Goal: Task Accomplishment & Management: Use online tool/utility

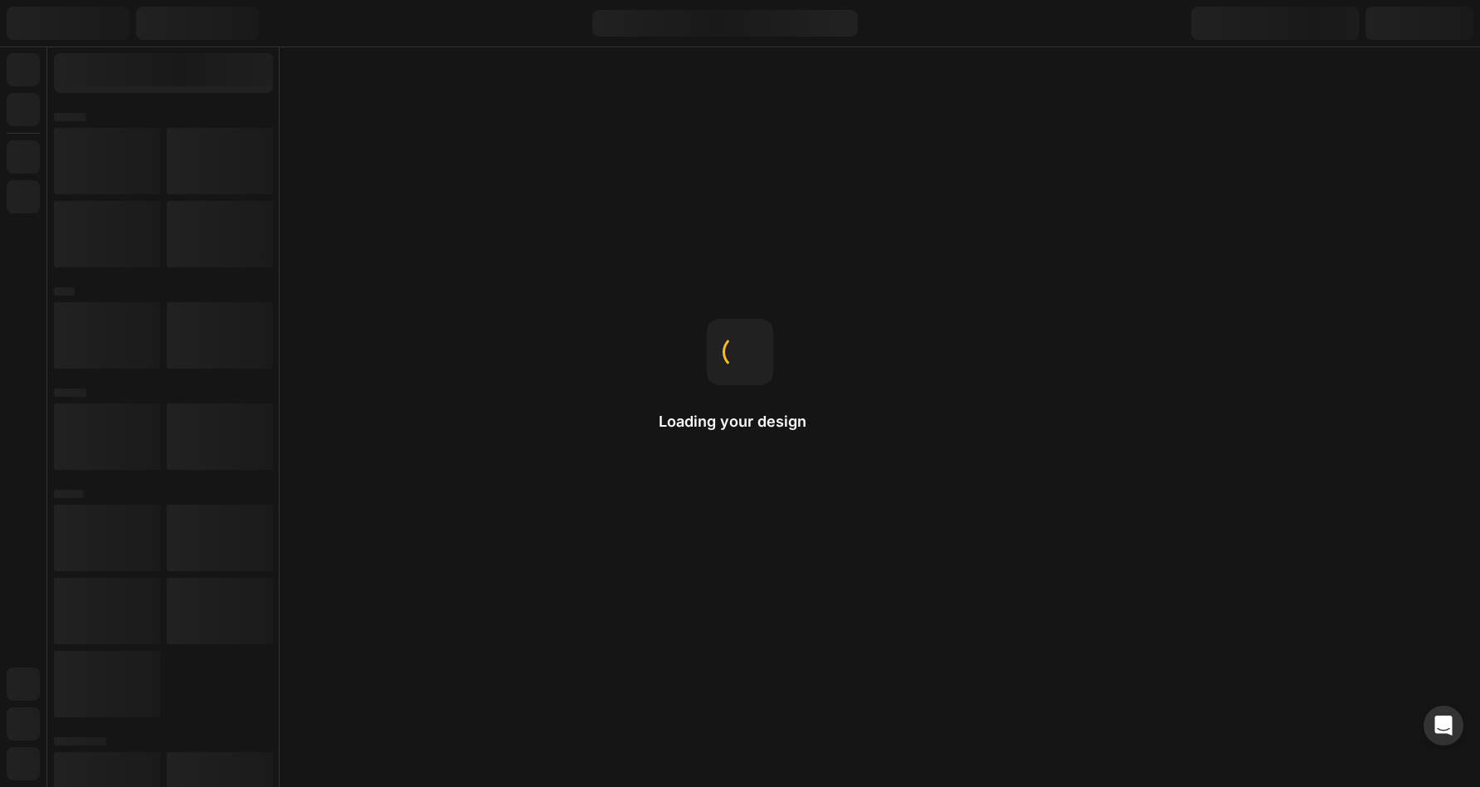
click at [1350, 7] on div at bounding box center [1276, 23] width 168 height 33
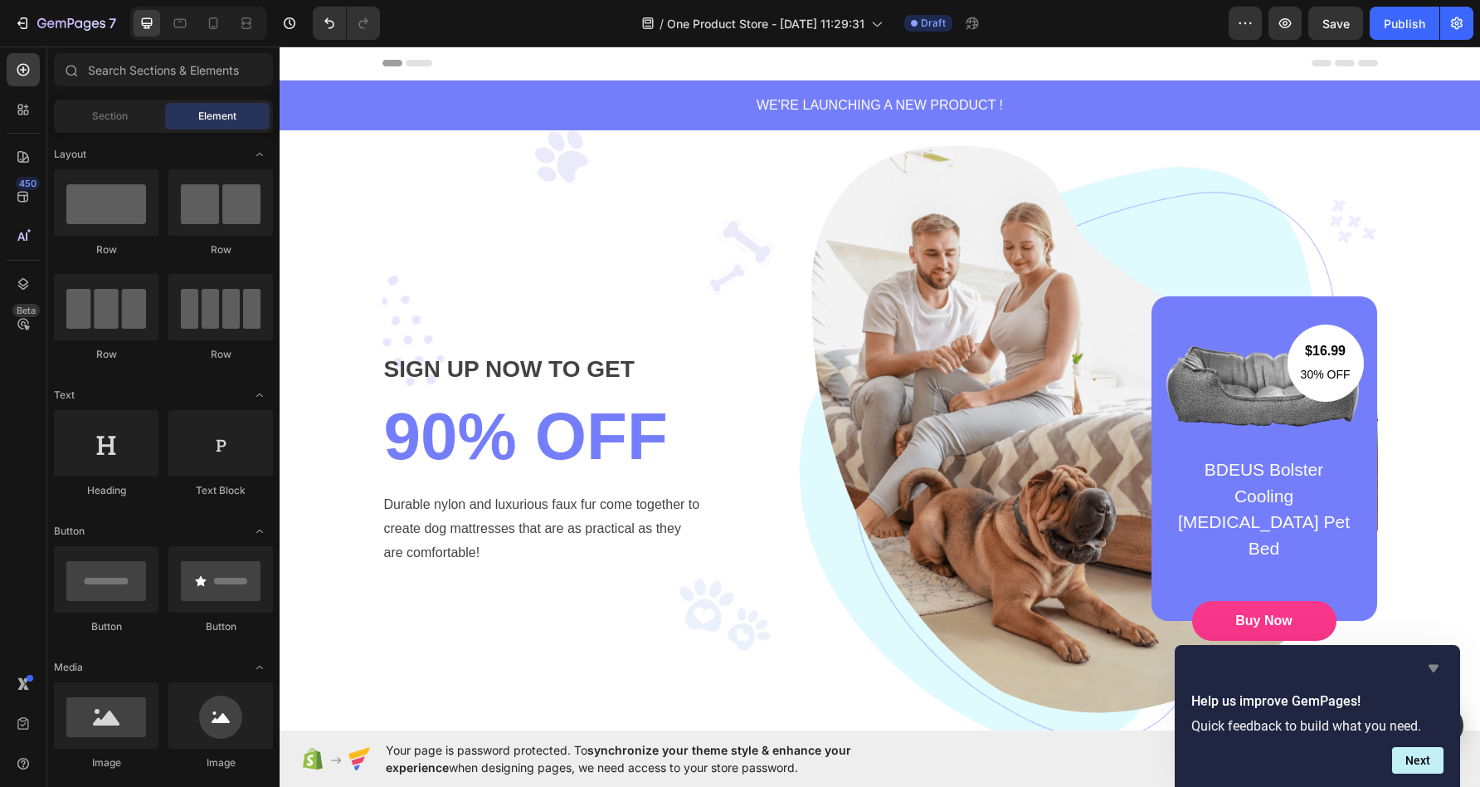
click at [1433, 664] on icon "Hide survey" at bounding box center [1434, 668] width 20 height 20
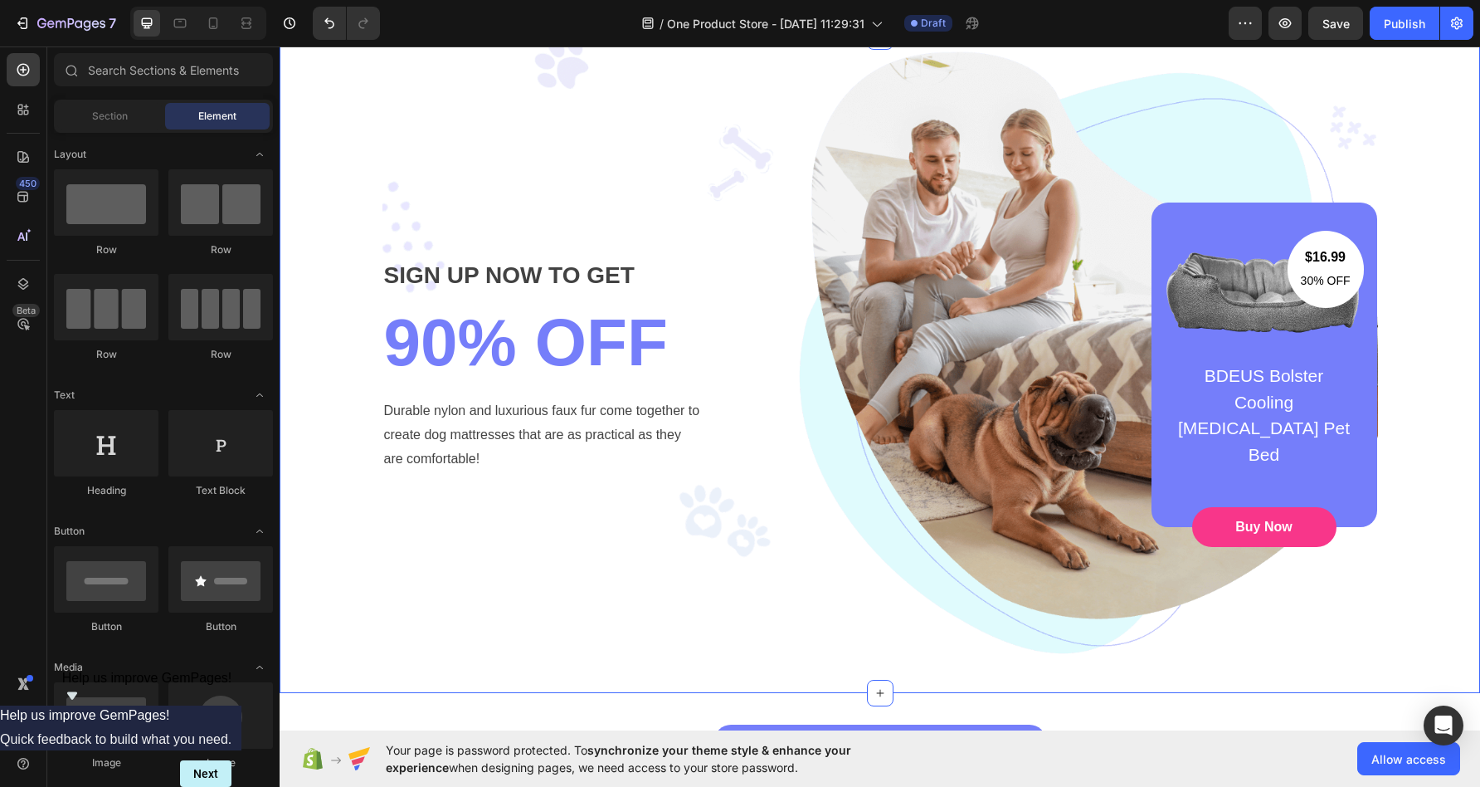
scroll to position [91, 0]
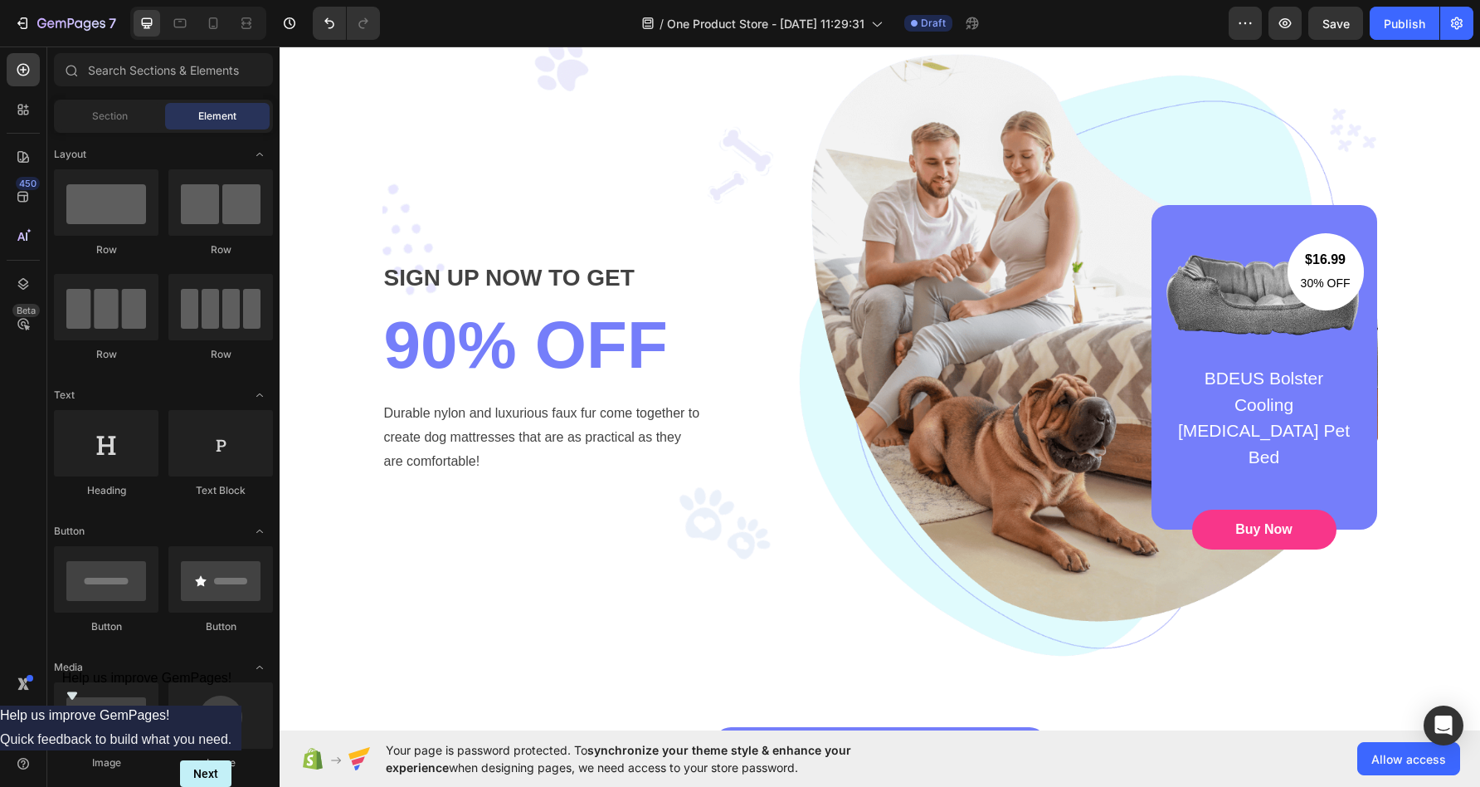
click at [232, 780] on div "Help us improve GemPages! Help us improve GemPages! Quick feedback to build wha…" at bounding box center [116, 728] width 232 height 116
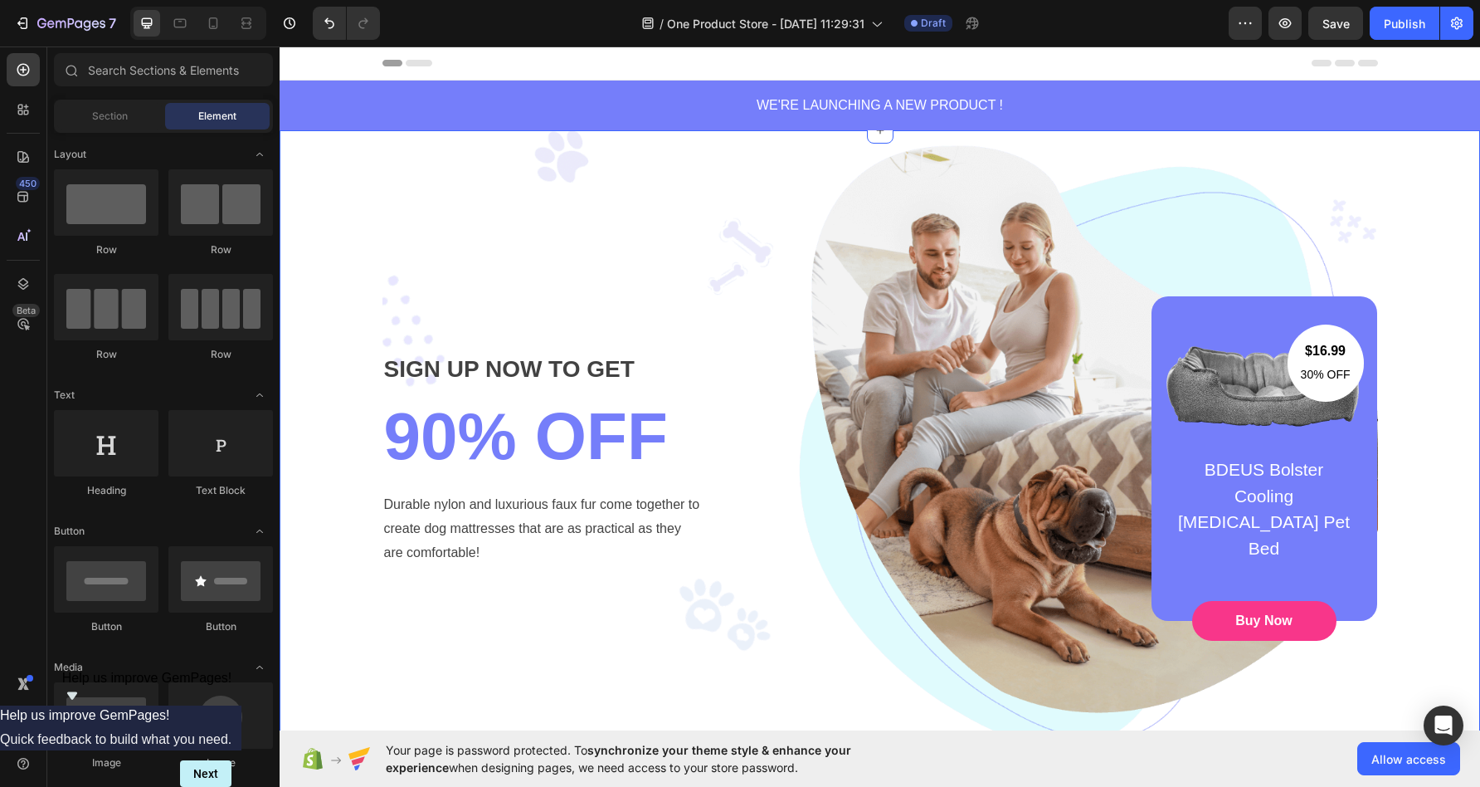
scroll to position [0, 0]
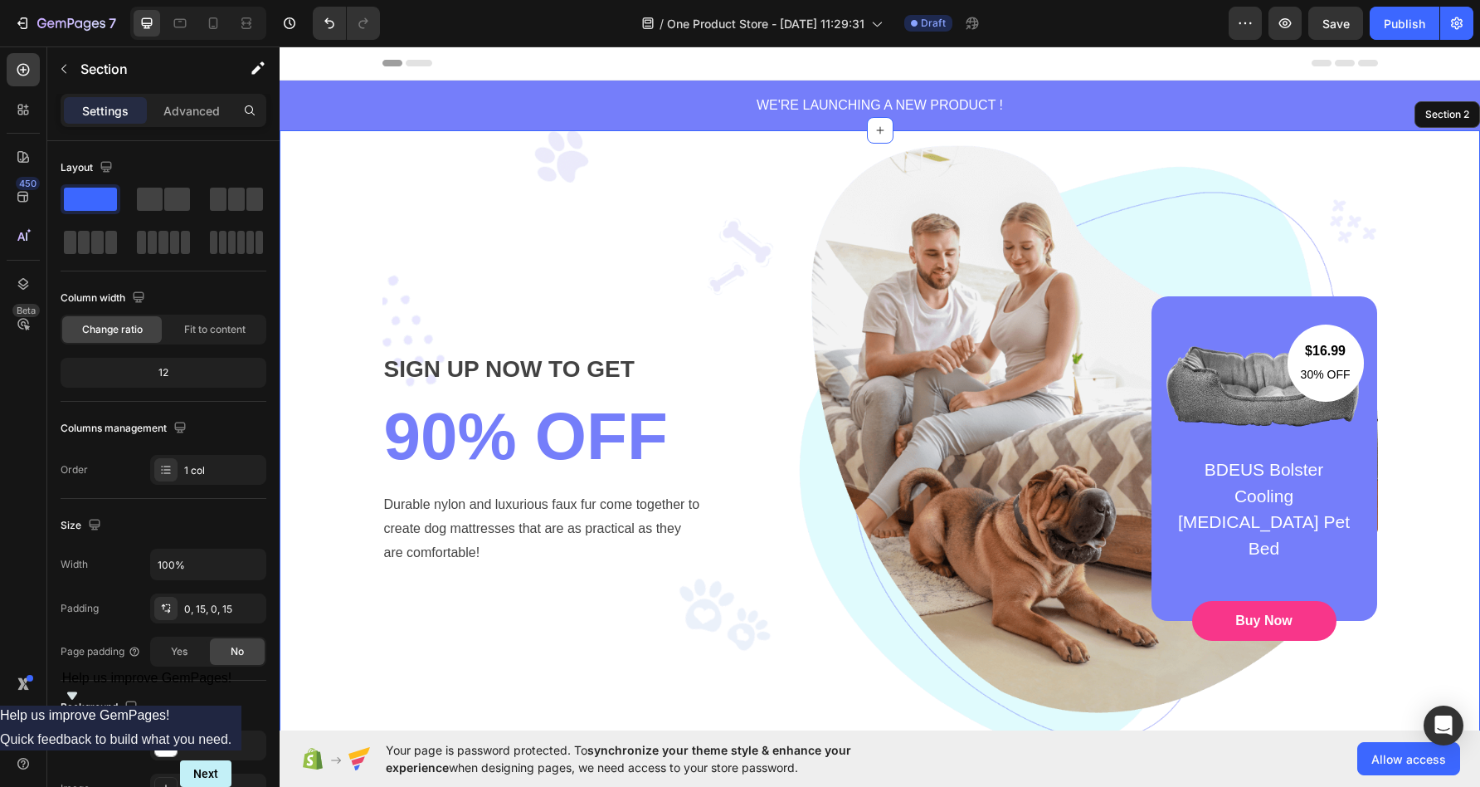
click at [357, 299] on div "SIGN UP NOW TO GET Text block 90% OFF Heading Durable nylon and luxurious faux …" at bounding box center [880, 458] width 1176 height 656
click at [1415, 448] on div "SIGN UP NOW TO GET Text block 90% OFF Heading Durable nylon and luxurious faux …" at bounding box center [880, 458] width 1176 height 656
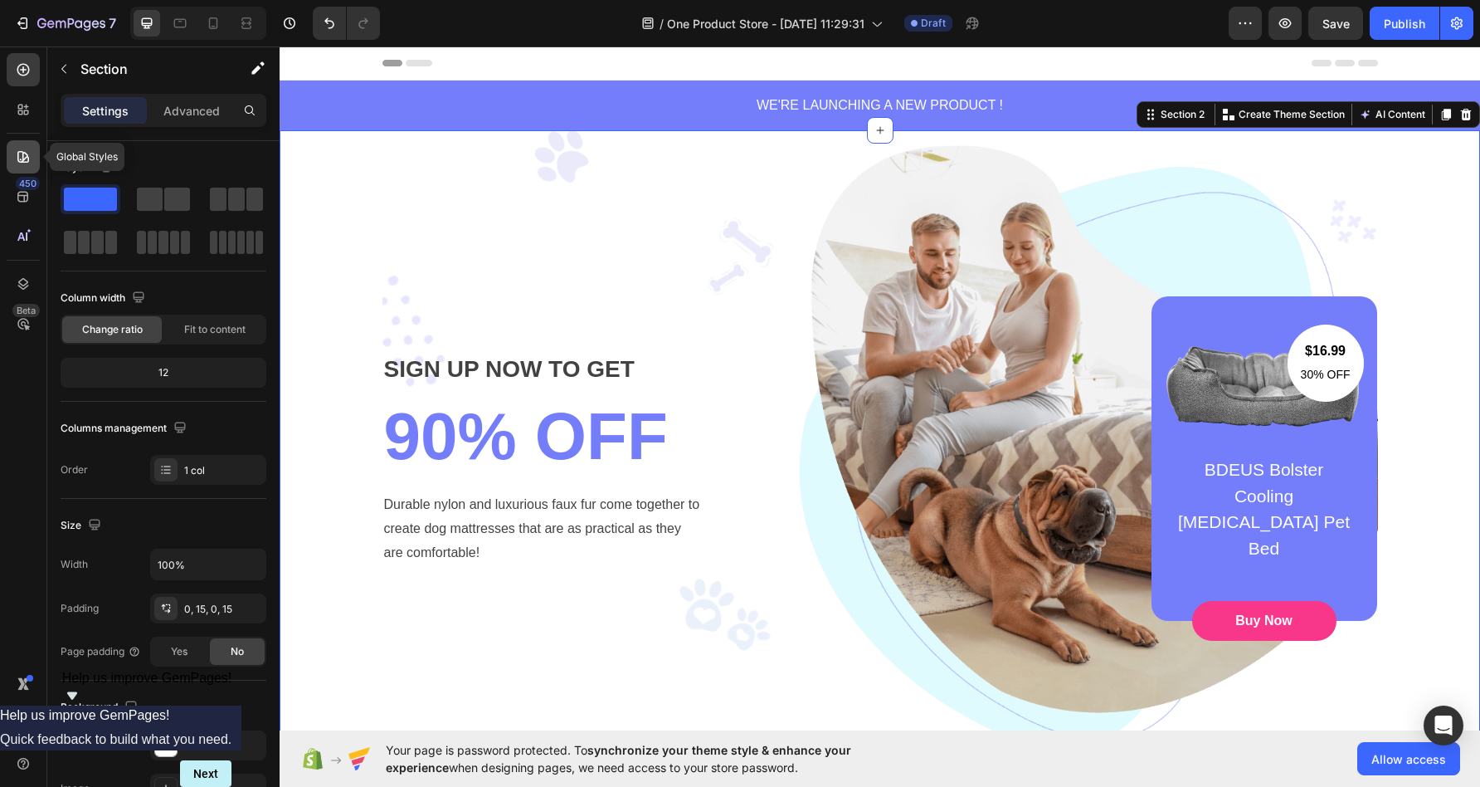
click at [22, 156] on icon at bounding box center [23, 157] width 17 height 17
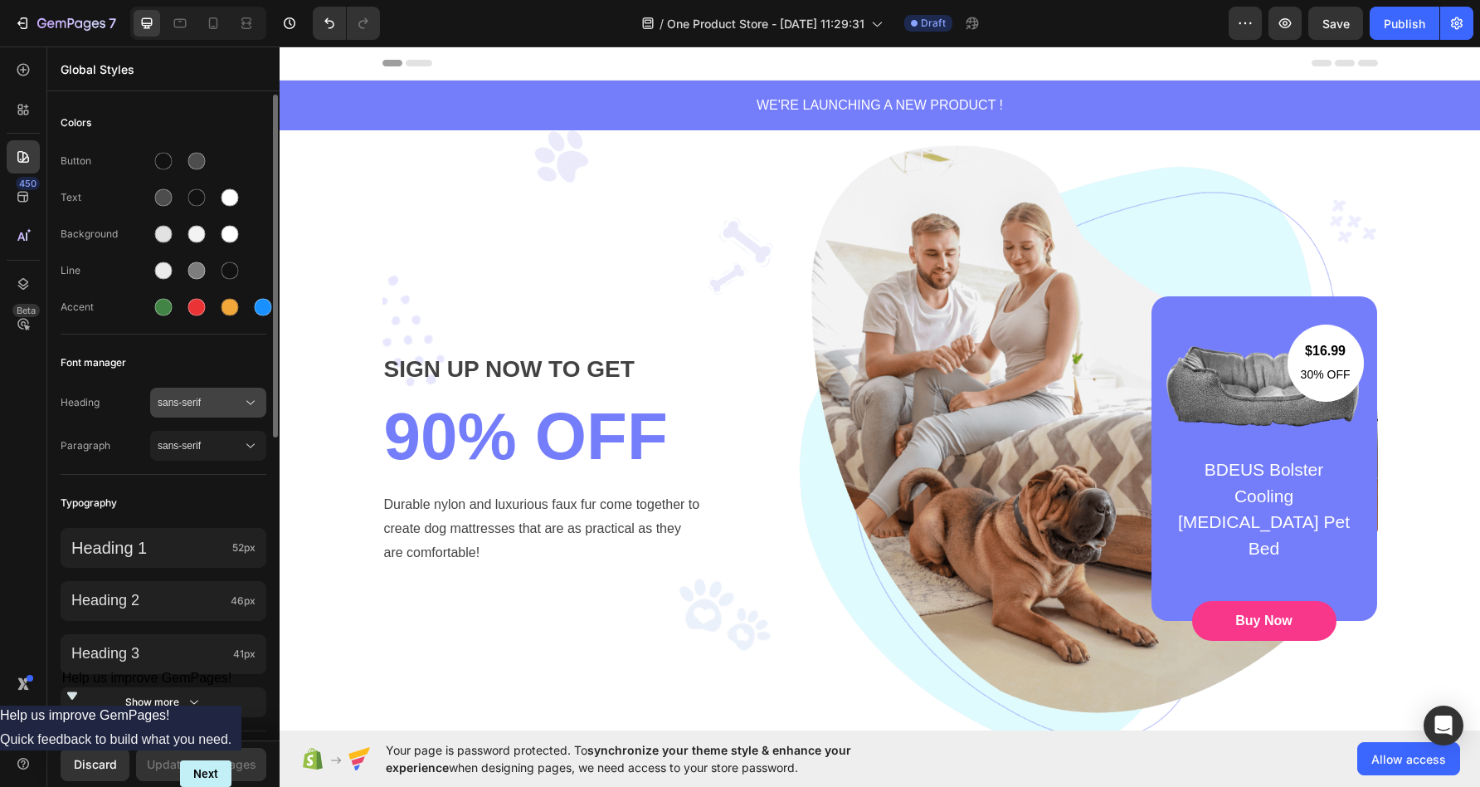
click at [217, 399] on span "sans-serif" at bounding box center [200, 402] width 85 height 15
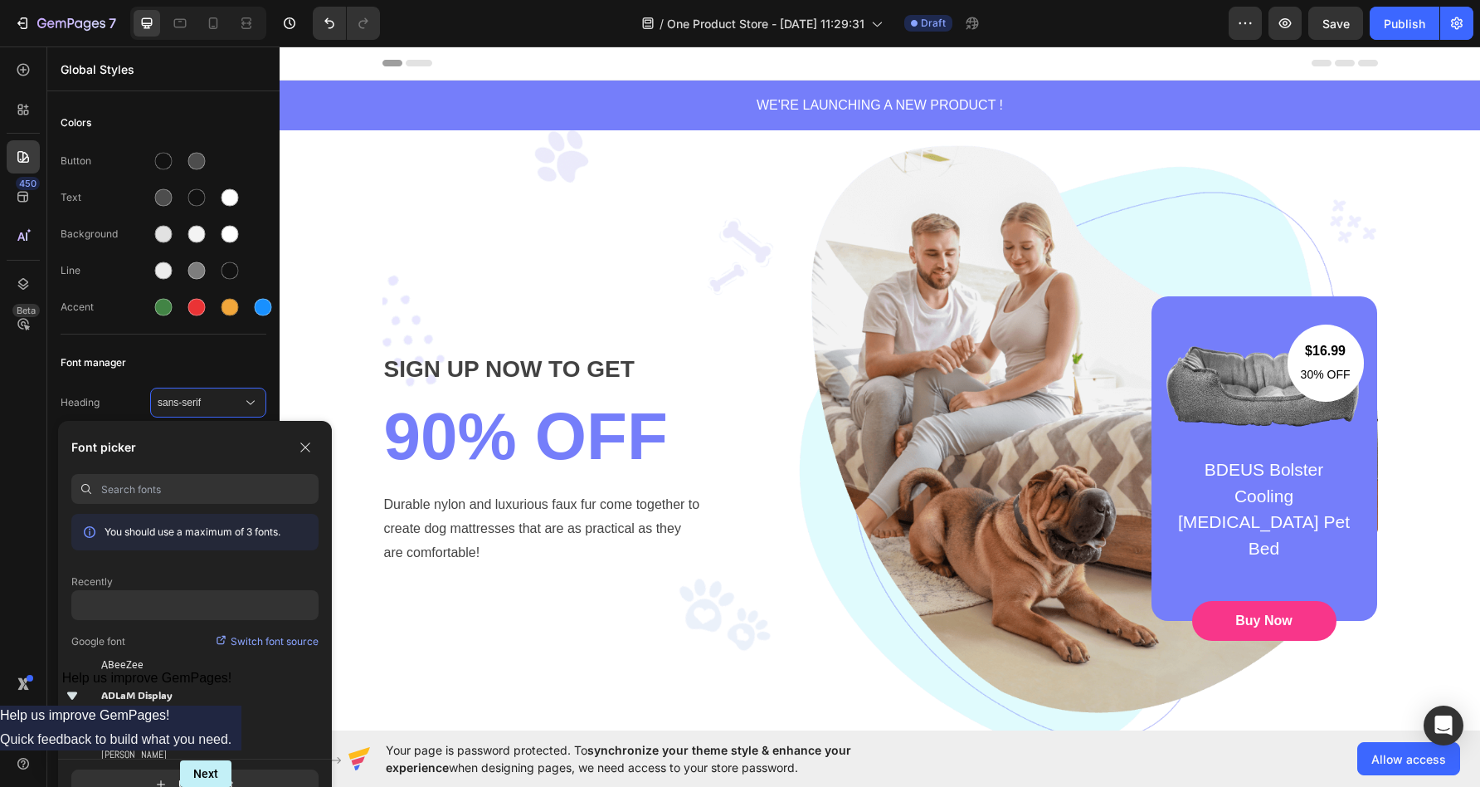
click at [235, 599] on div at bounding box center [194, 605] width 247 height 30
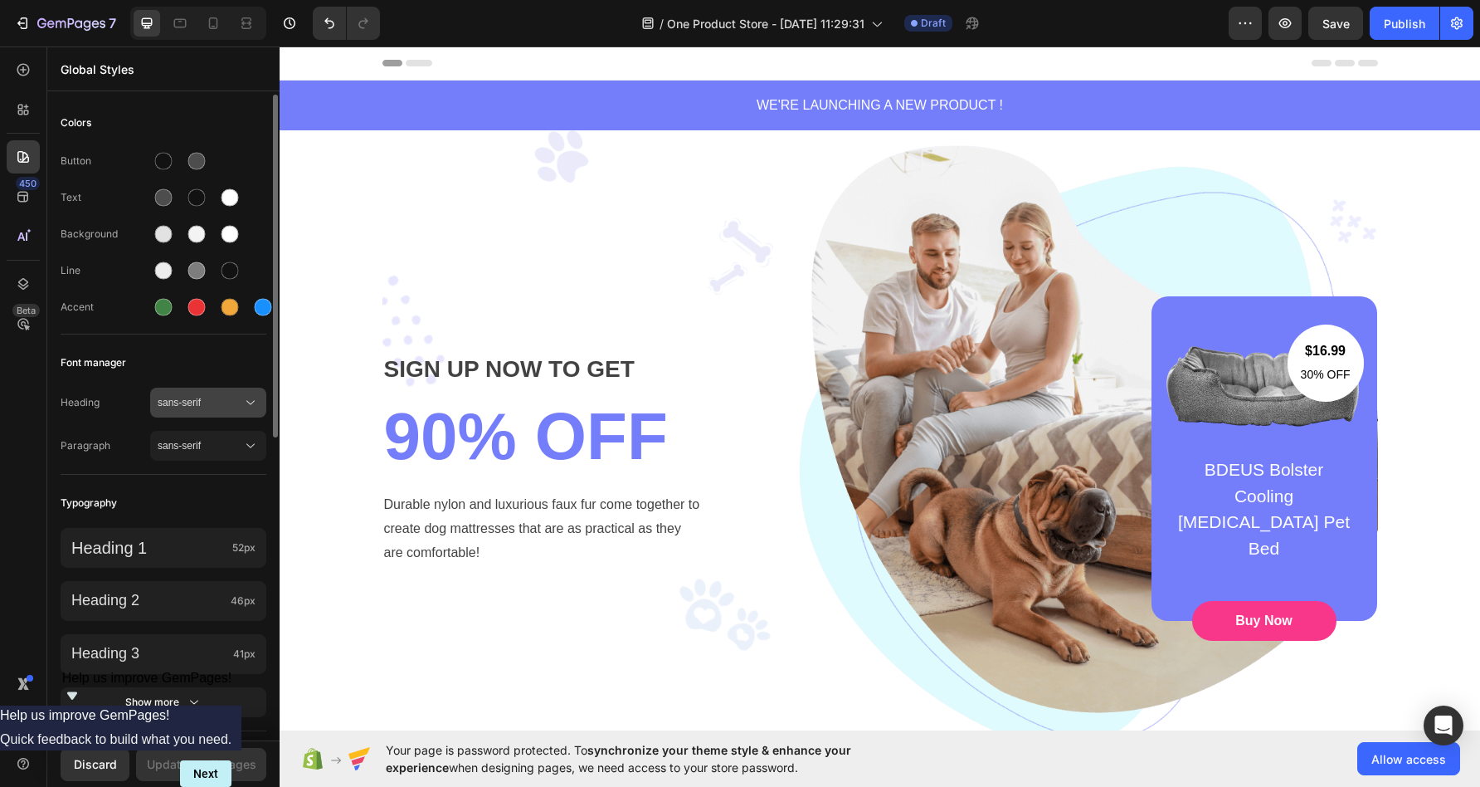
click at [214, 395] on span "sans-serif" at bounding box center [200, 402] width 85 height 15
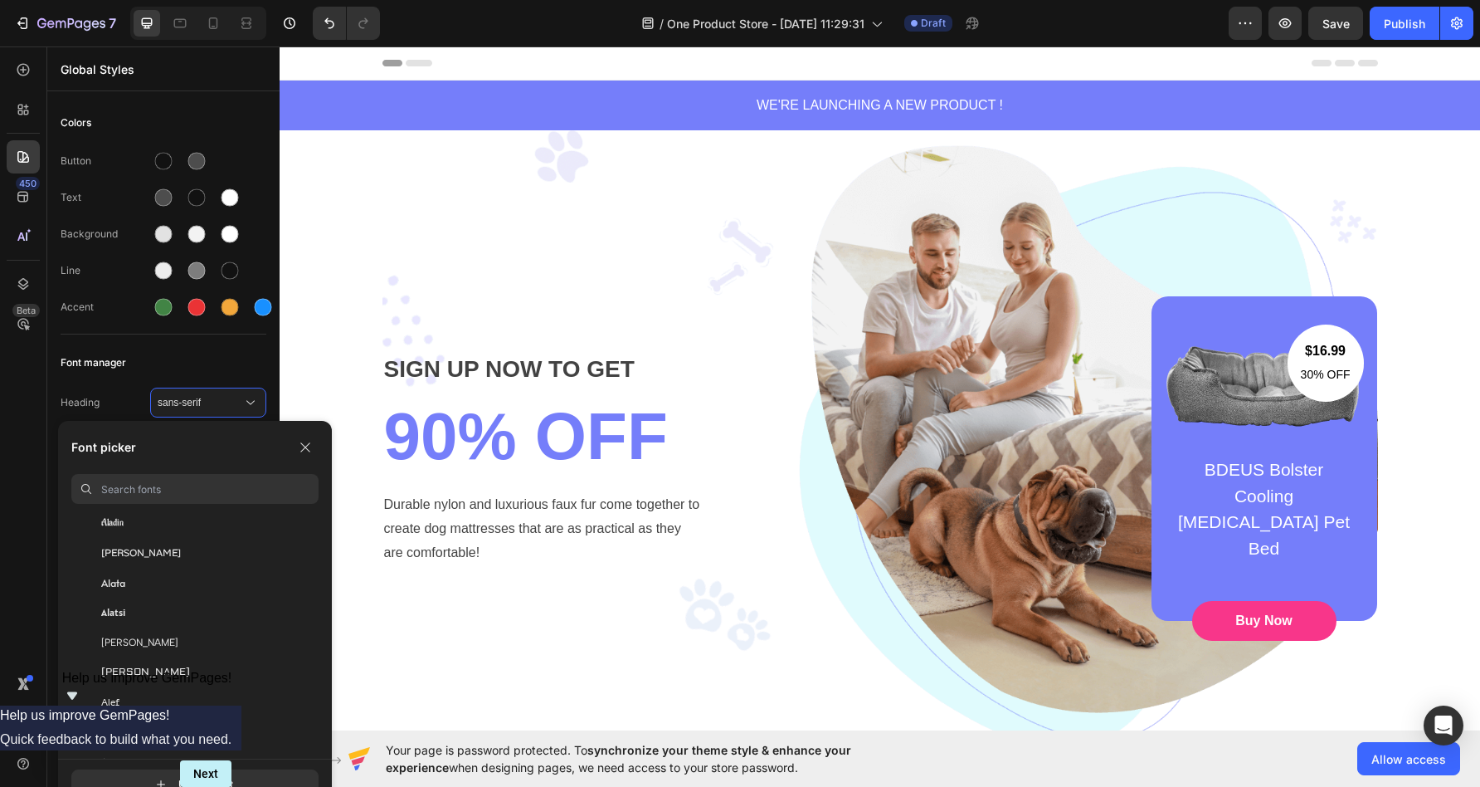
scroll to position [1041, 0]
click at [224, 783] on input "file" at bounding box center [209, 784] width 415 height 28
type input "C:\fakepath\TANMEMORIES-Regular.otf"
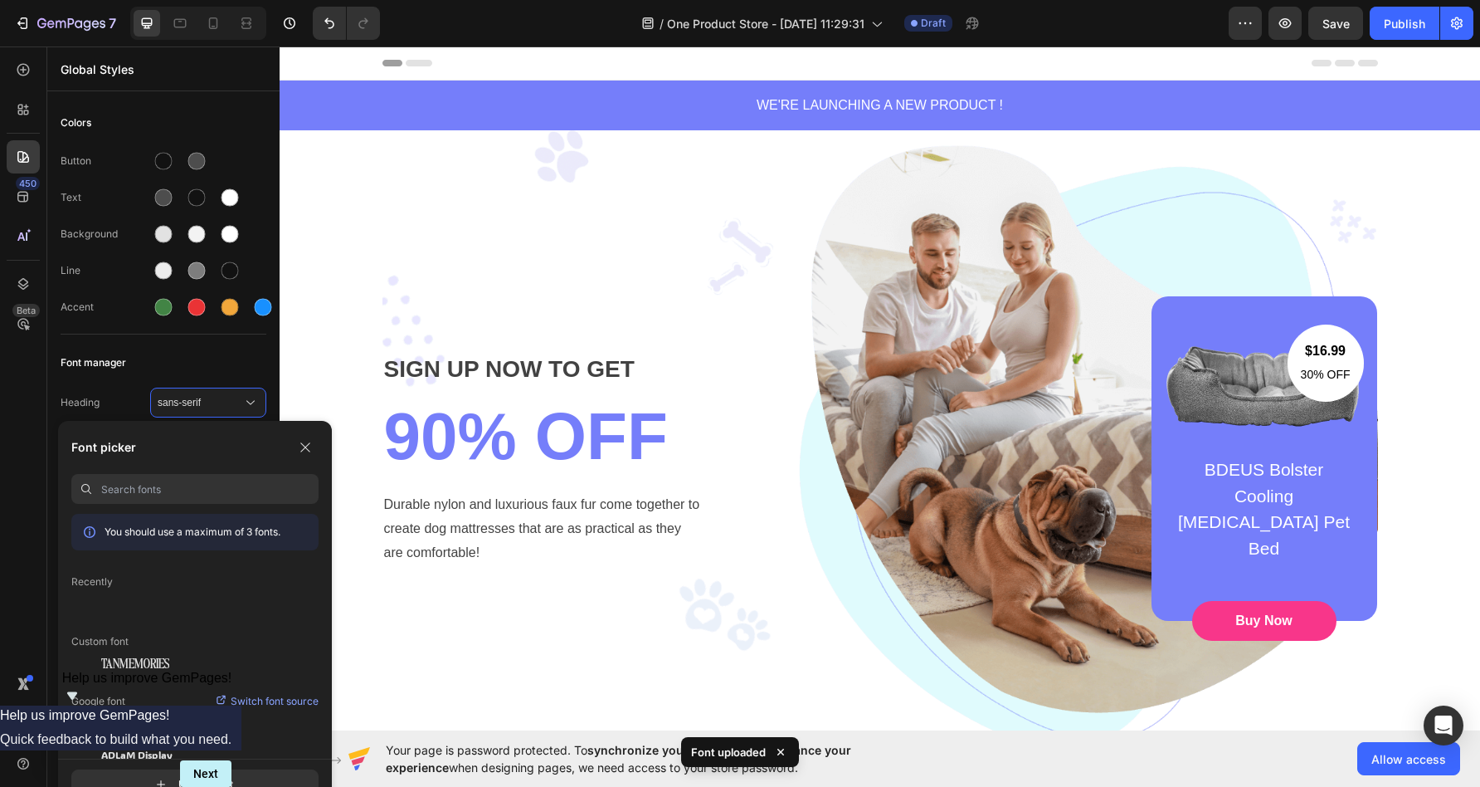
scroll to position [0, 0]
click at [196, 666] on div "TANMEMORIES" at bounding box center [209, 665] width 217 height 30
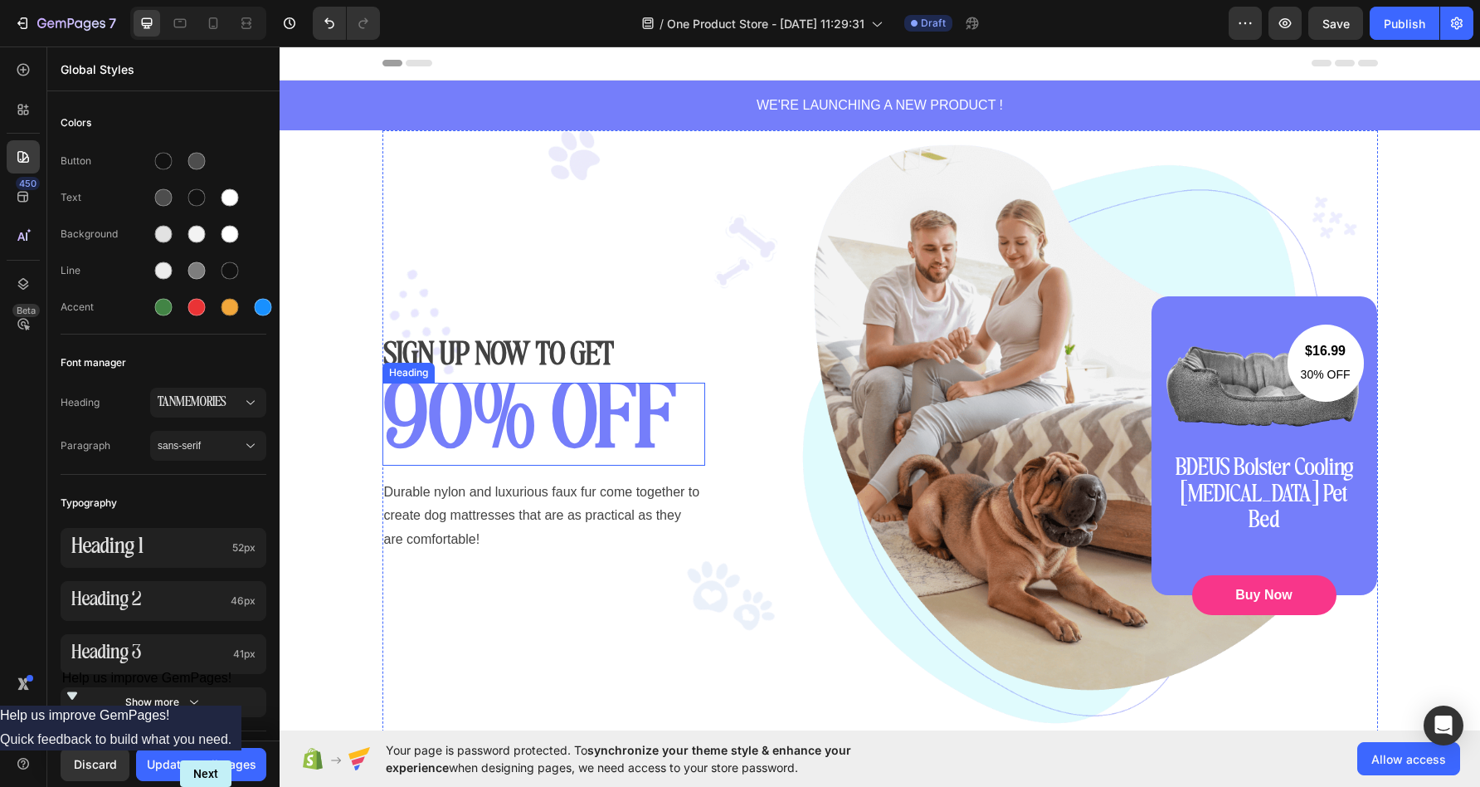
click at [534, 443] on p "90% OFF" at bounding box center [543, 424] width 319 height 80
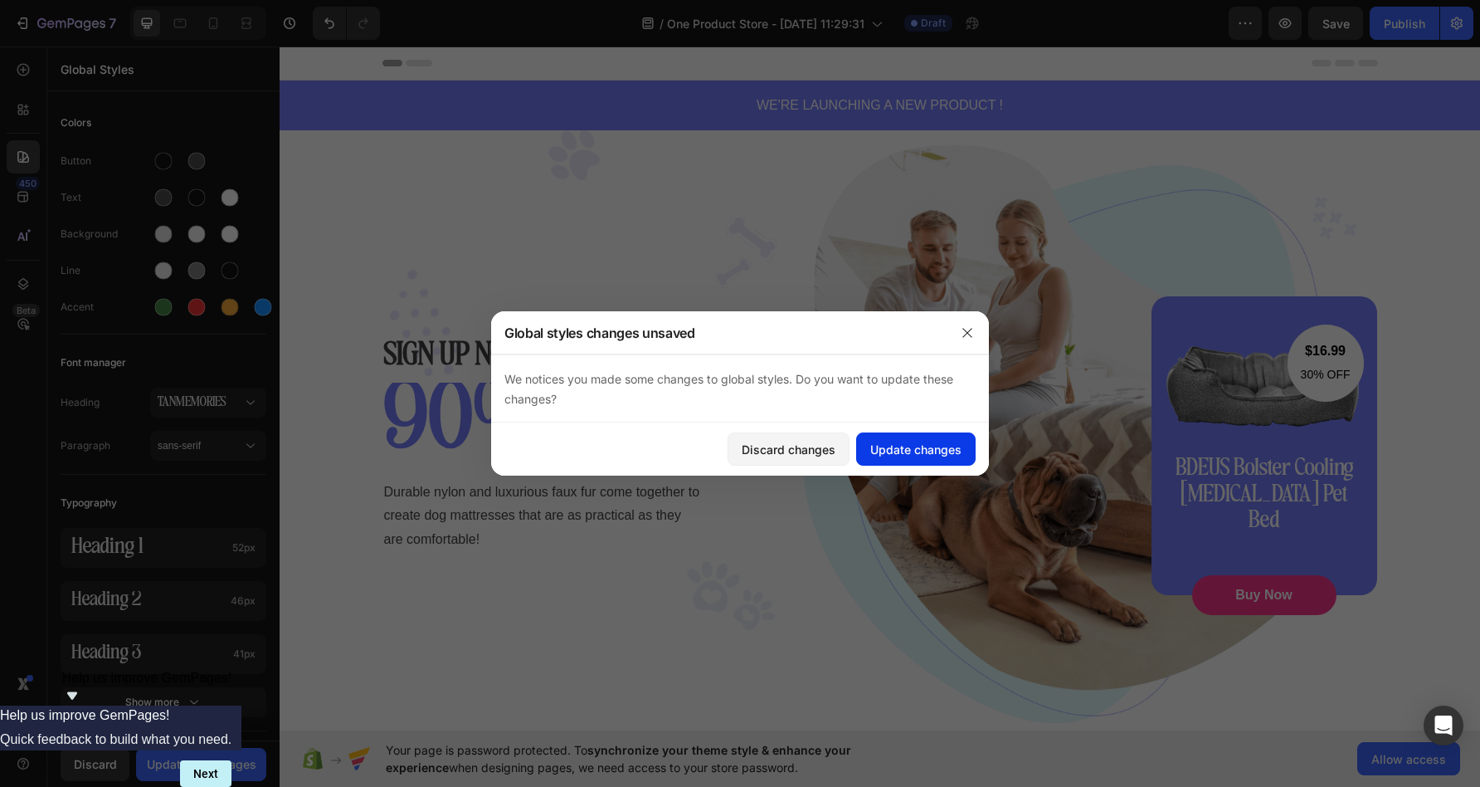
click at [912, 446] on div "Update changes" at bounding box center [915, 449] width 91 height 17
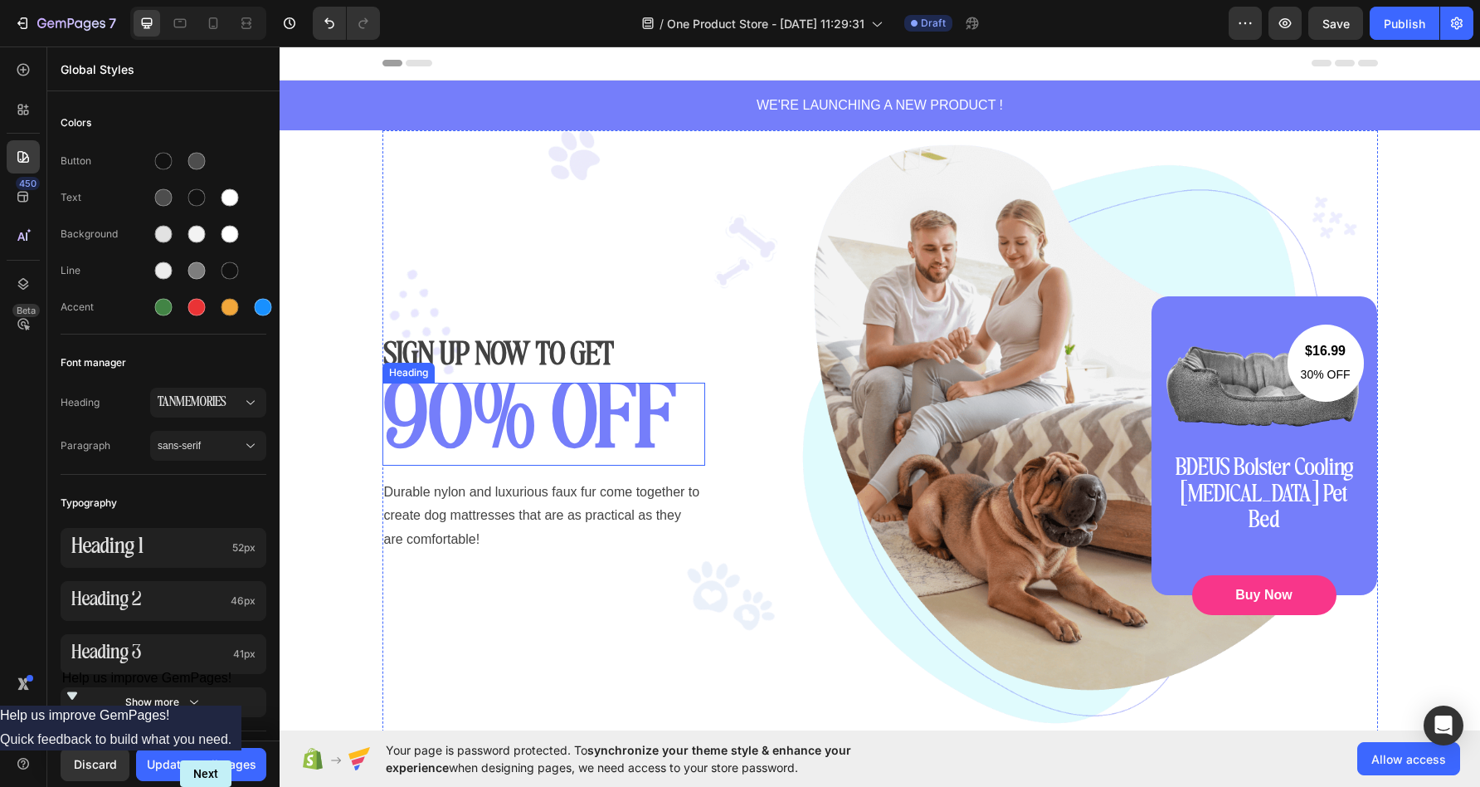
click at [514, 418] on p "90% OFF" at bounding box center [543, 424] width 319 height 80
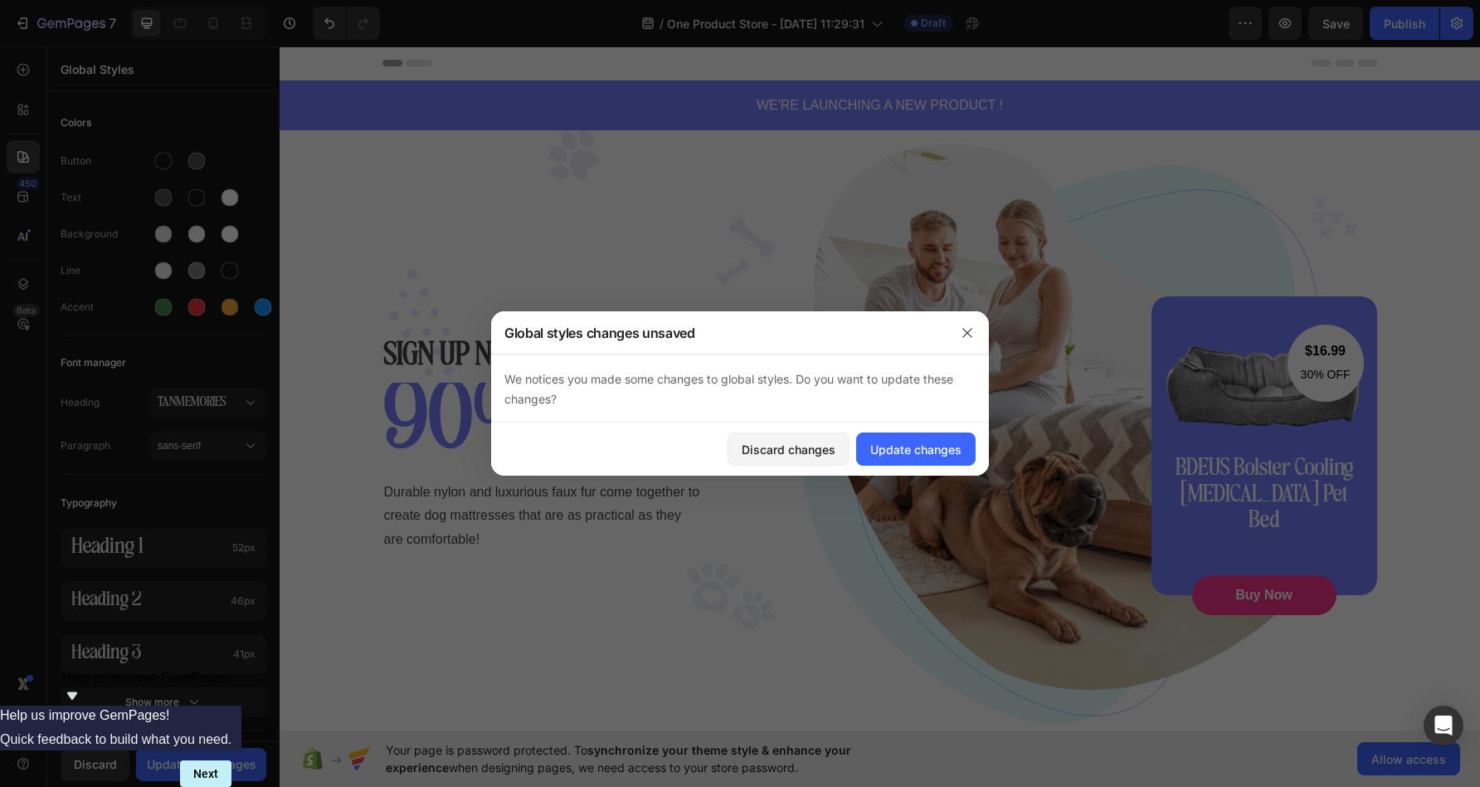
click at [890, 415] on div "We notices you made some changes to global styles. Do you want to update these …" at bounding box center [740, 388] width 498 height 68
click at [904, 441] on div "Update changes" at bounding box center [915, 449] width 91 height 17
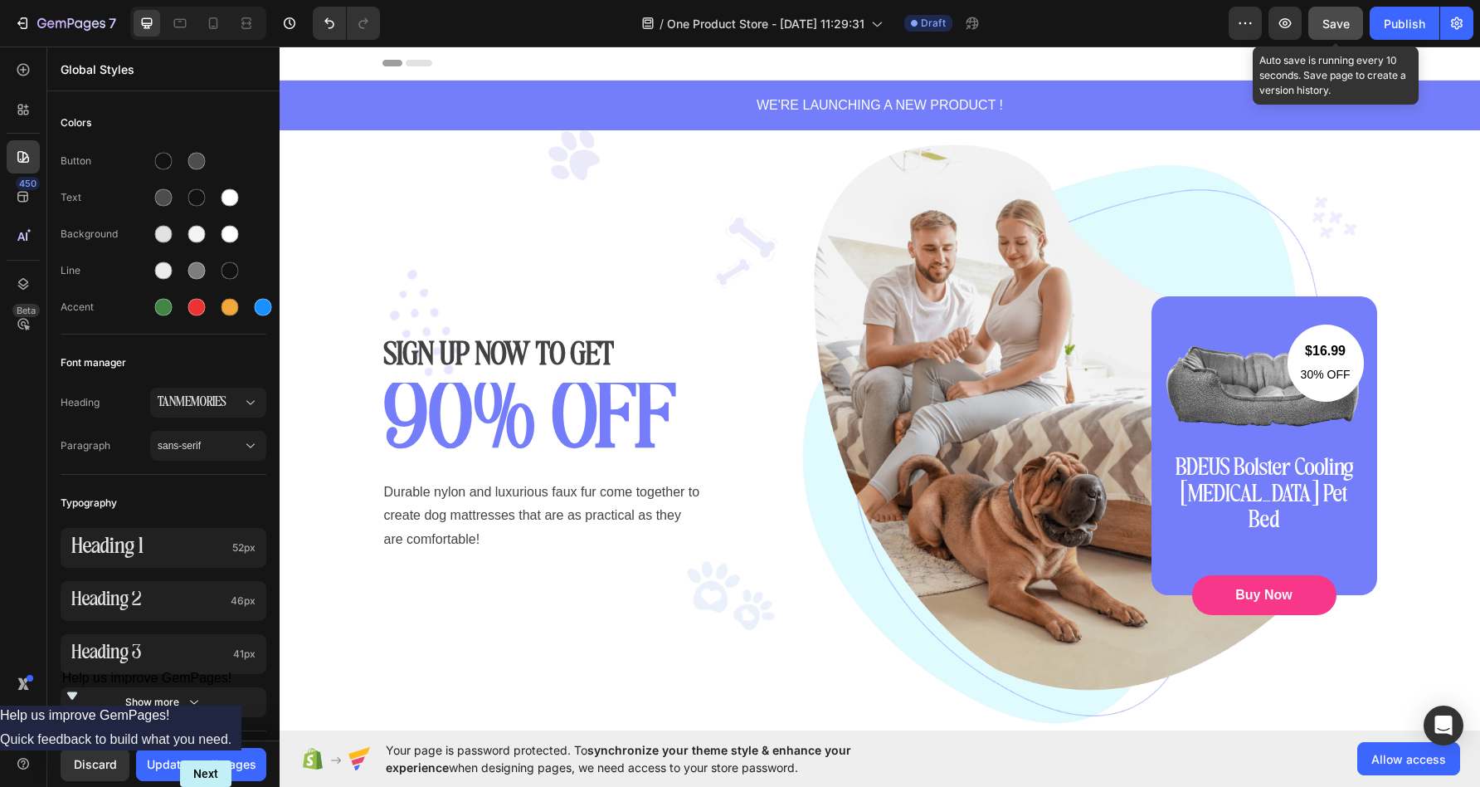
click at [1337, 15] on div "Save" at bounding box center [1336, 23] width 27 height 17
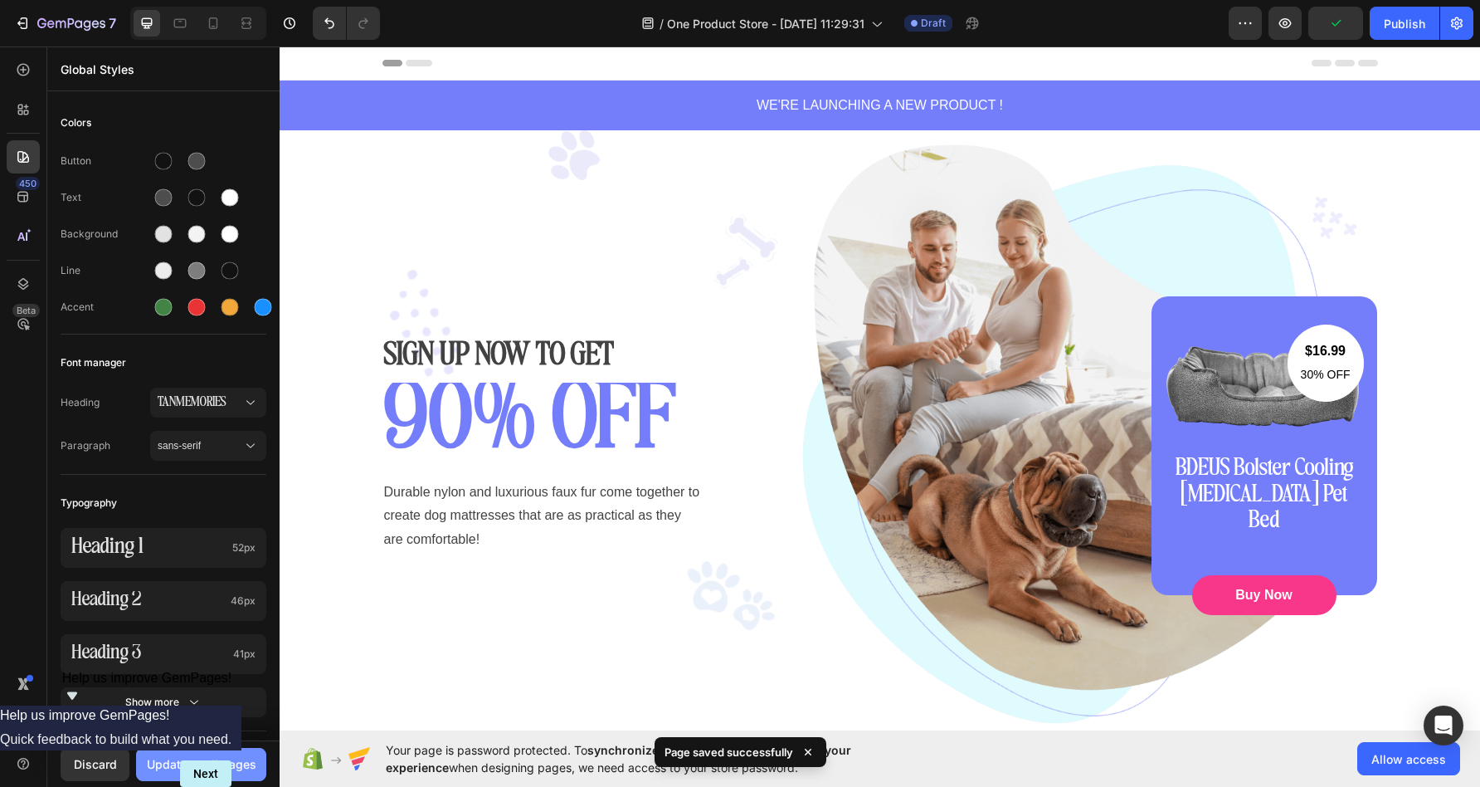
click at [222, 758] on div "Update to all pages" at bounding box center [202, 763] width 110 height 17
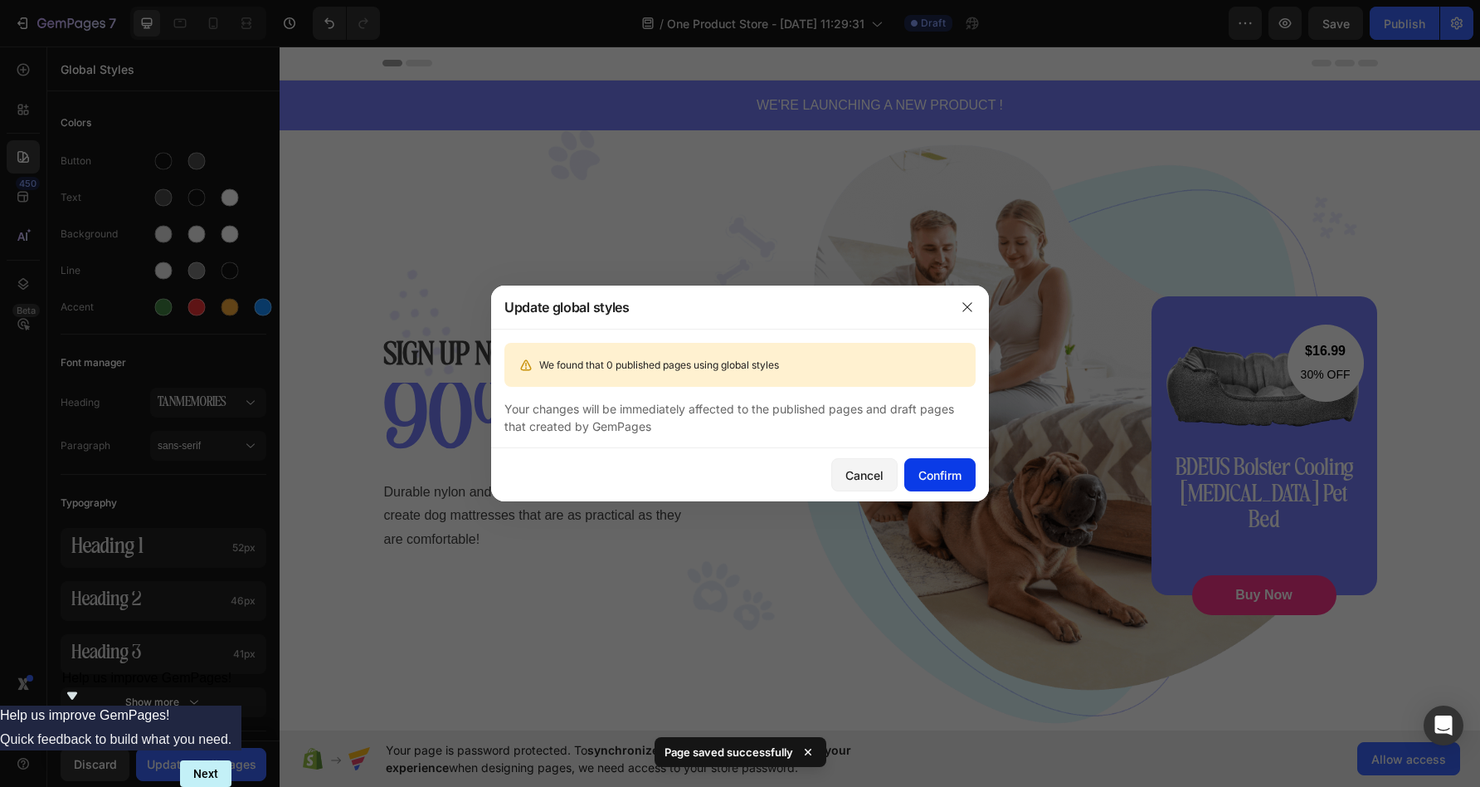
click at [958, 480] on div "Confirm" at bounding box center [940, 474] width 43 height 17
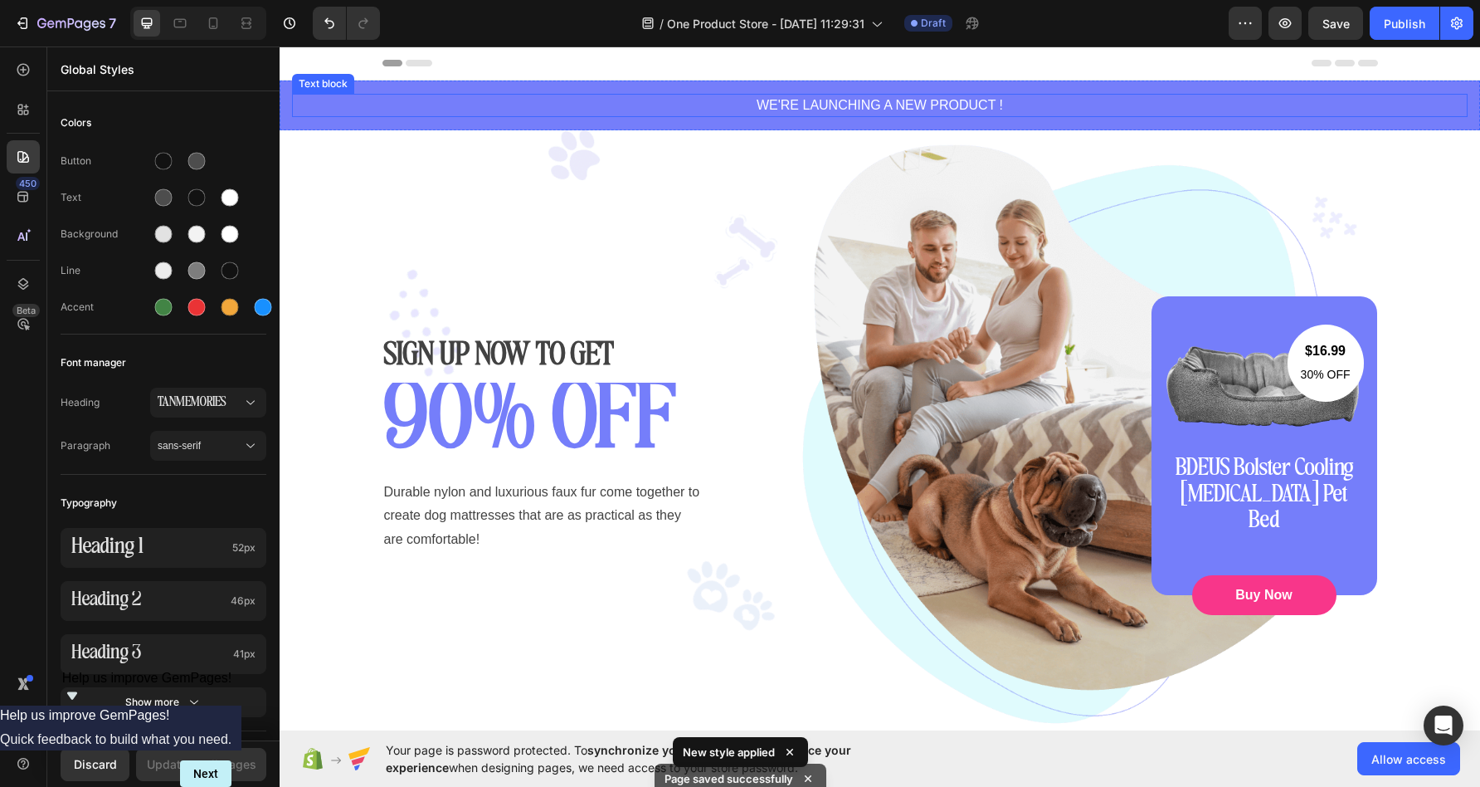
click at [844, 109] on p "WE'RE LAUNCHING A NEW PRODUCT !" at bounding box center [880, 105] width 1172 height 20
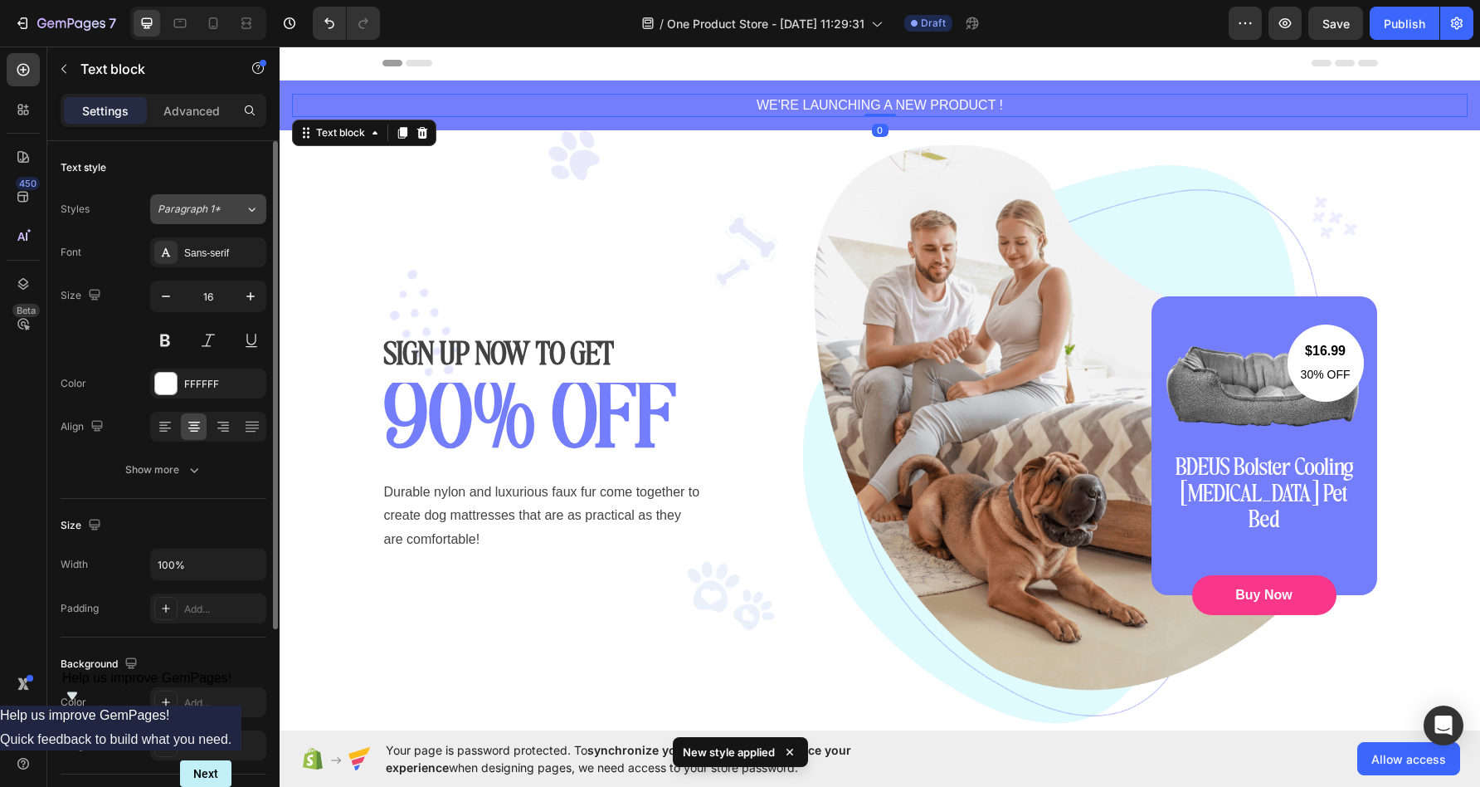
click at [212, 202] on span "Paragraph 1*" at bounding box center [189, 209] width 63 height 15
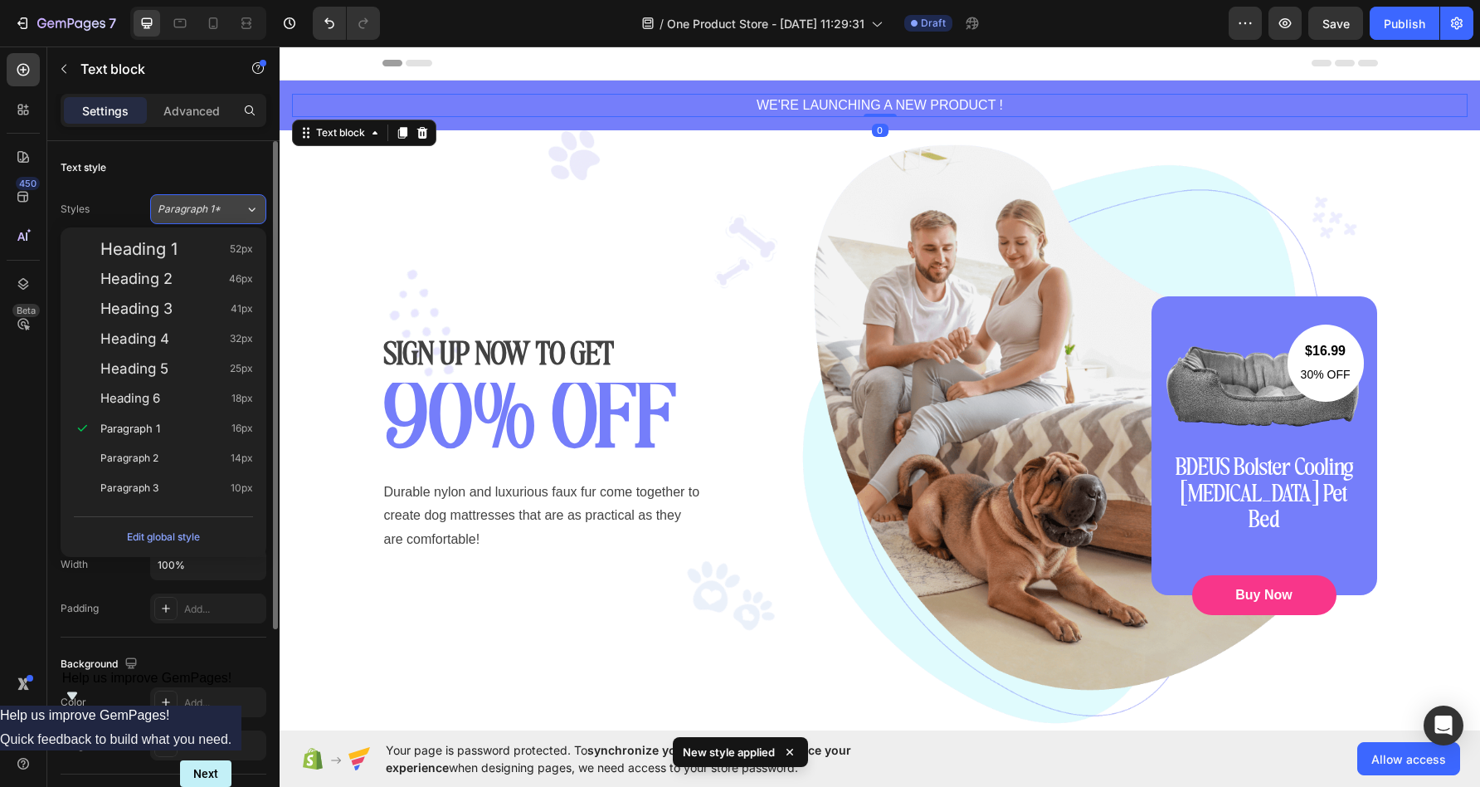
click at [212, 202] on span "Paragraph 1*" at bounding box center [189, 209] width 63 height 15
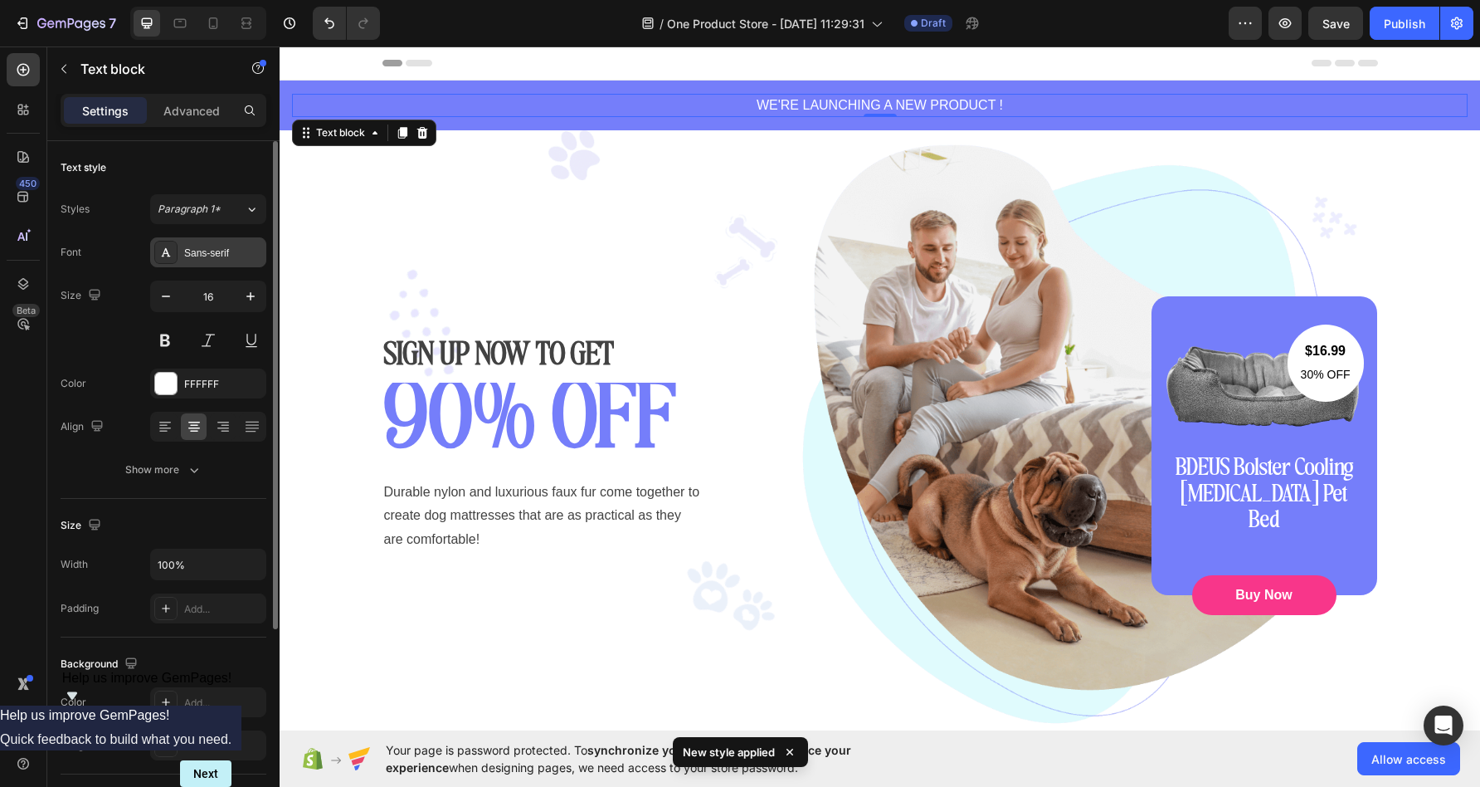
click at [212, 251] on div "Sans-serif" at bounding box center [223, 253] width 78 height 15
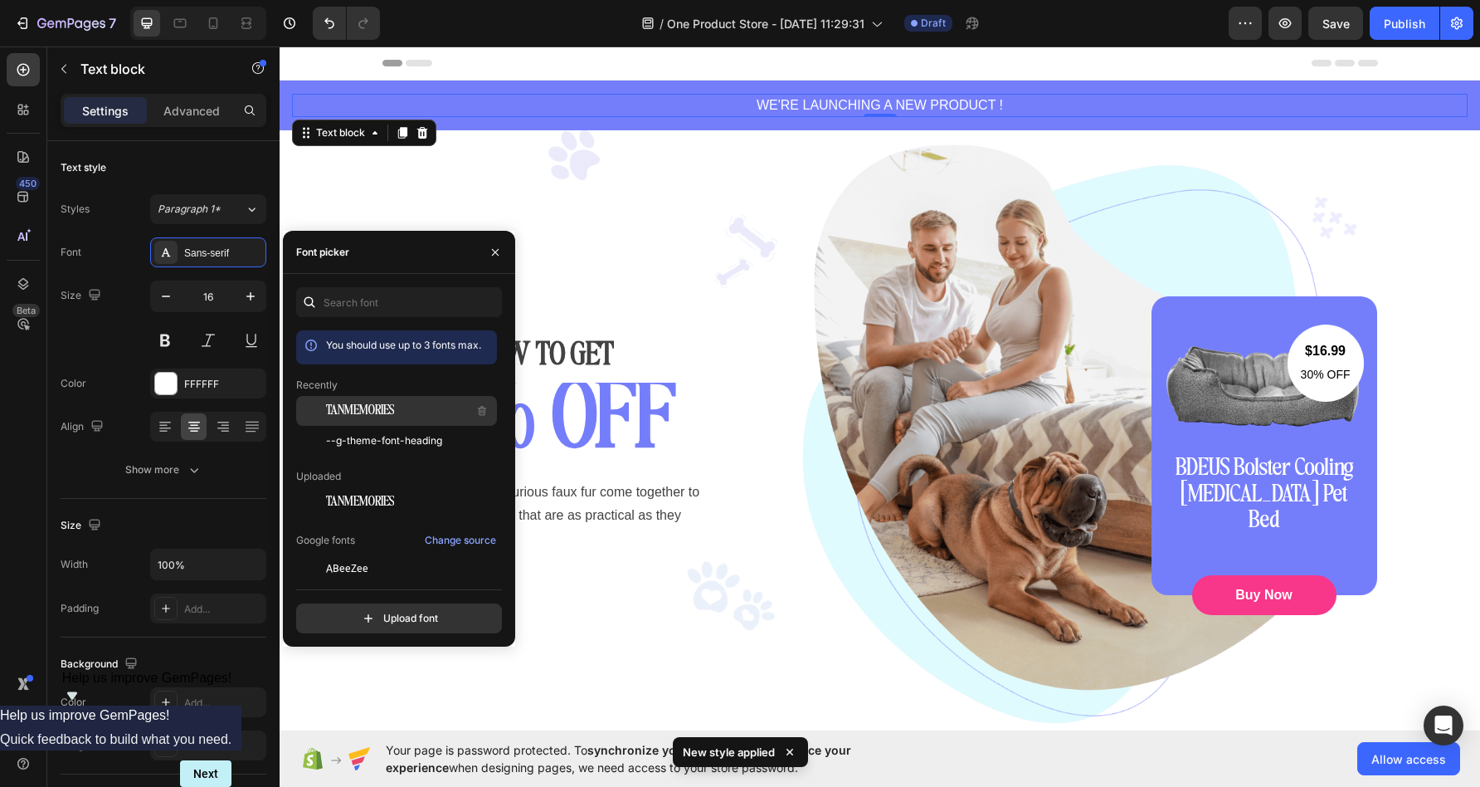
click at [407, 410] on div "TANMEMORIES" at bounding box center [410, 411] width 168 height 20
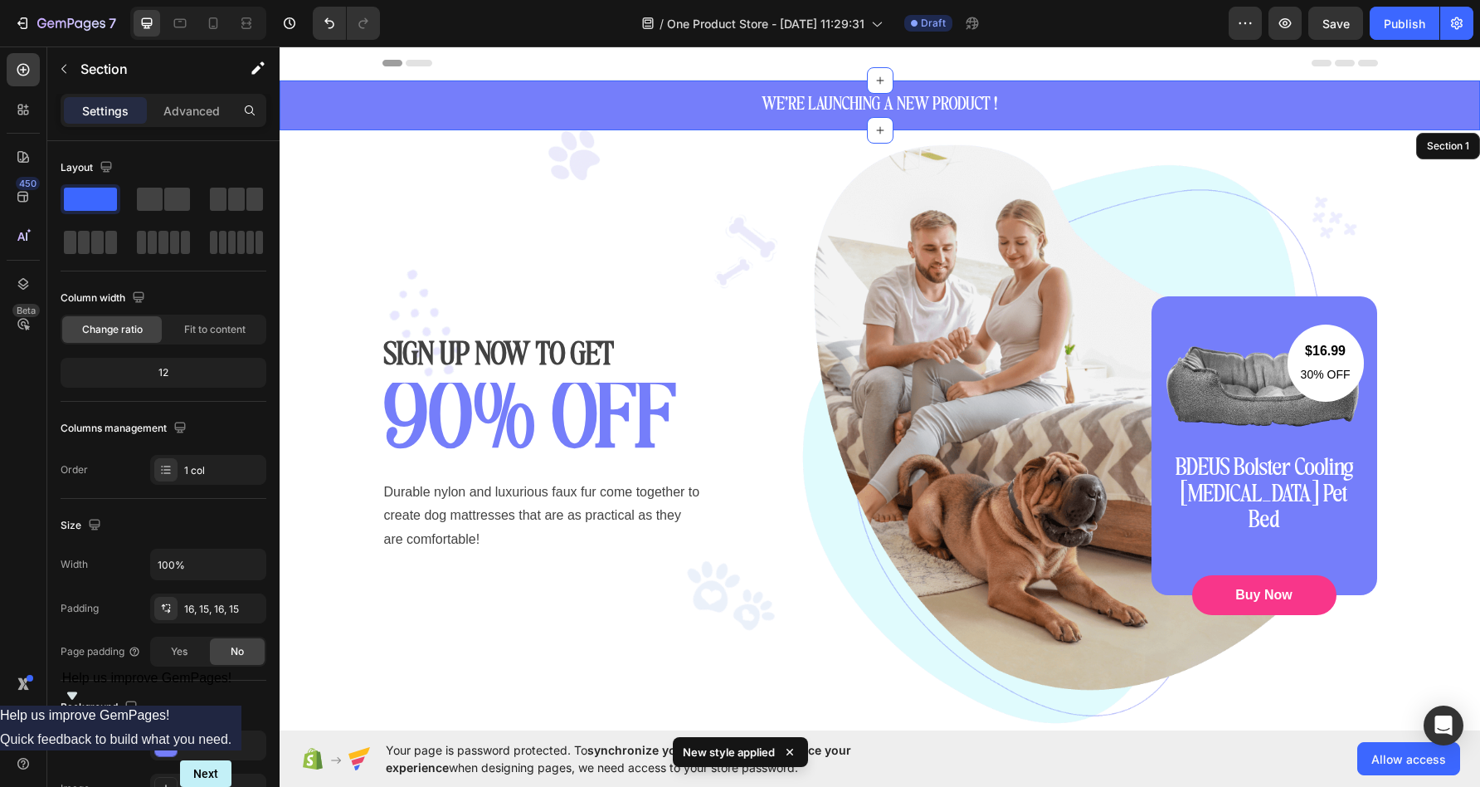
click at [837, 92] on div "WE'RE LAUNCHING A NEW PRODUCT ! Text block 0 Section 1" at bounding box center [880, 105] width 1201 height 50
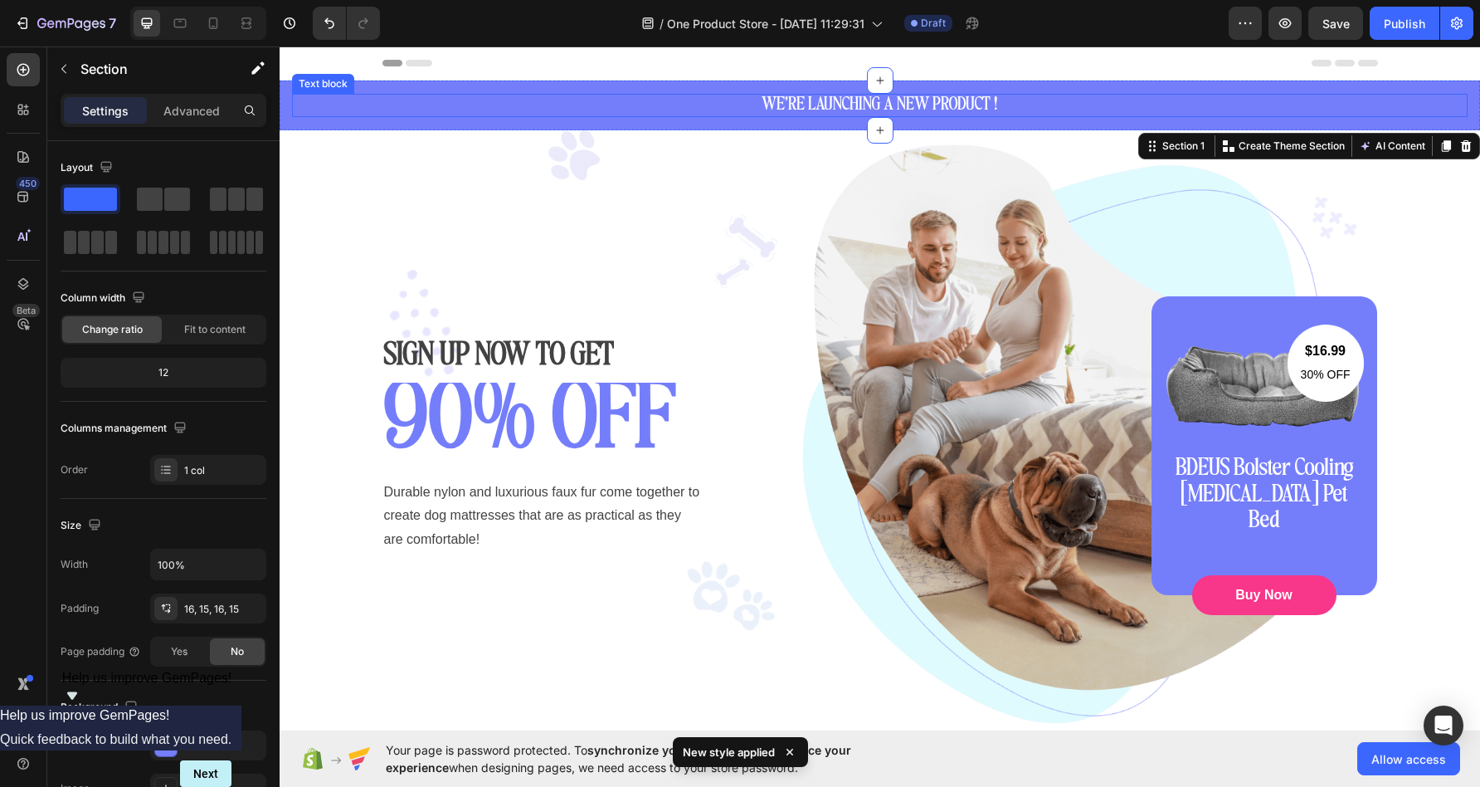
click at [840, 99] on p "WE'RE LAUNCHING A NEW PRODUCT !" at bounding box center [880, 105] width 1172 height 20
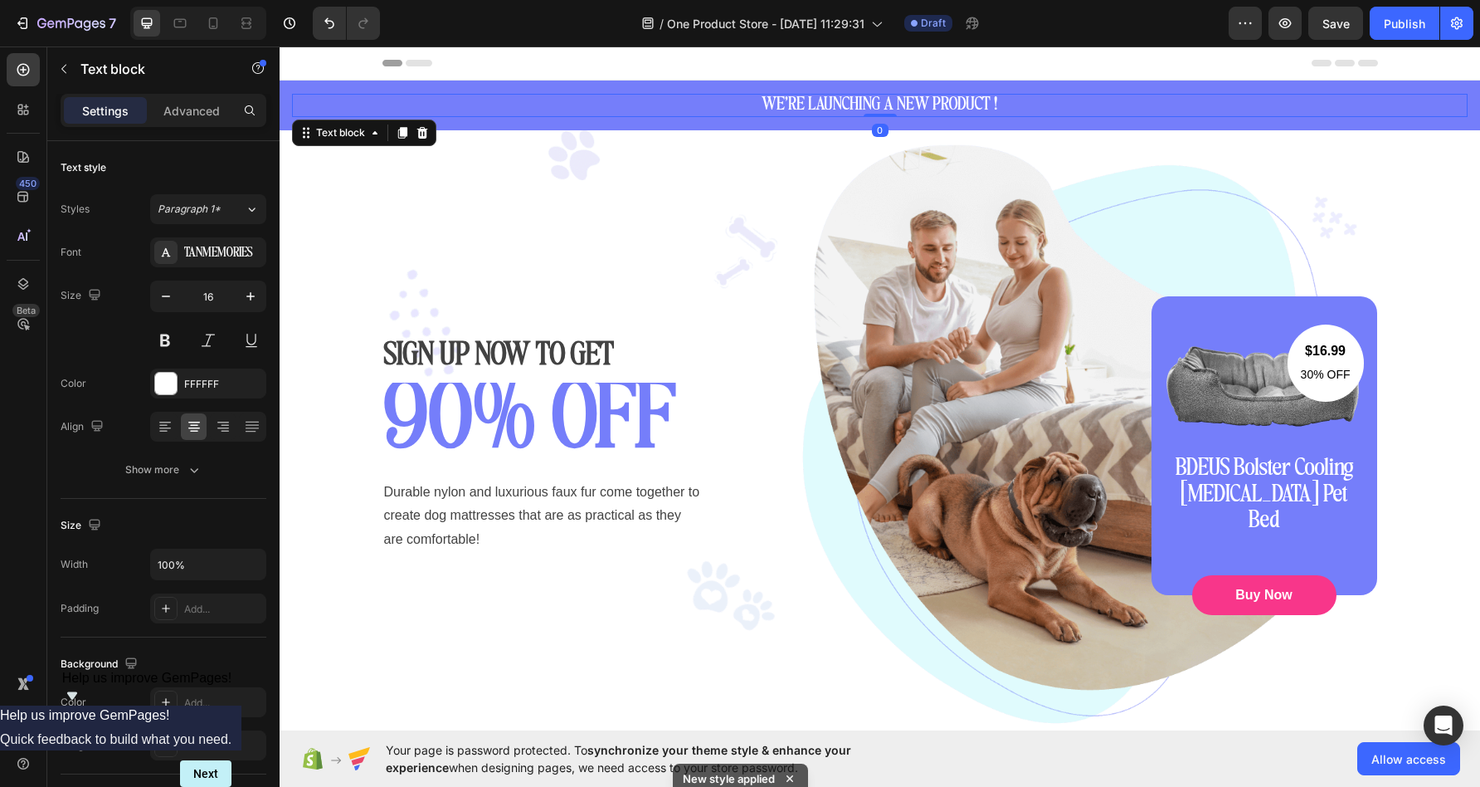
click at [840, 99] on p "WE'RE LAUNCHING A NEW PRODUCT !" at bounding box center [880, 105] width 1172 height 20
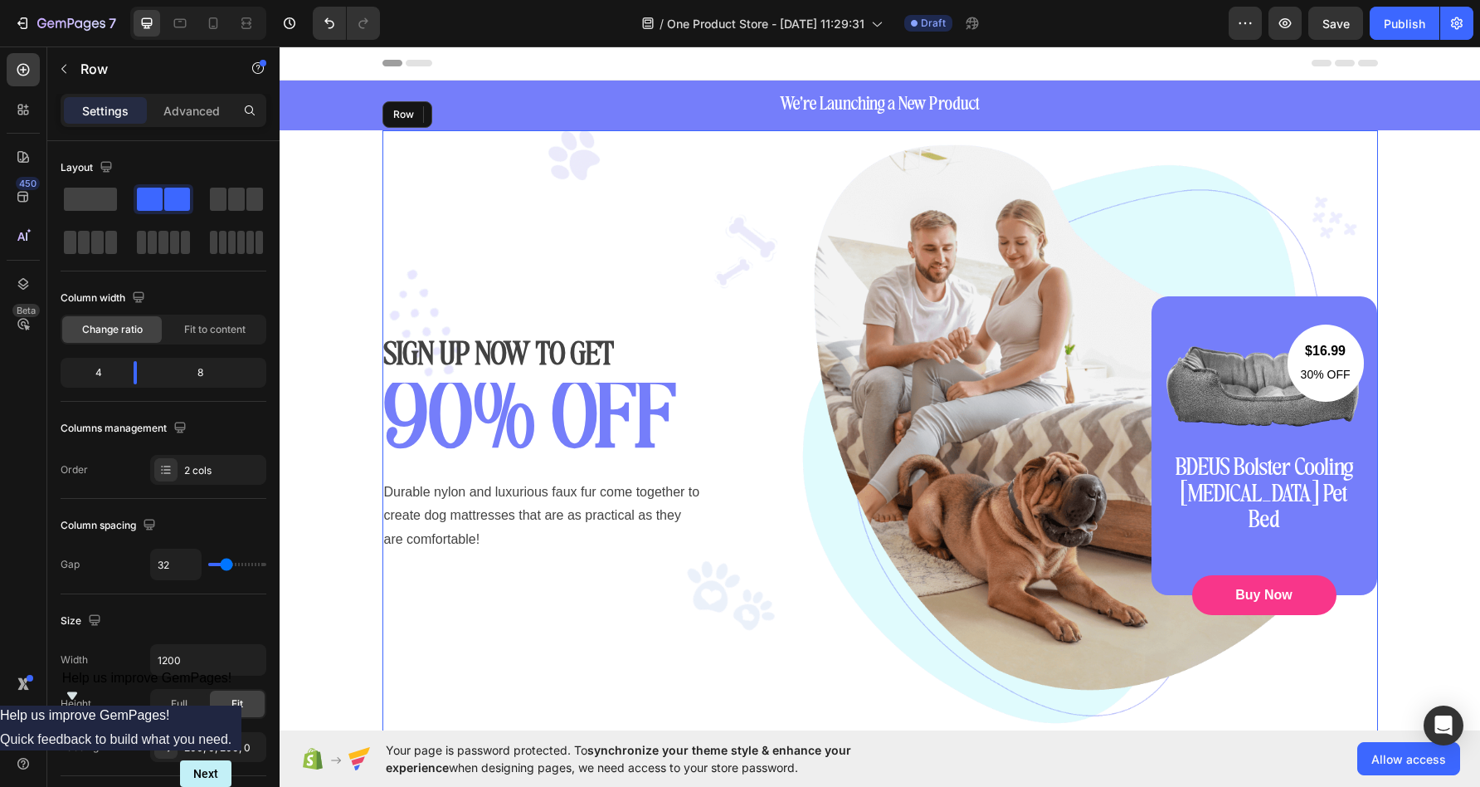
click at [549, 219] on div "SIGN UP NOW TO GET Text block 90% OFF Heading Durable nylon and luxurious faux …" at bounding box center [881, 445] width 996 height 631
click at [537, 415] on p "90% OFF" at bounding box center [543, 424] width 319 height 80
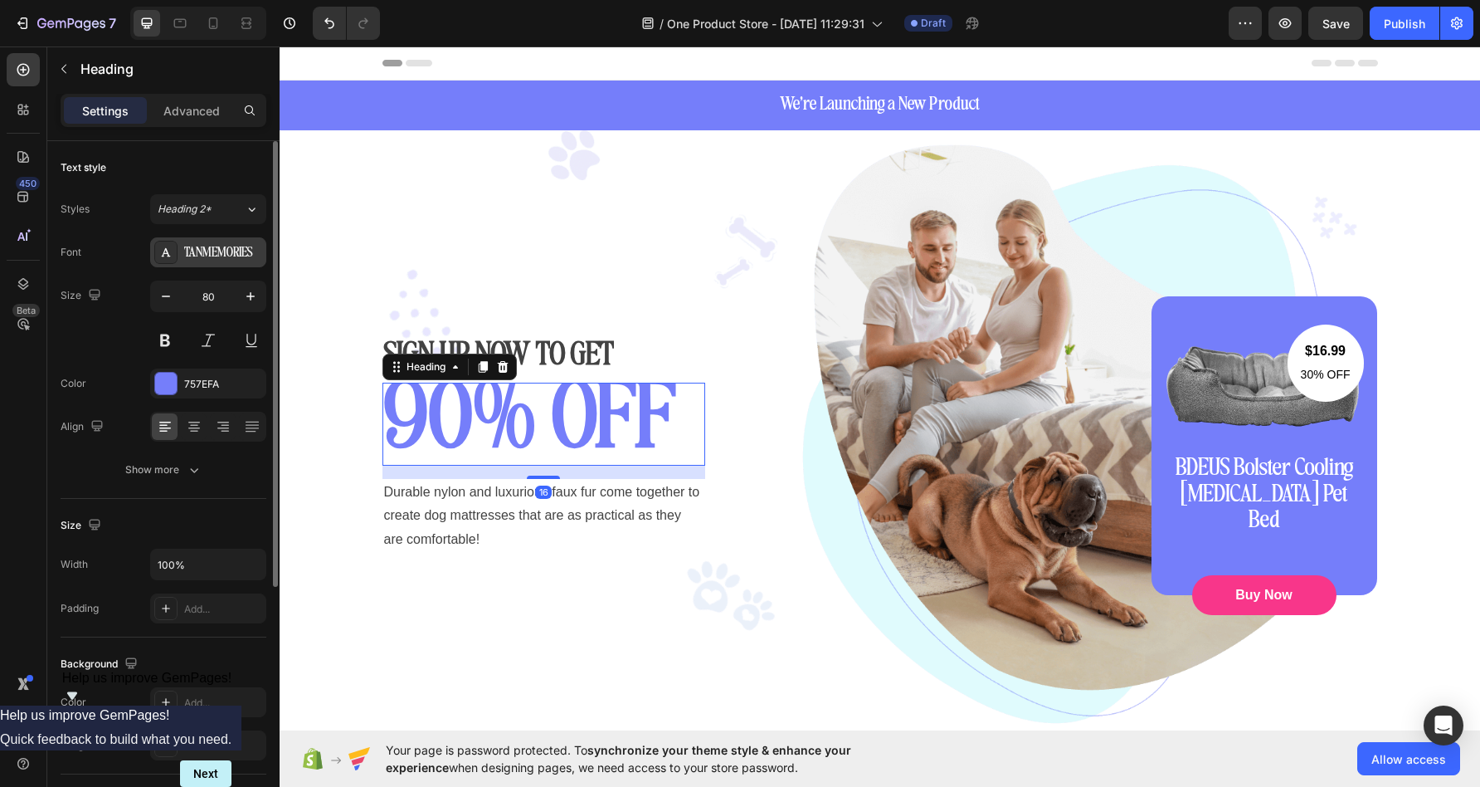
click at [207, 246] on div "TANMEMORIES" at bounding box center [223, 253] width 78 height 15
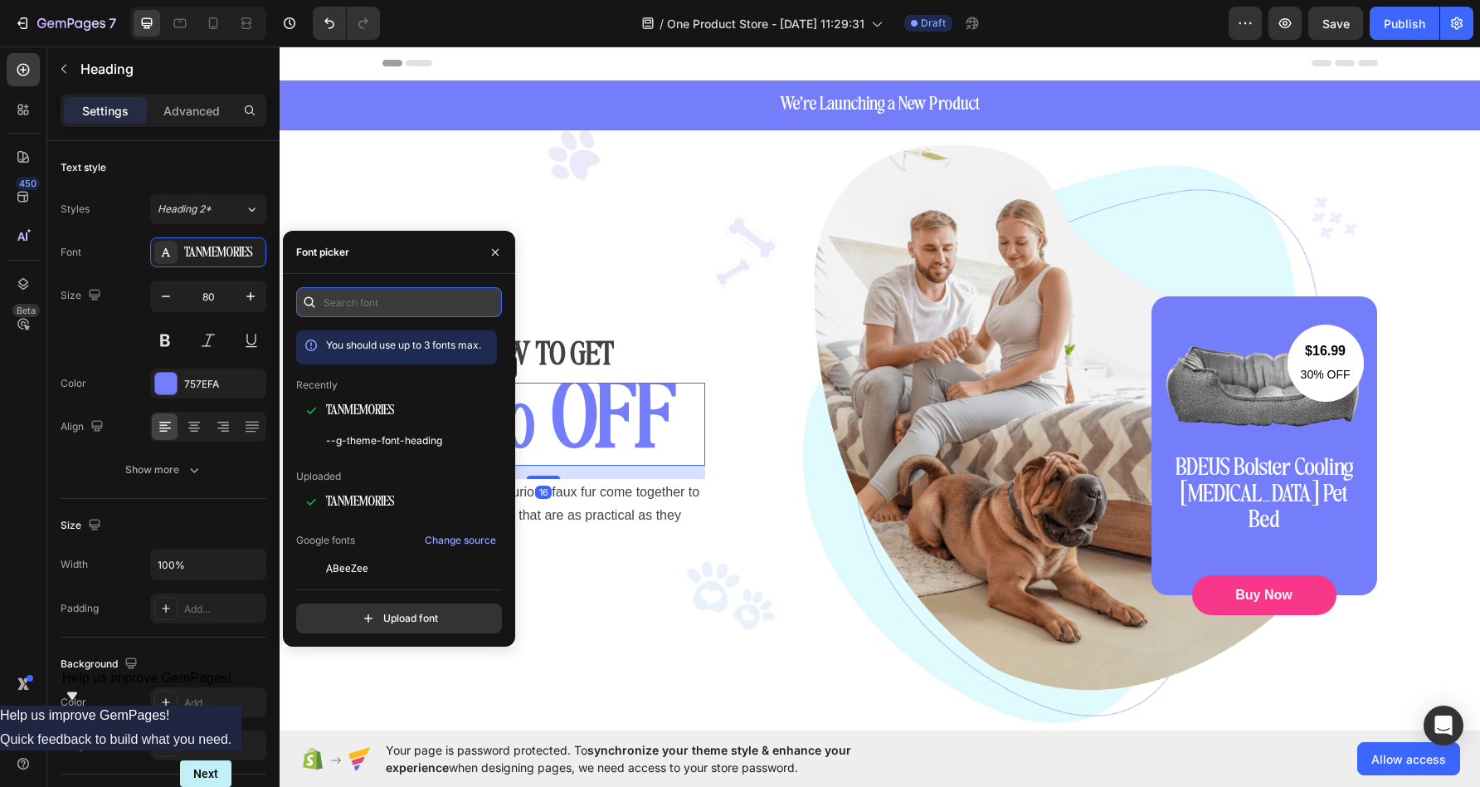
click at [361, 296] on input "text" at bounding box center [399, 302] width 206 height 30
type input "x"
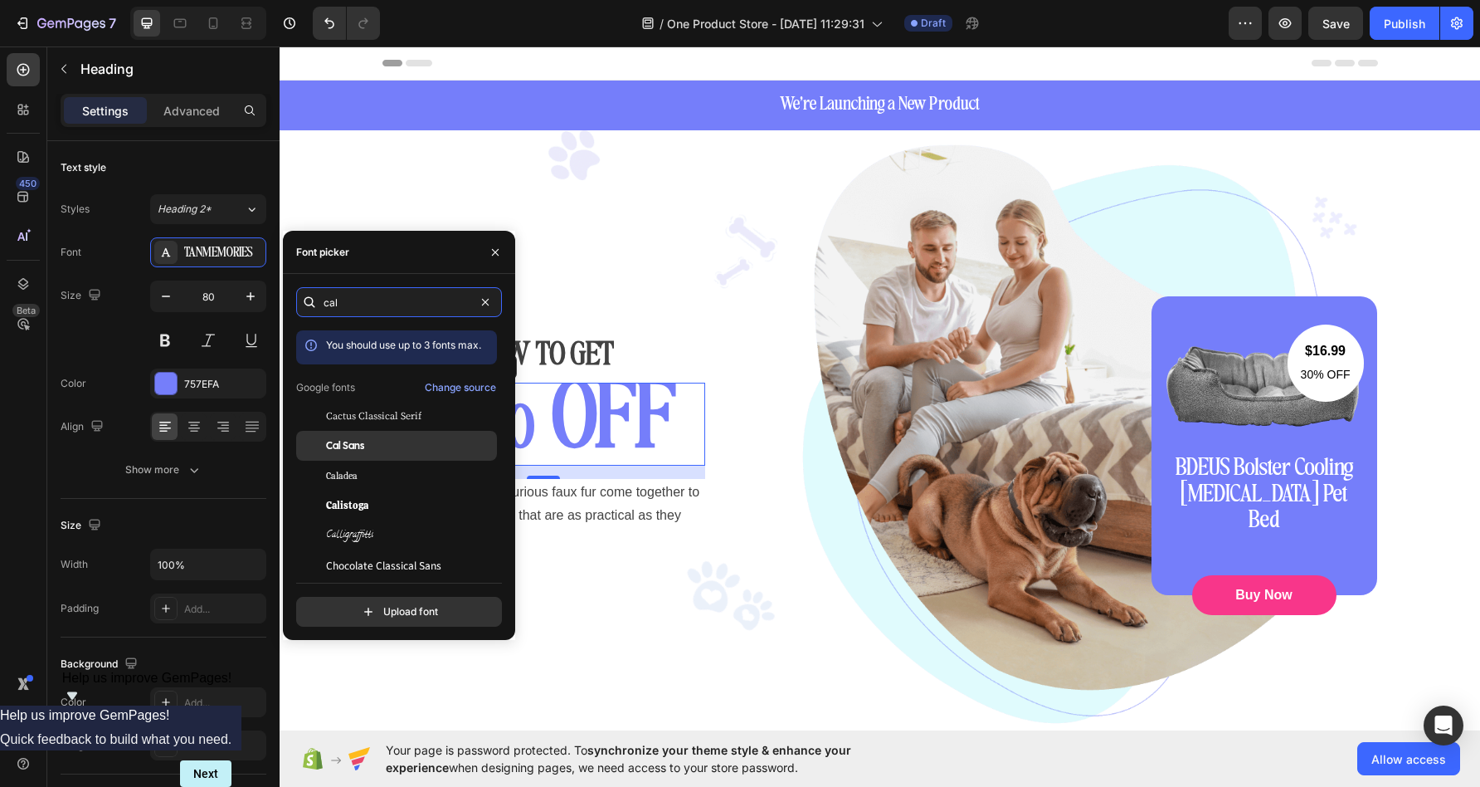
type input "cal"
click at [335, 459] on div "Cal Sans" at bounding box center [396, 446] width 201 height 30
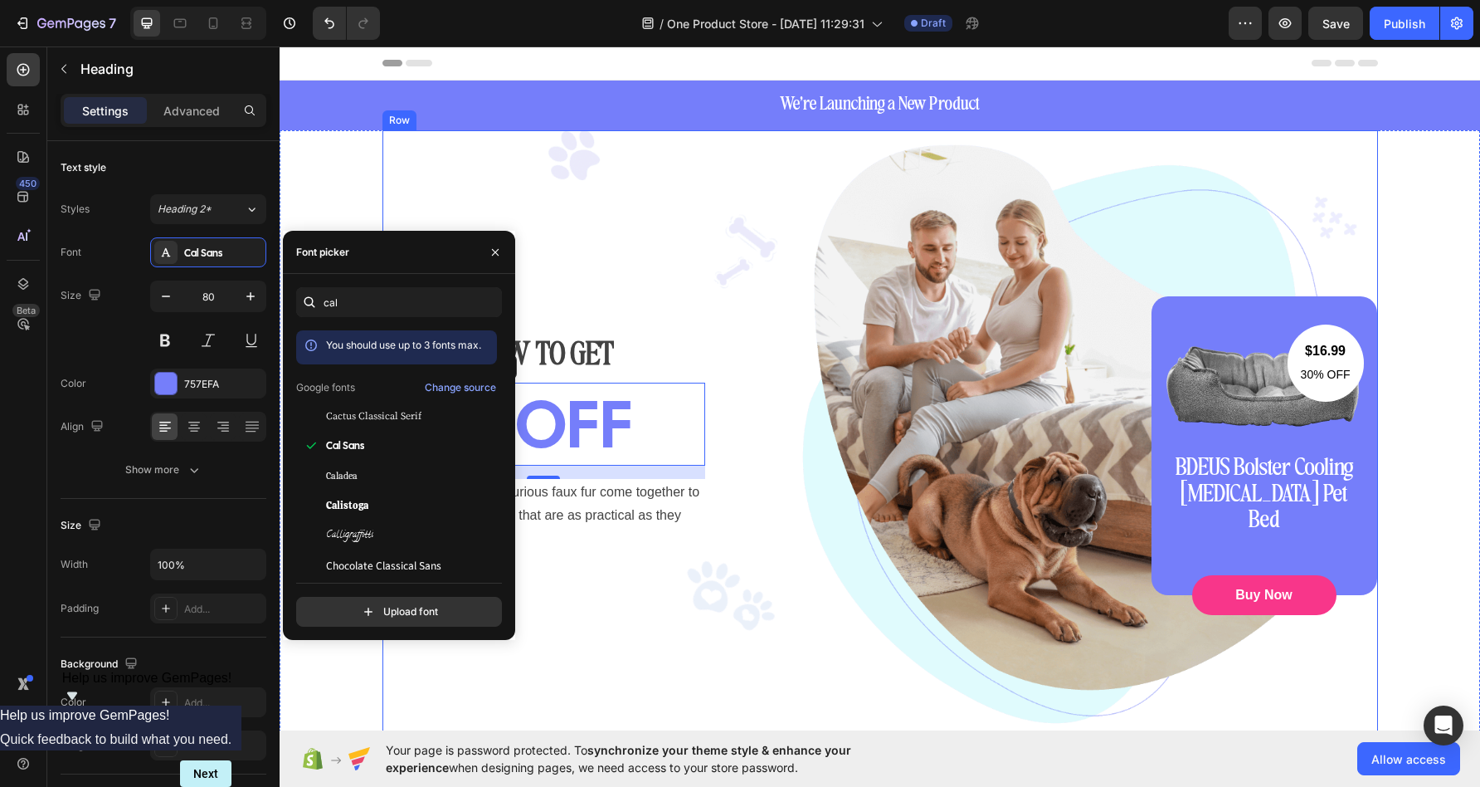
click at [833, 560] on div "$16.99 Text block 30% OFF Text block Row Image BDEUS Bolster Cooling [MEDICAL_D…" at bounding box center [1055, 445] width 646 height 299
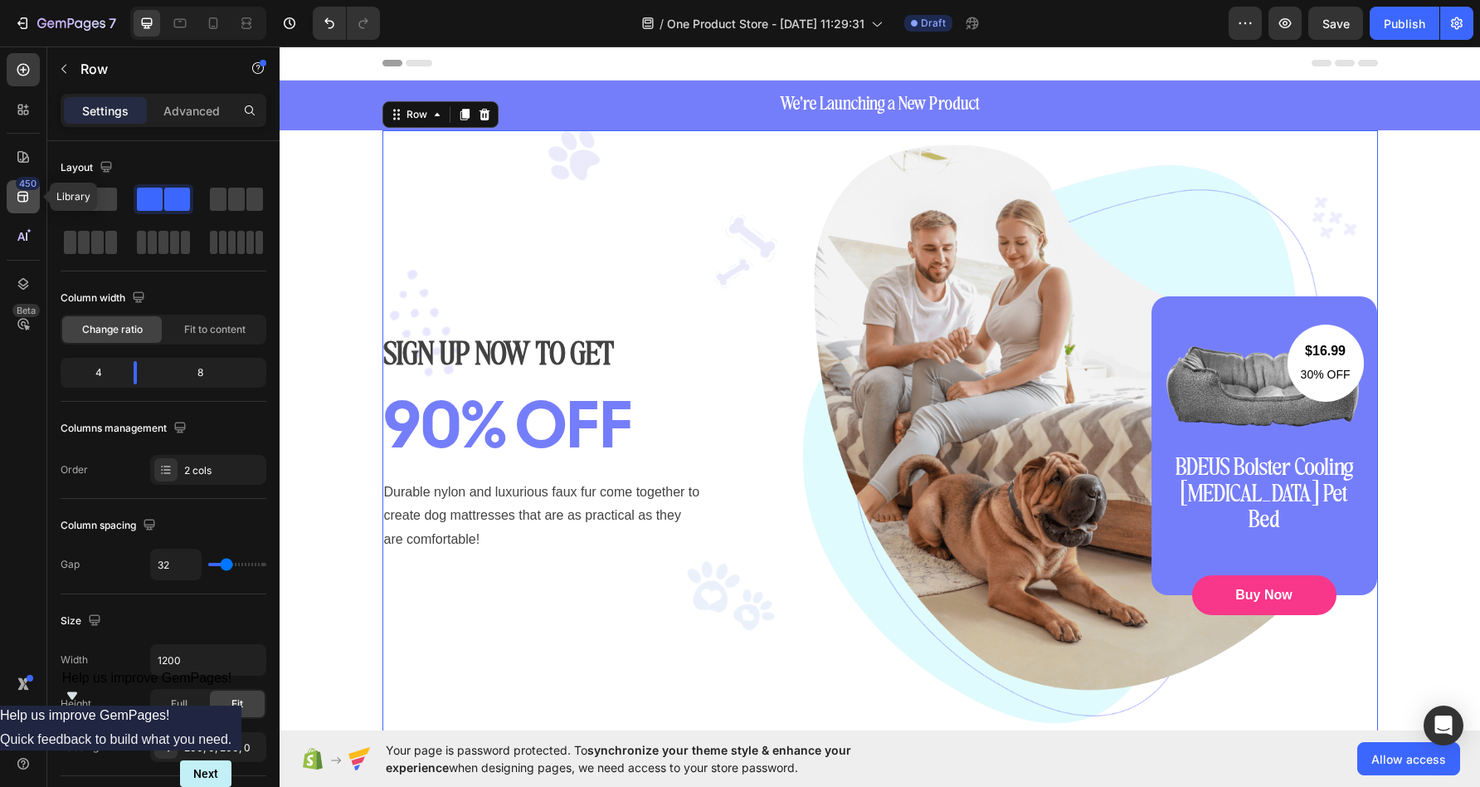
click at [27, 198] on icon at bounding box center [22, 197] width 11 height 11
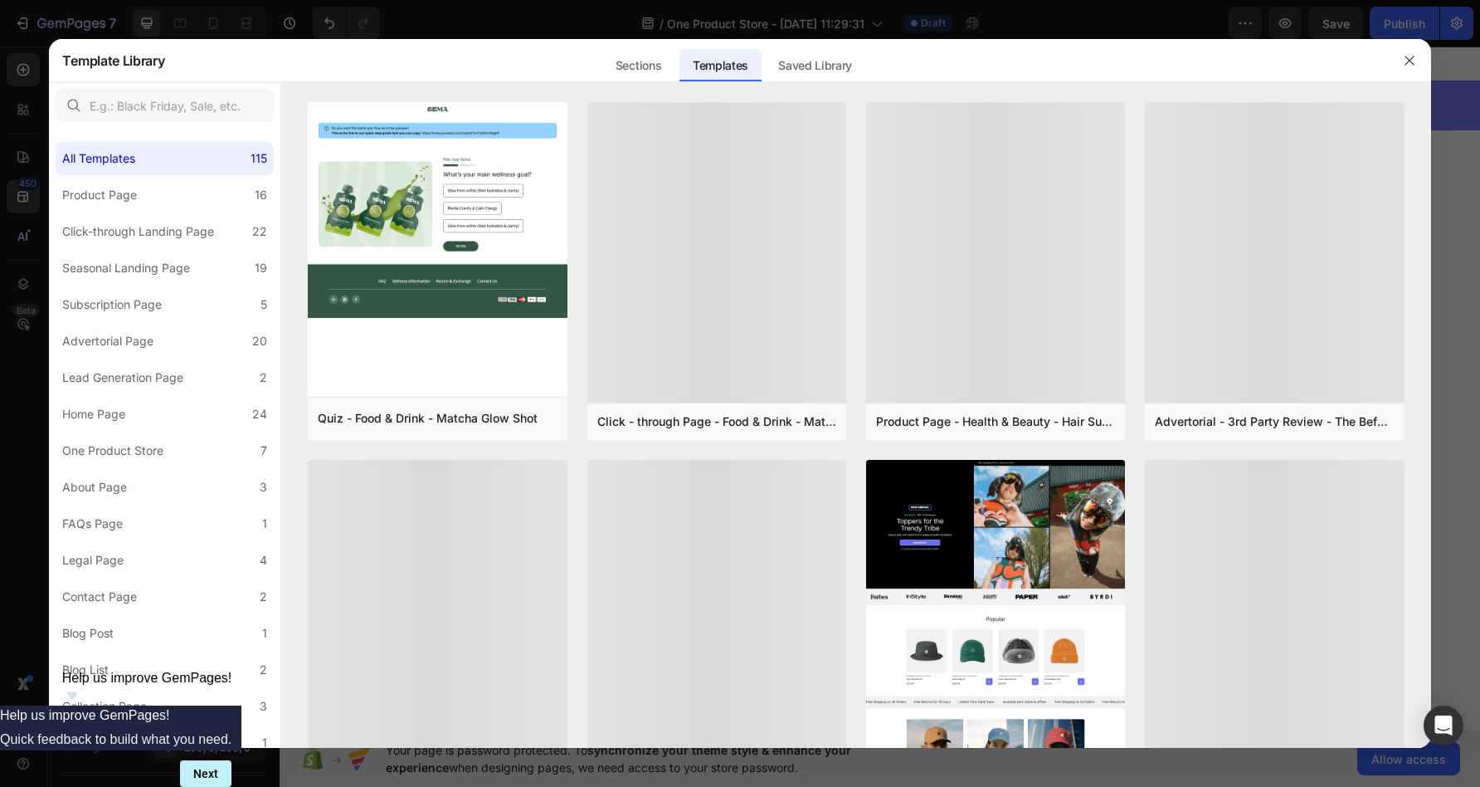
click at [19, 154] on div at bounding box center [740, 393] width 1480 height 787
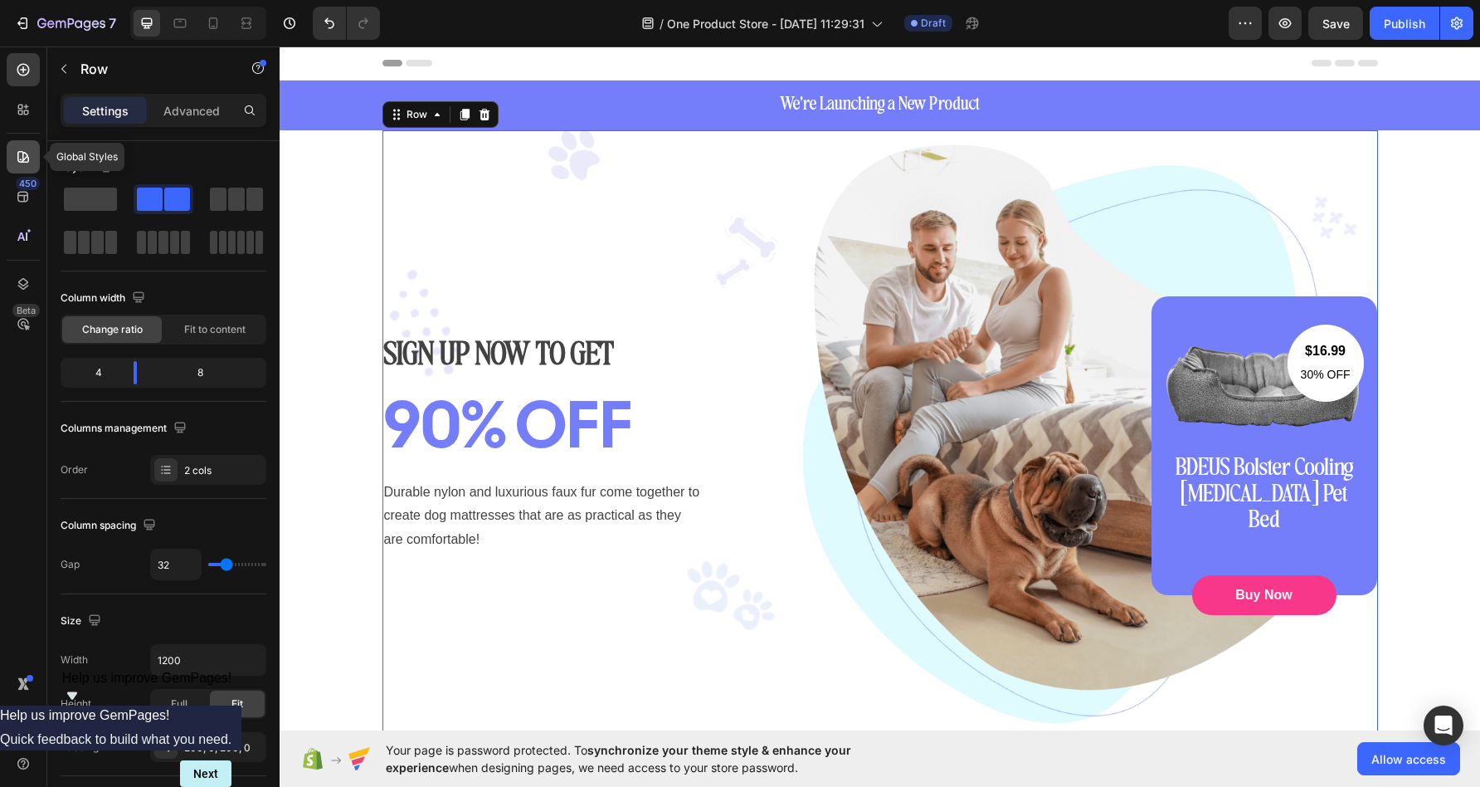
click at [22, 155] on icon at bounding box center [23, 157] width 17 height 17
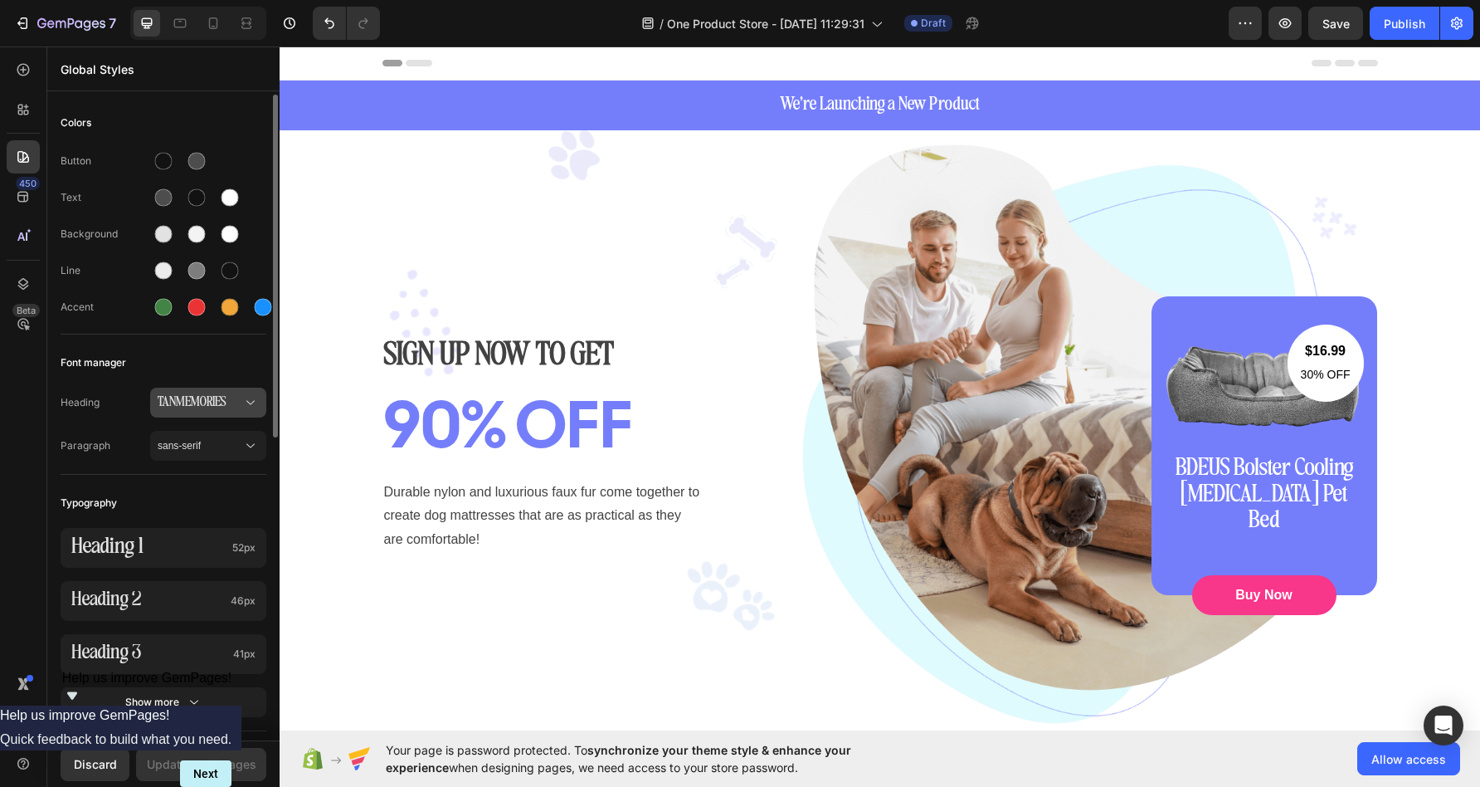
click at [209, 402] on span "TANMEMORIES" at bounding box center [200, 402] width 85 height 15
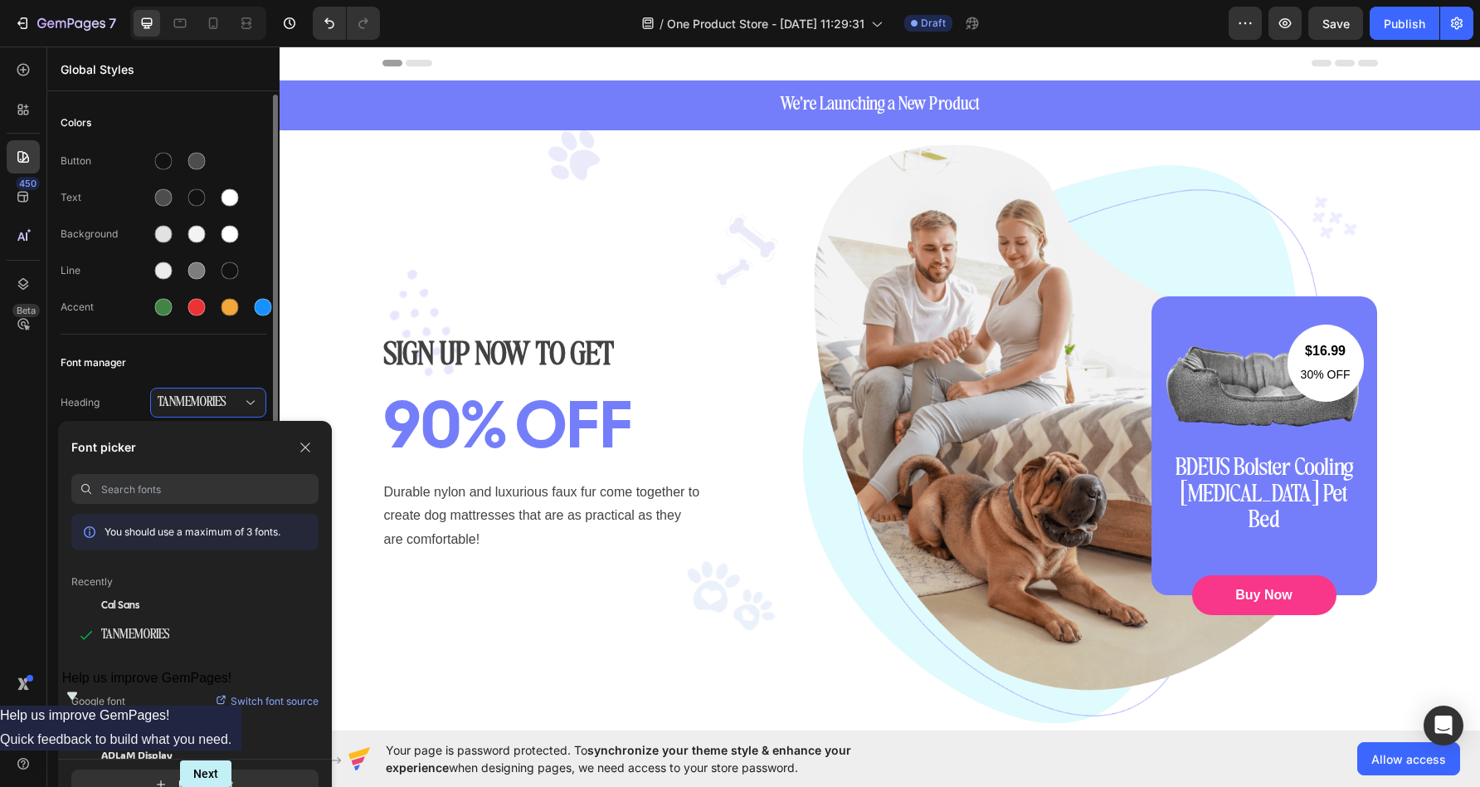
click at [139, 385] on div "Heading TANMEMORIES Paragraph sans-serif" at bounding box center [164, 426] width 206 height 96
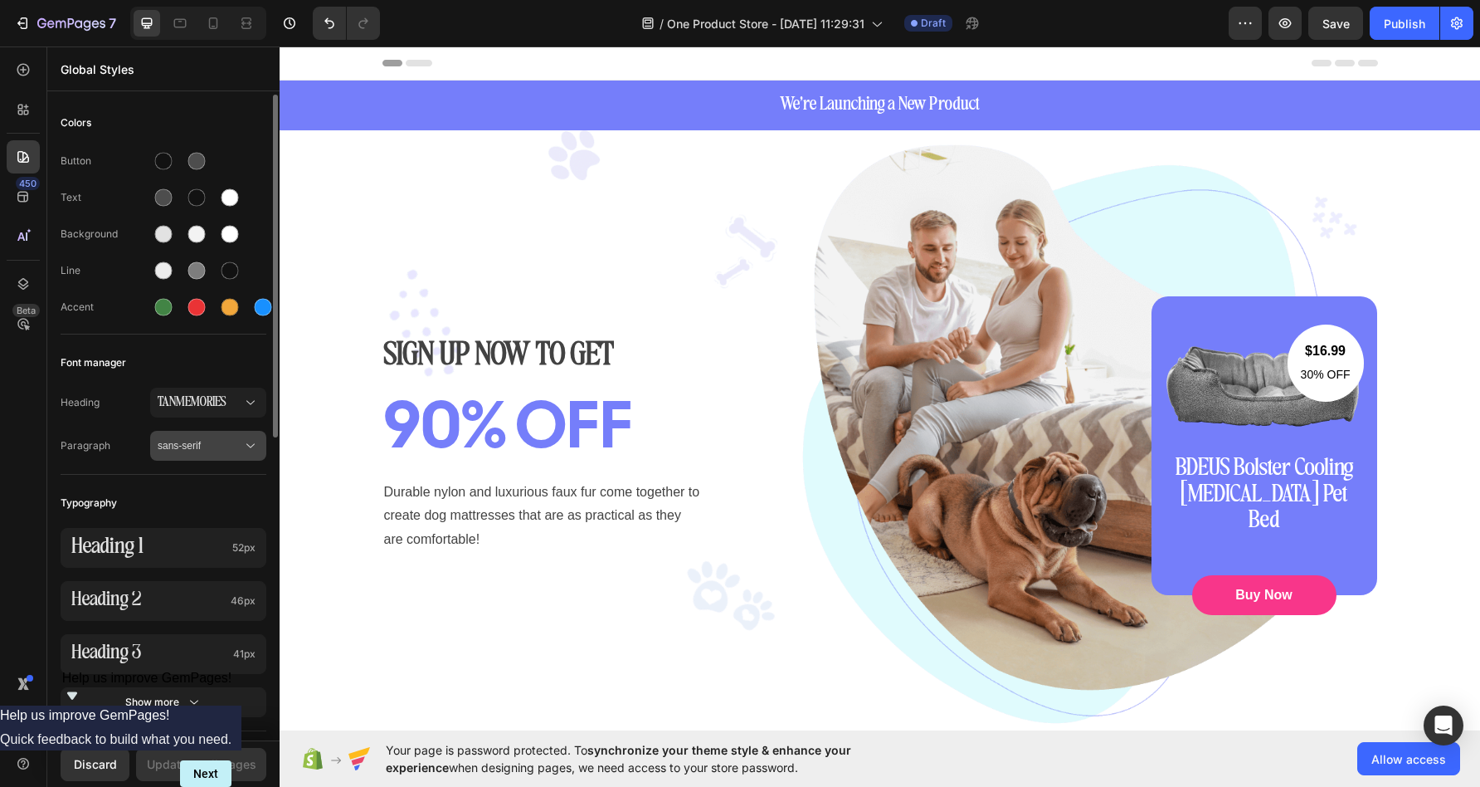
click at [195, 441] on span "sans-serif" at bounding box center [200, 445] width 85 height 15
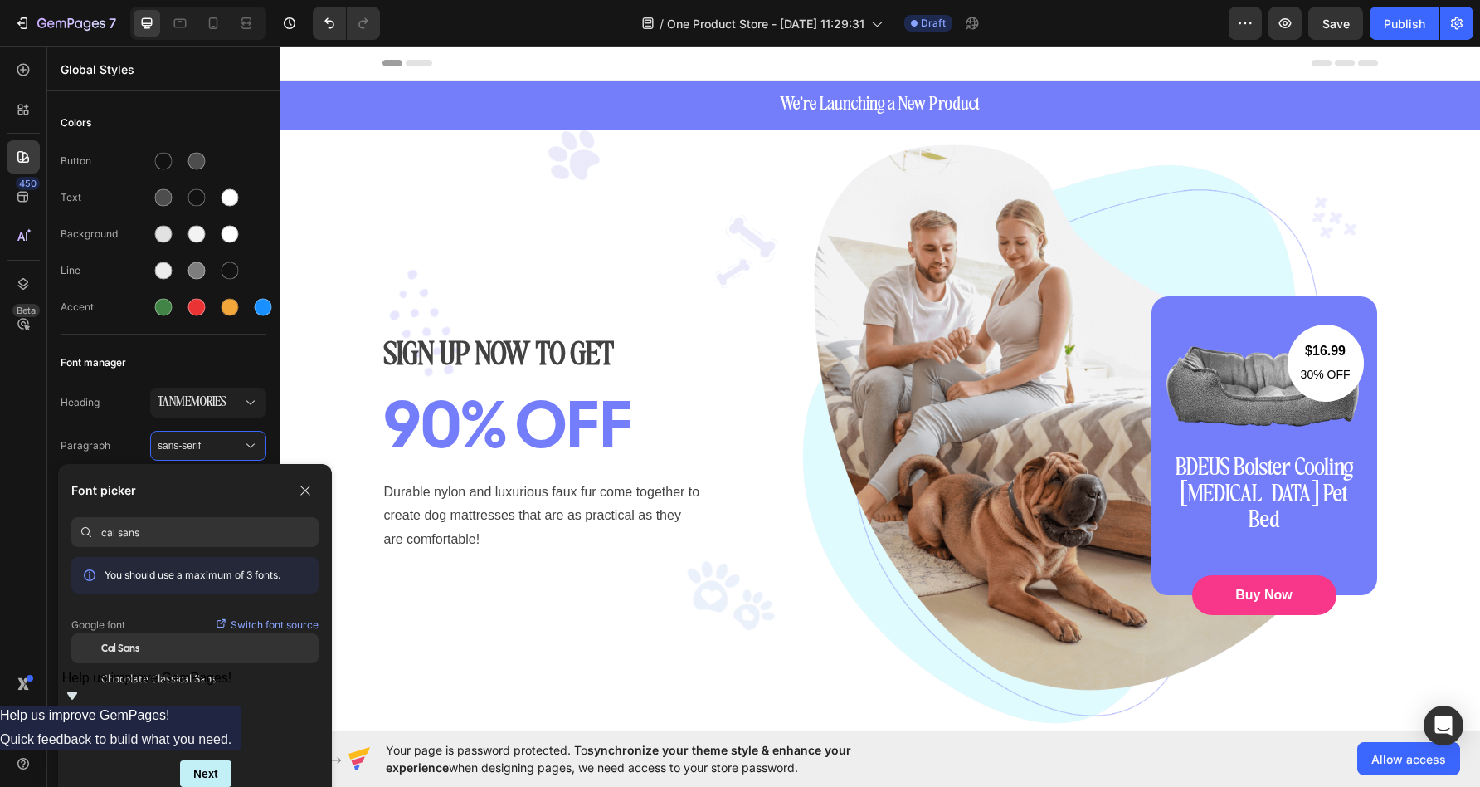
type input "cal sans"
click at [183, 642] on div "Cal Sans" at bounding box center [209, 648] width 217 height 15
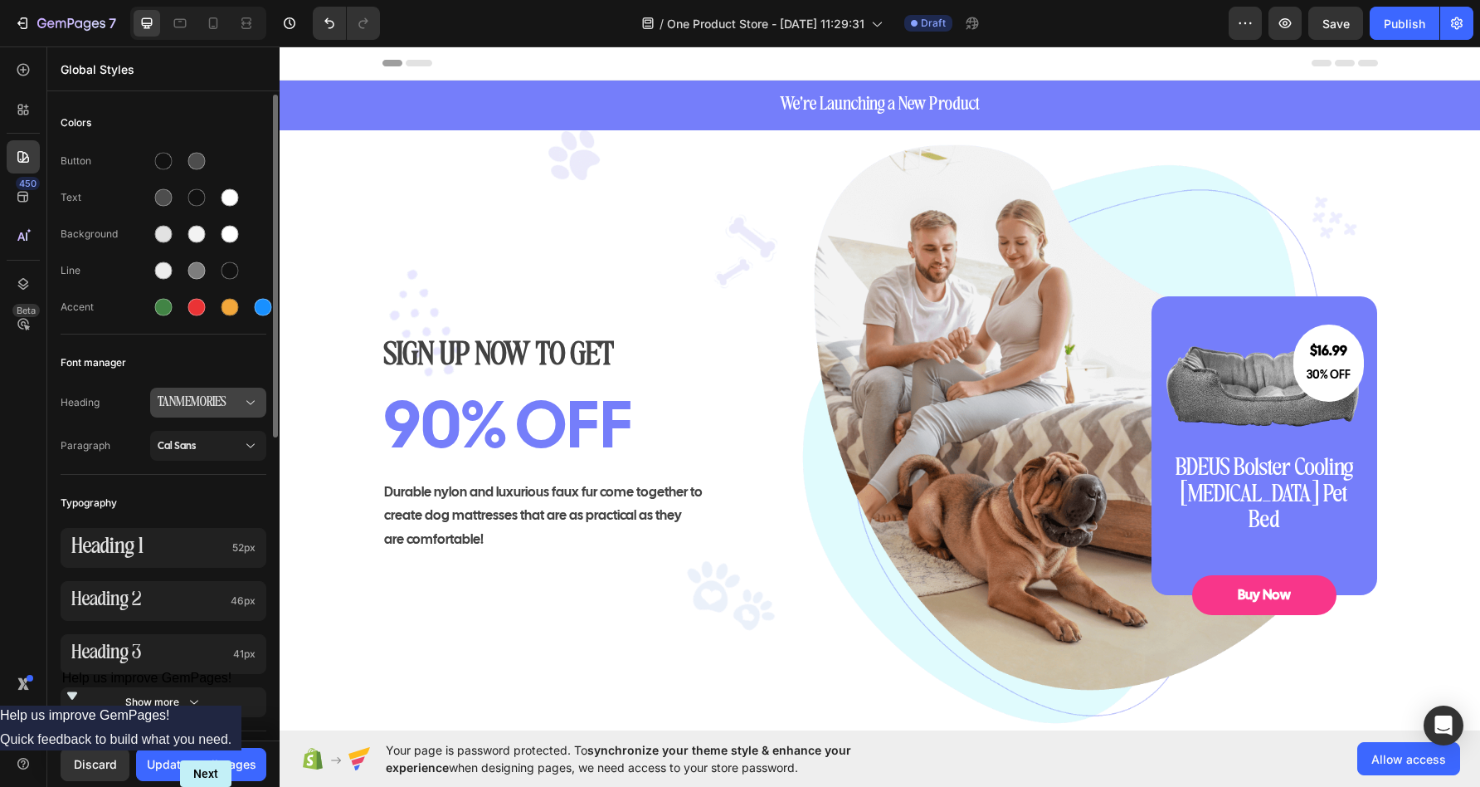
click at [217, 390] on button "TANMEMORIES" at bounding box center [208, 403] width 116 height 30
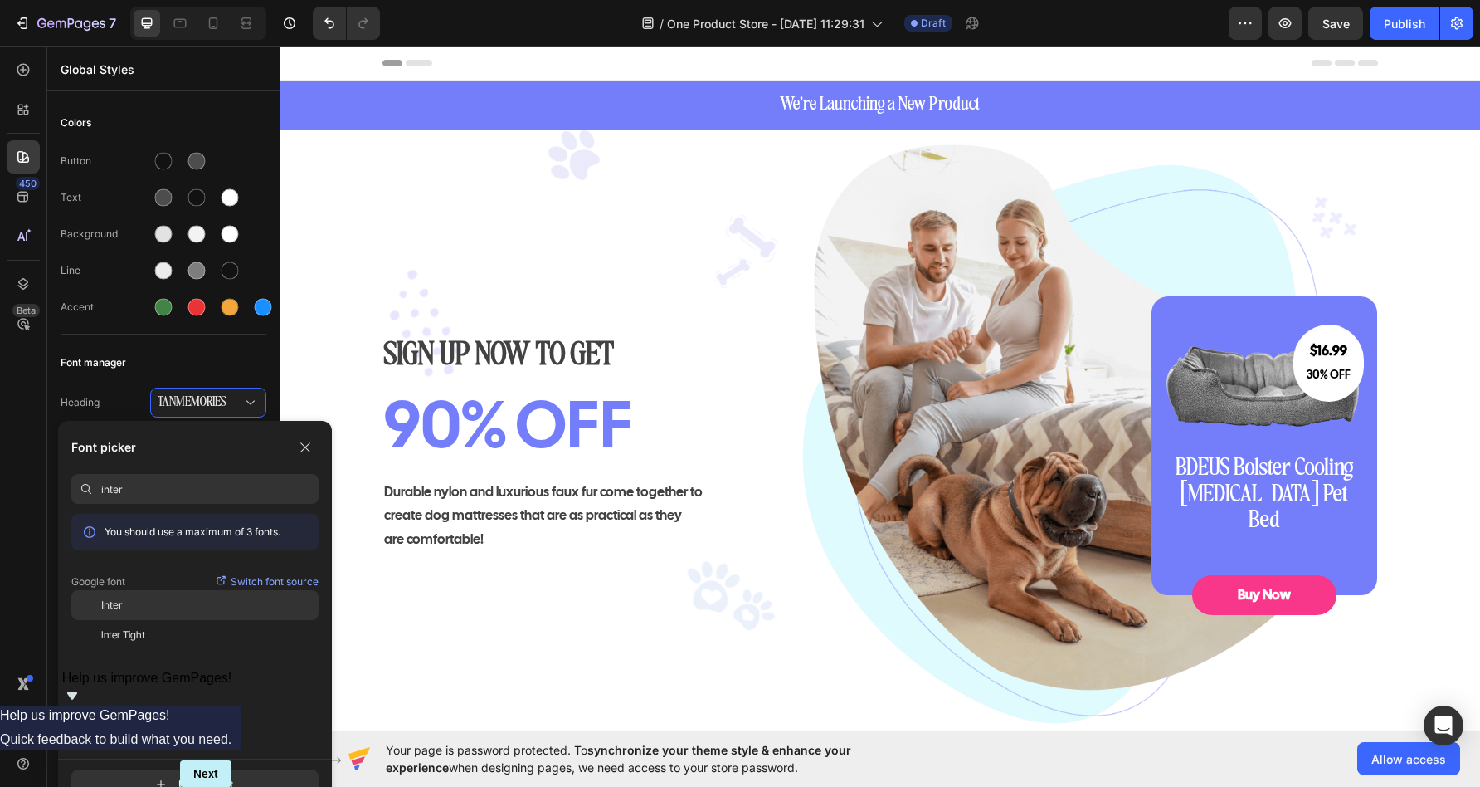
click at [185, 603] on div "Inter" at bounding box center [209, 604] width 217 height 15
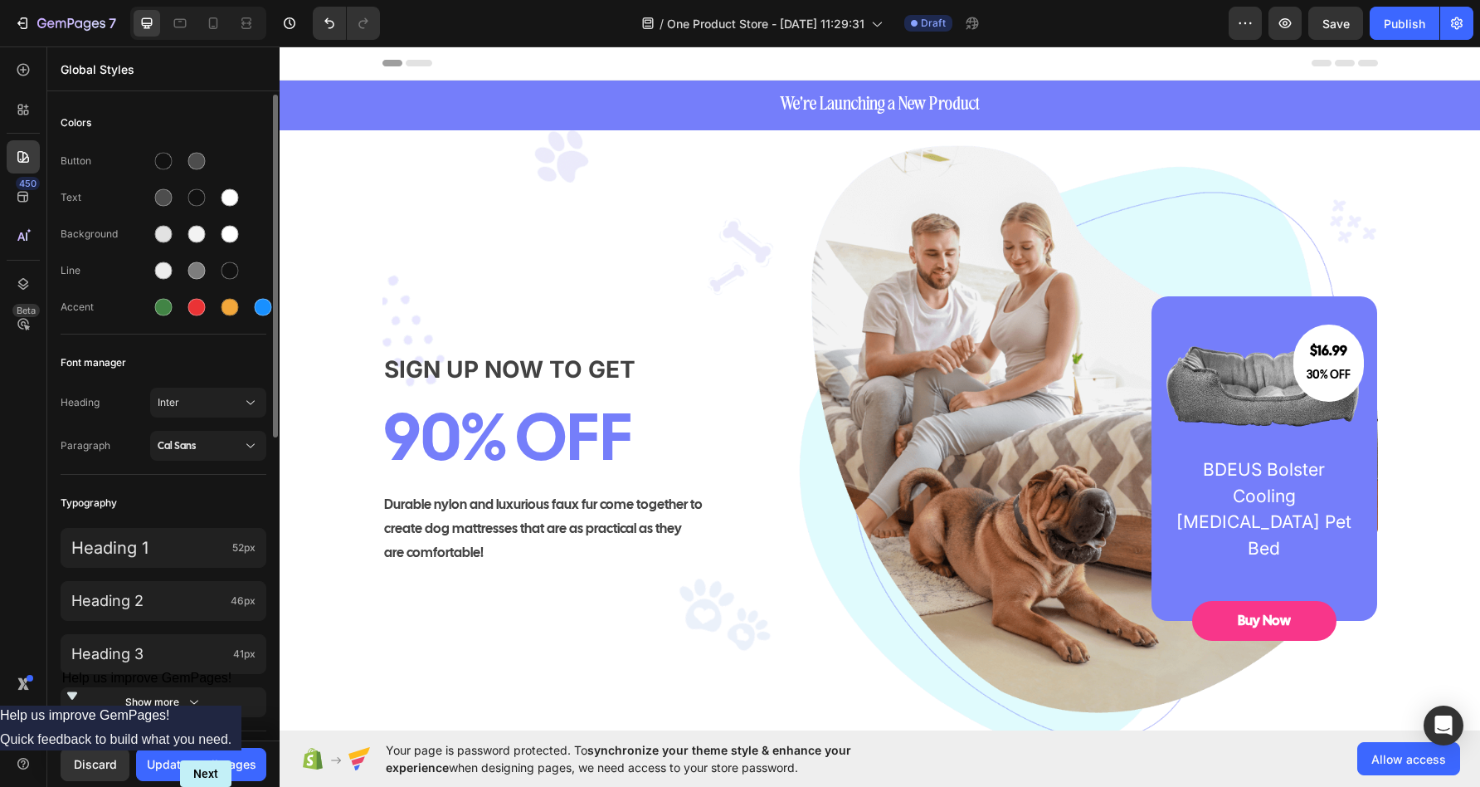
click at [217, 385] on div "Heading Inter Paragraph Cal Sans" at bounding box center [164, 426] width 206 height 96
click at [226, 410] on div "Inter" at bounding box center [208, 402] width 101 height 17
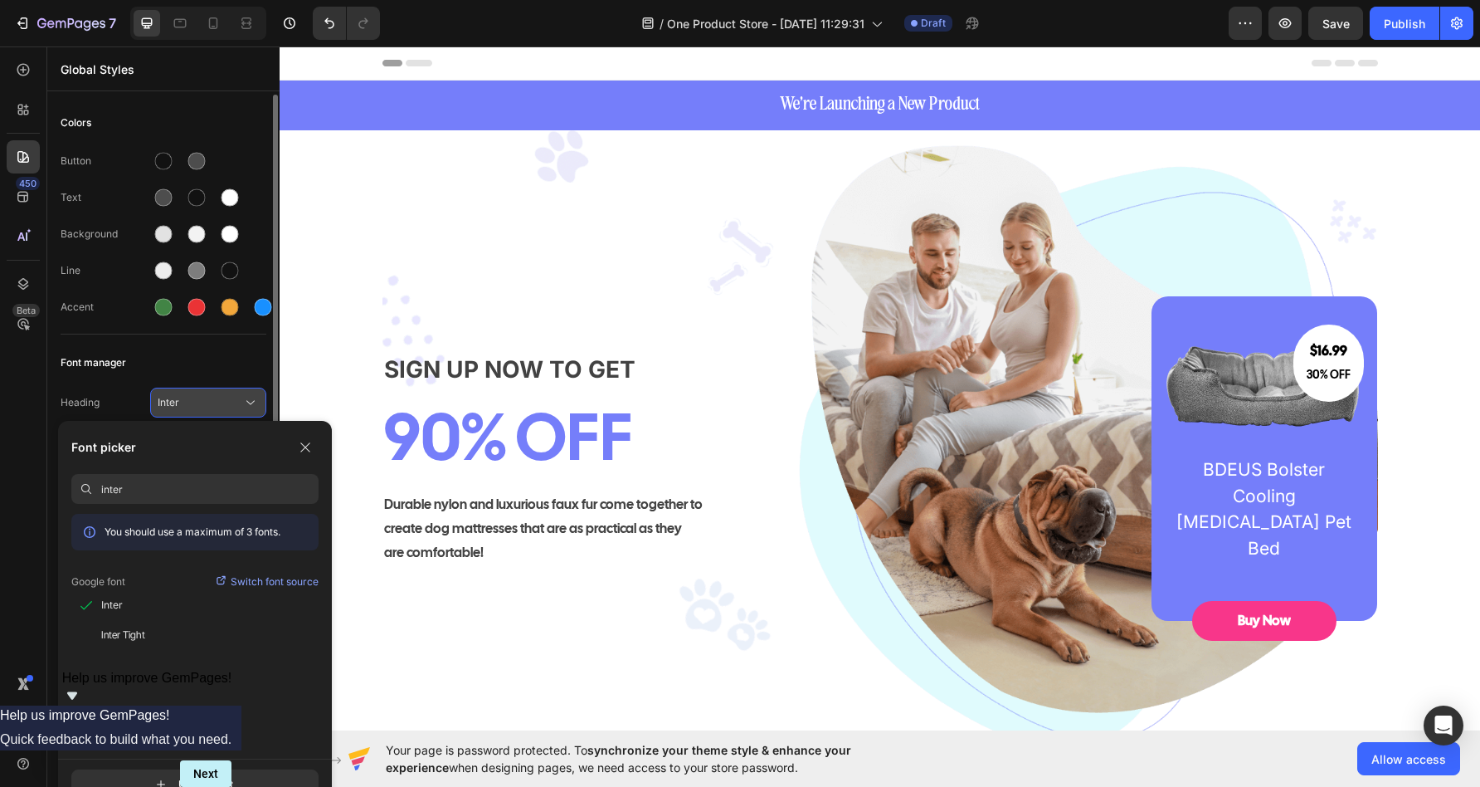
click at [226, 410] on div "Inter" at bounding box center [208, 402] width 101 height 17
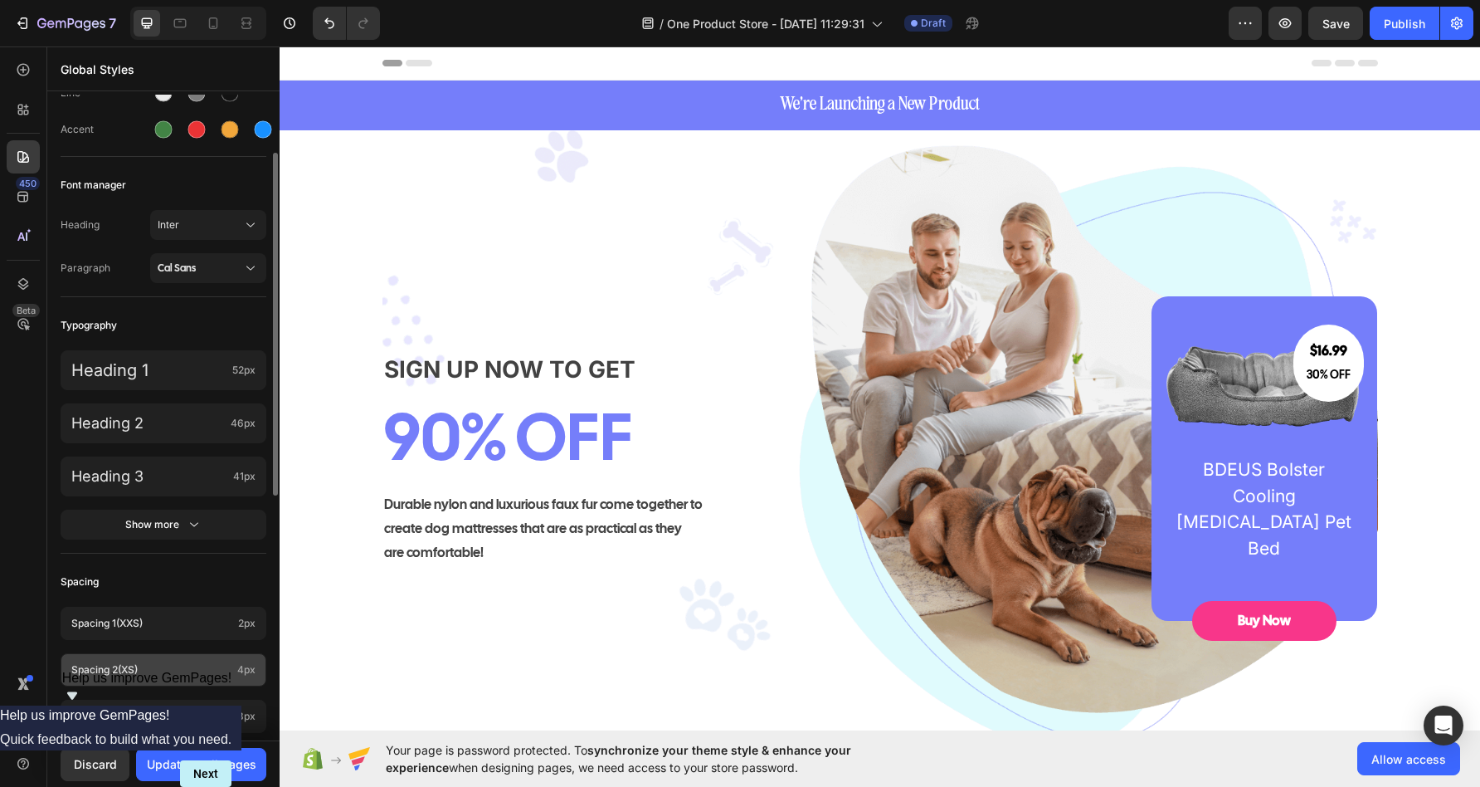
scroll to position [149, 0]
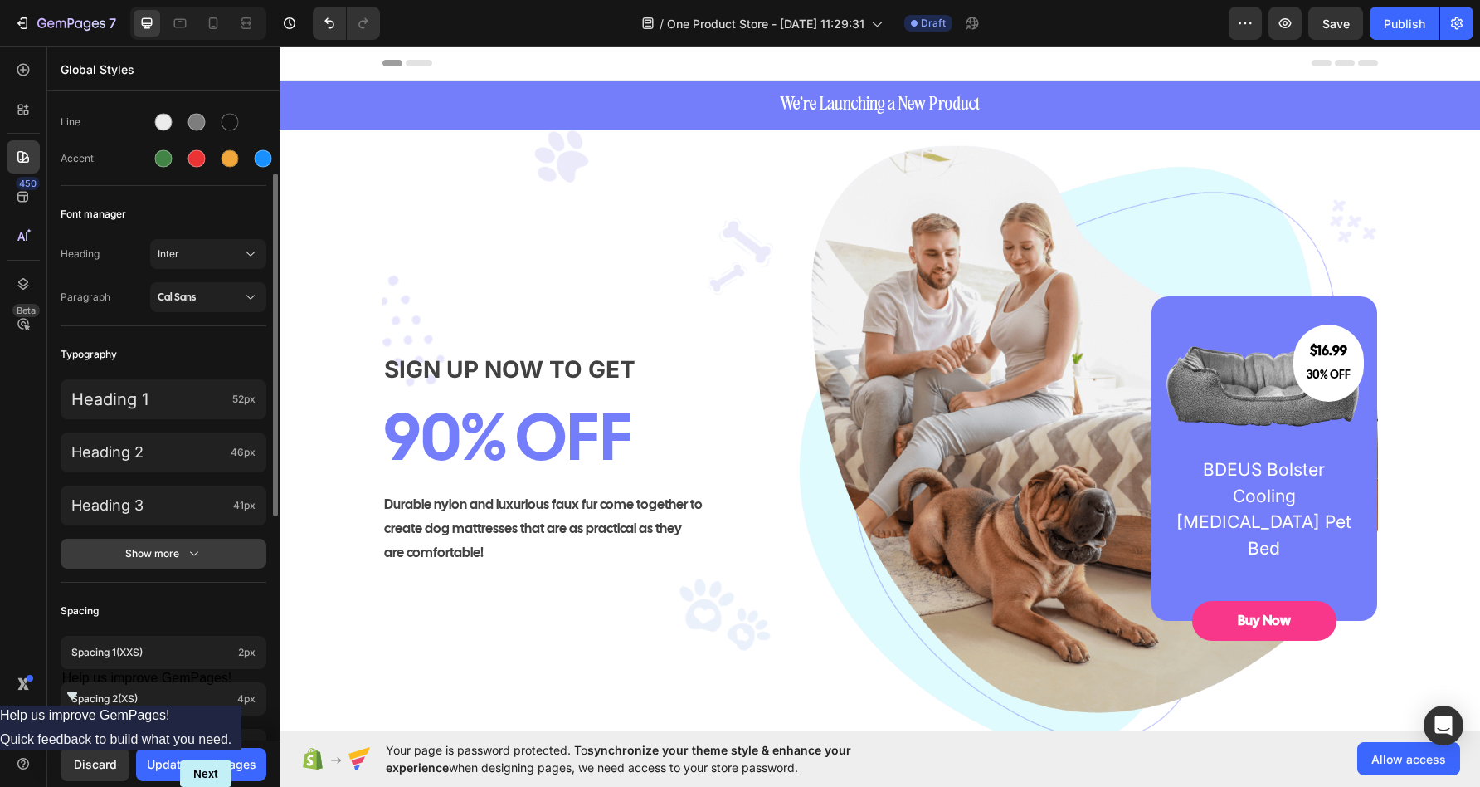
click at [208, 551] on button "Show more" at bounding box center [164, 554] width 206 height 30
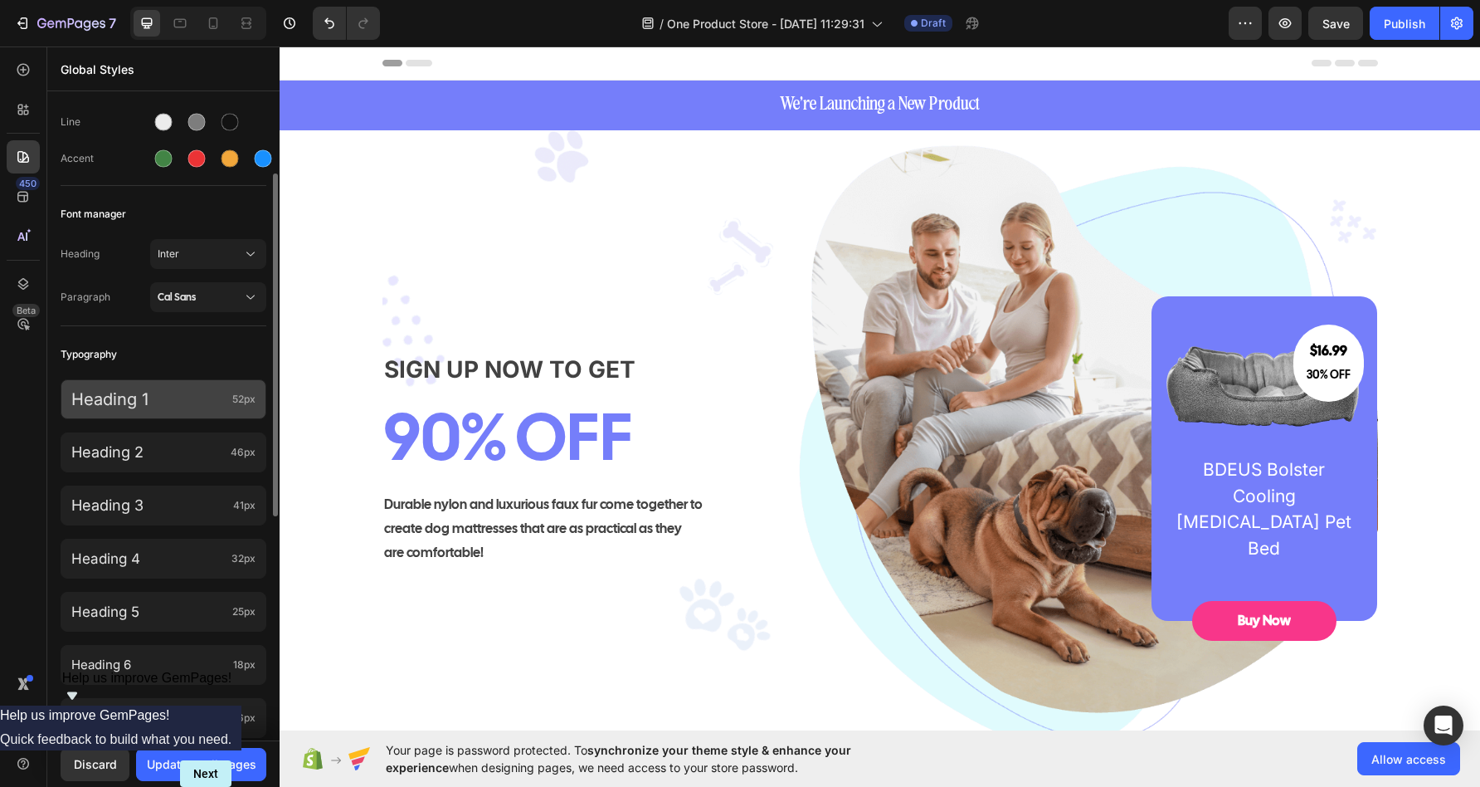
click at [191, 379] on div "Heading 1 52px" at bounding box center [164, 399] width 206 height 40
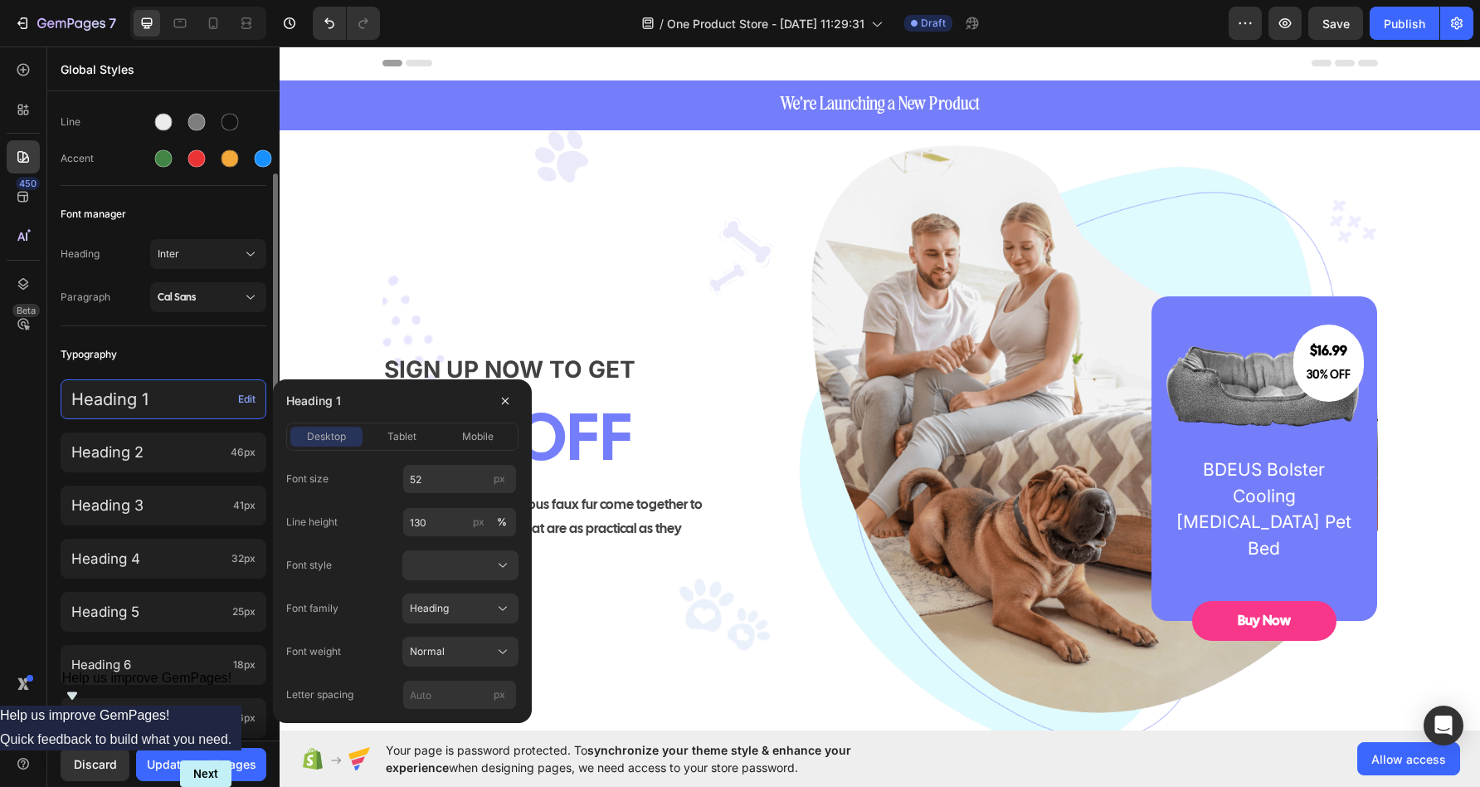
click at [224, 351] on div "Typography" at bounding box center [164, 354] width 206 height 30
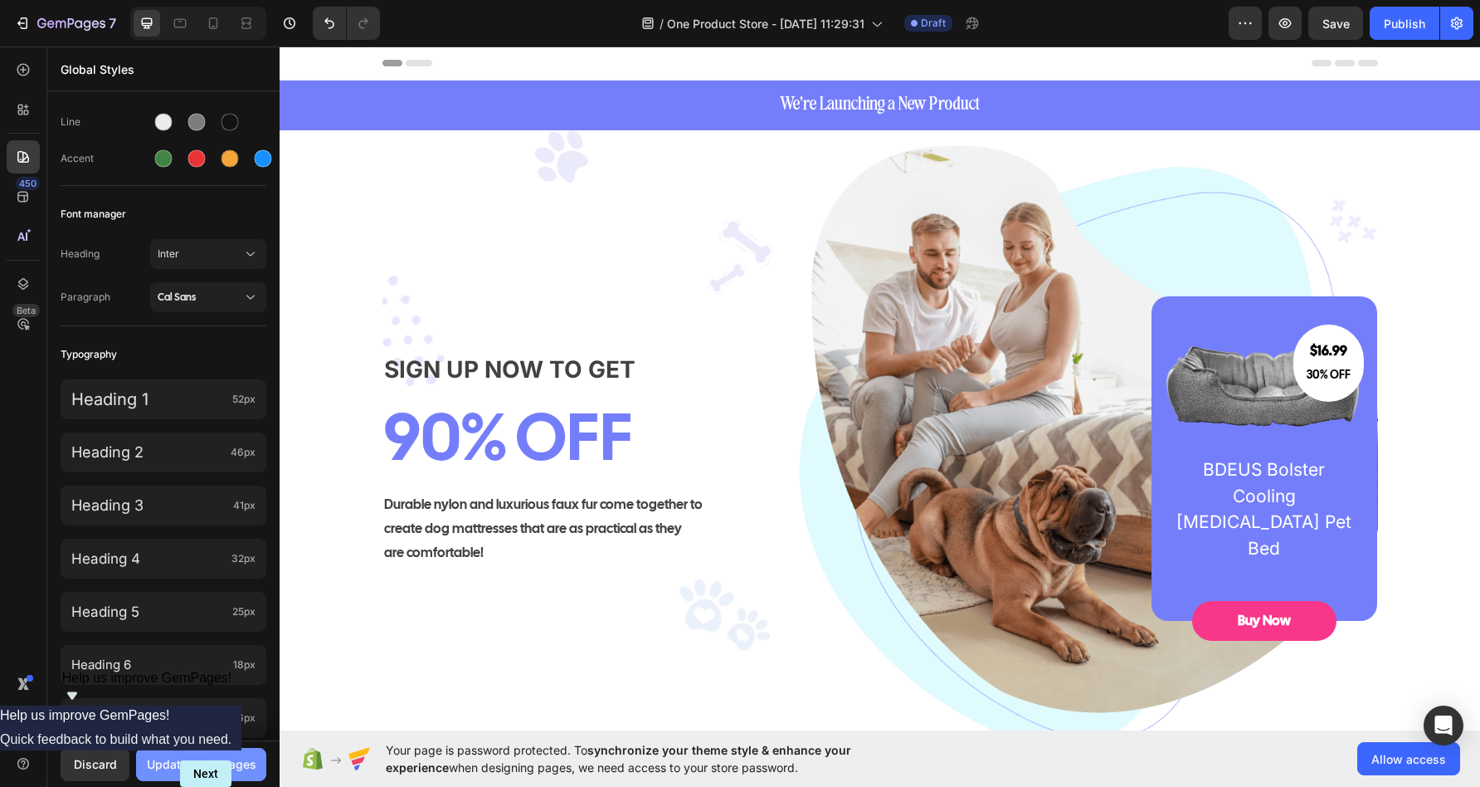
click at [232, 774] on button "Update to all pages" at bounding box center [201, 764] width 130 height 33
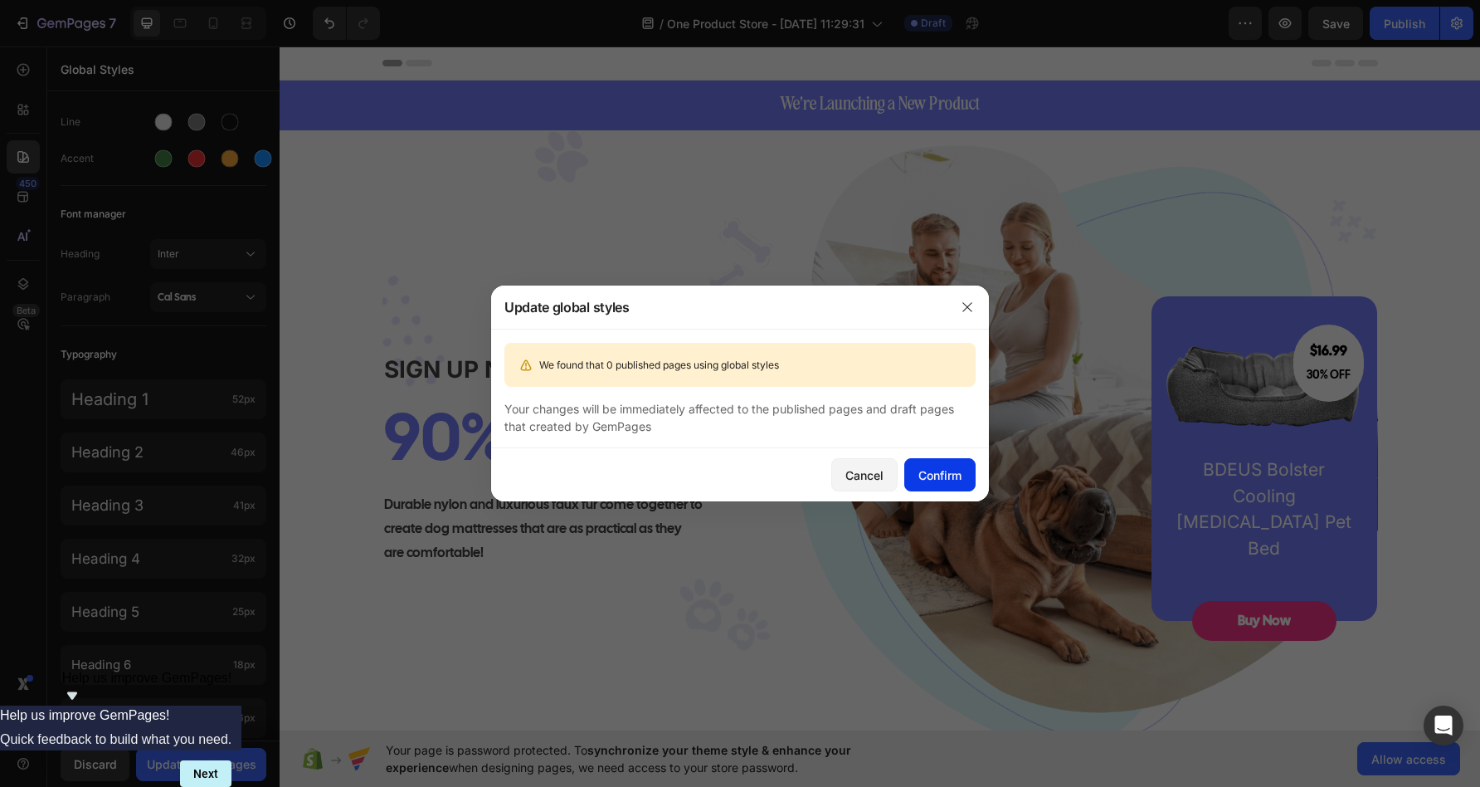
click at [906, 480] on button "Confirm" at bounding box center [939, 474] width 71 height 33
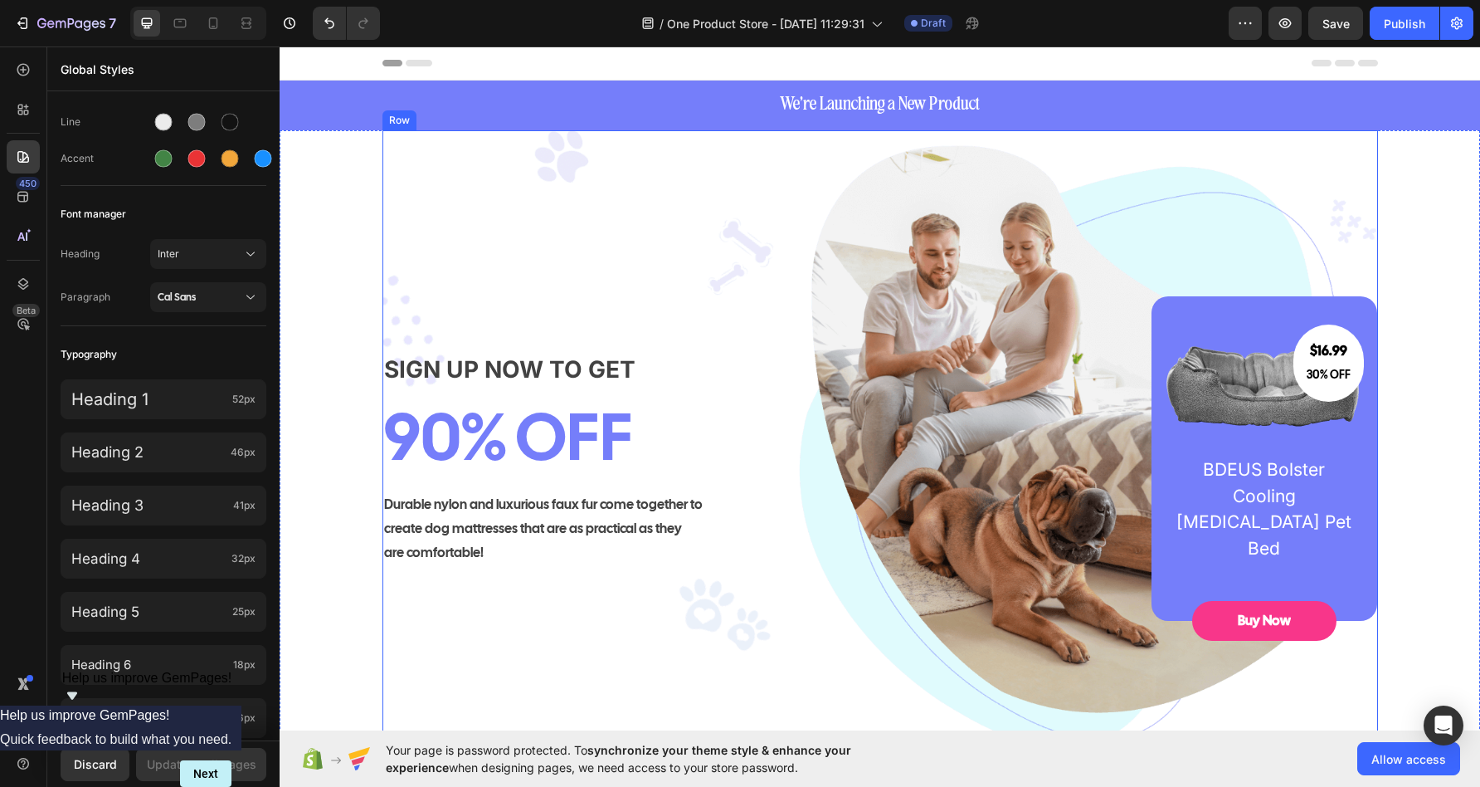
scroll to position [43, 0]
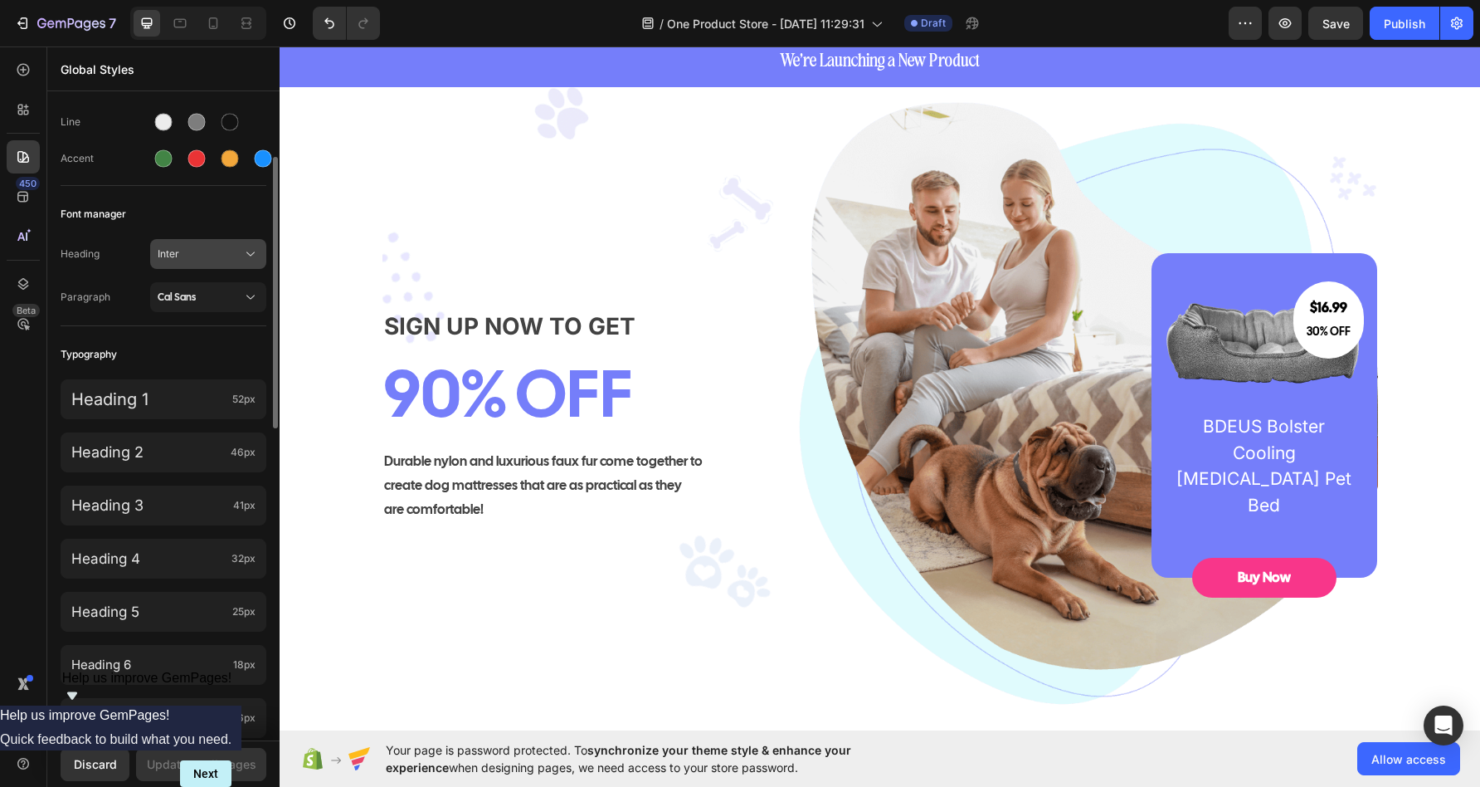
click at [204, 245] on button "Inter" at bounding box center [208, 254] width 116 height 30
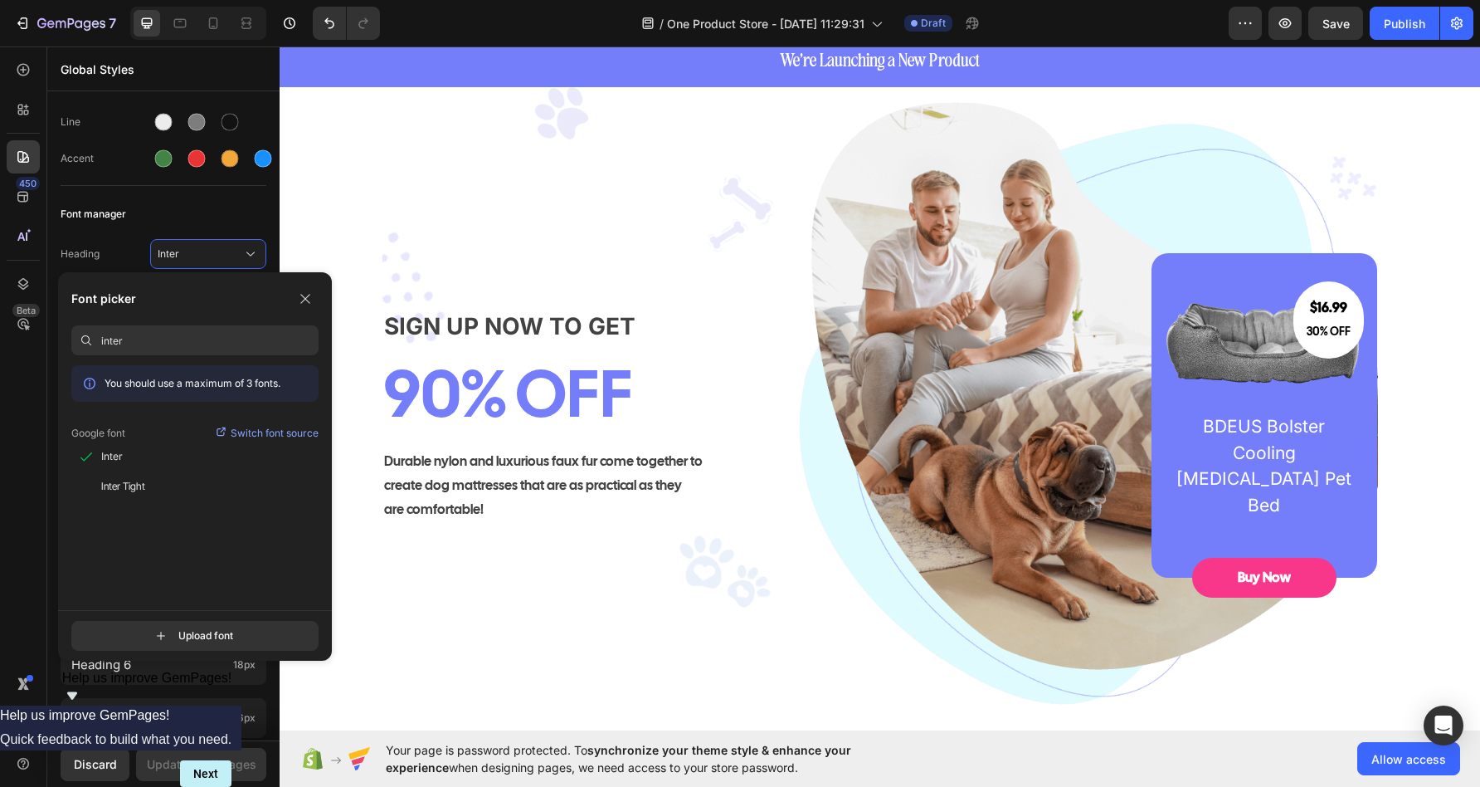
click at [178, 341] on input "inter" at bounding box center [209, 340] width 217 height 30
type input "cal sans"
click at [131, 458] on span "Cal Sans" at bounding box center [120, 456] width 38 height 15
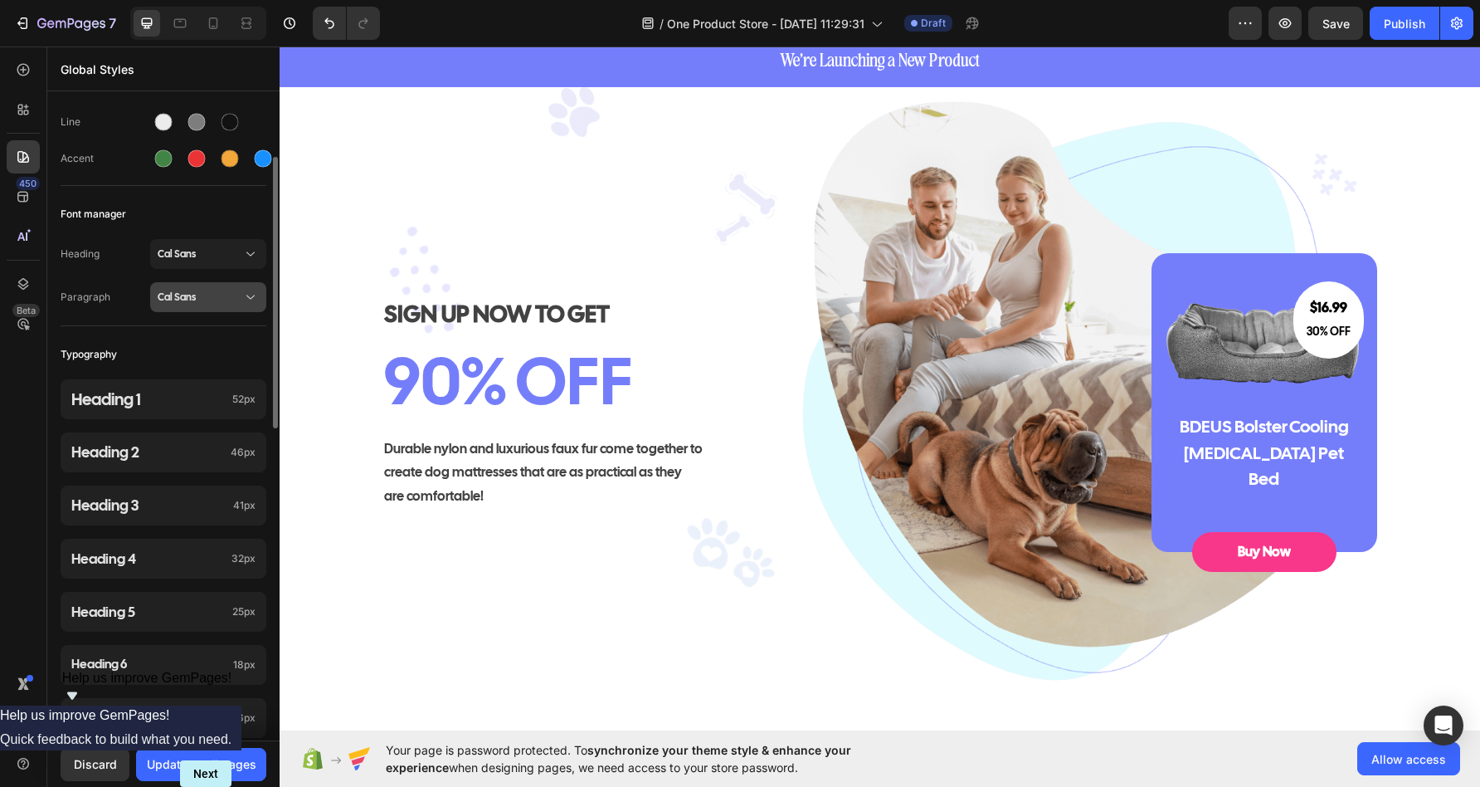
click at [204, 296] on span "Cal Sans" at bounding box center [200, 297] width 85 height 15
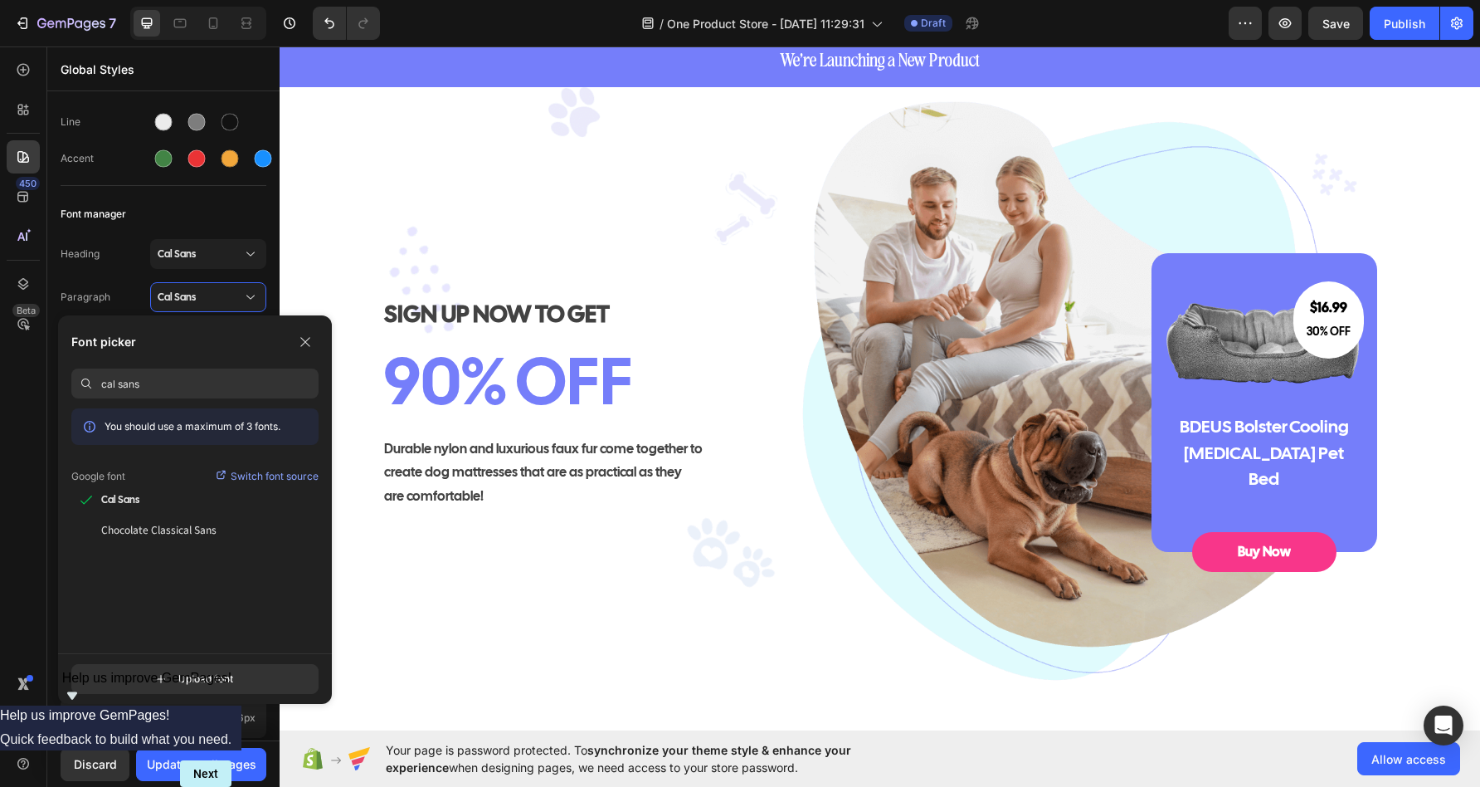
click at [212, 382] on input "cal sans" at bounding box center [209, 383] width 217 height 30
type input "inter"
click at [207, 502] on div "Inter" at bounding box center [209, 499] width 217 height 15
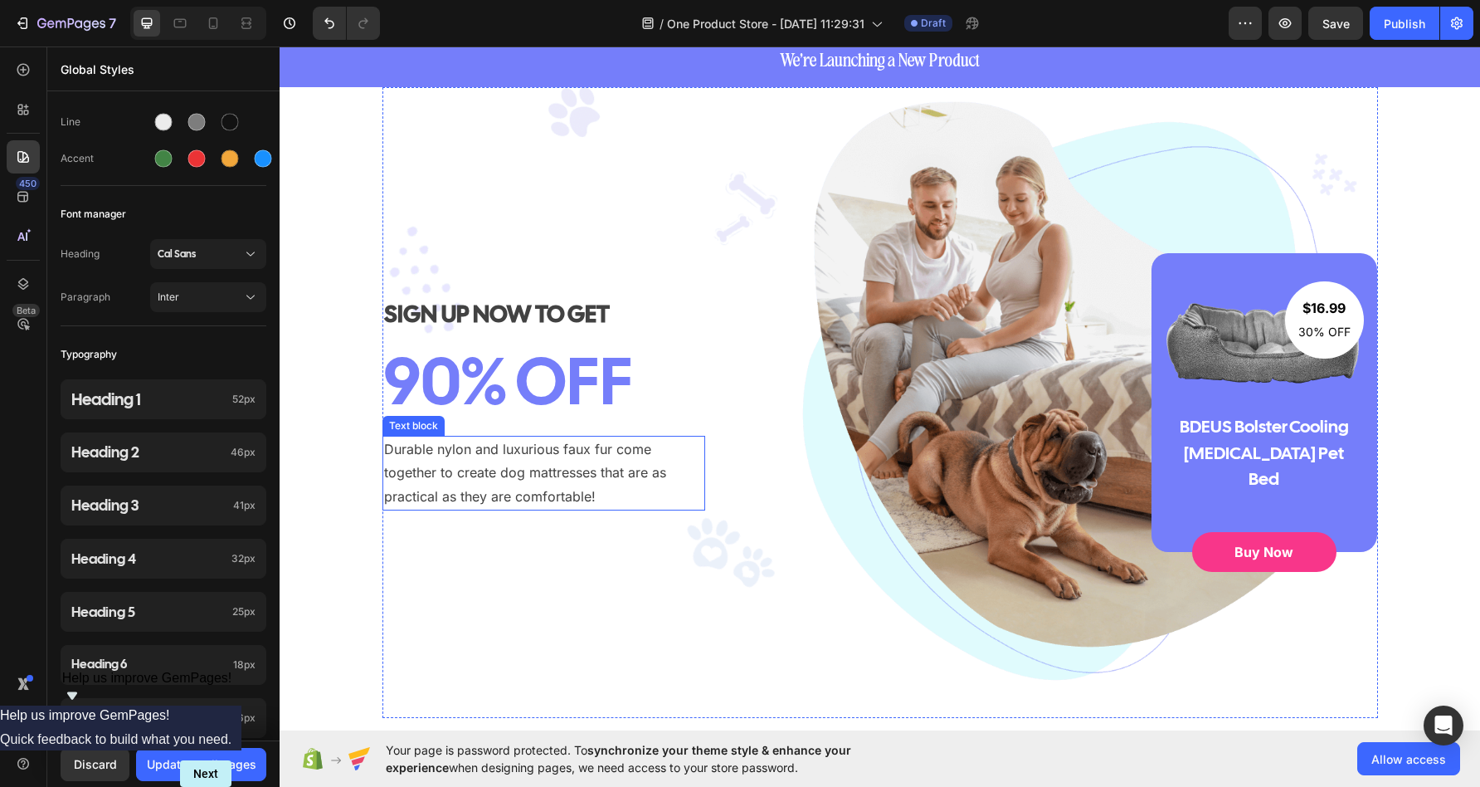
click at [582, 448] on p "Durable nylon and luxurious faux fur come together to create dog mattresses tha…" at bounding box center [543, 472] width 319 height 71
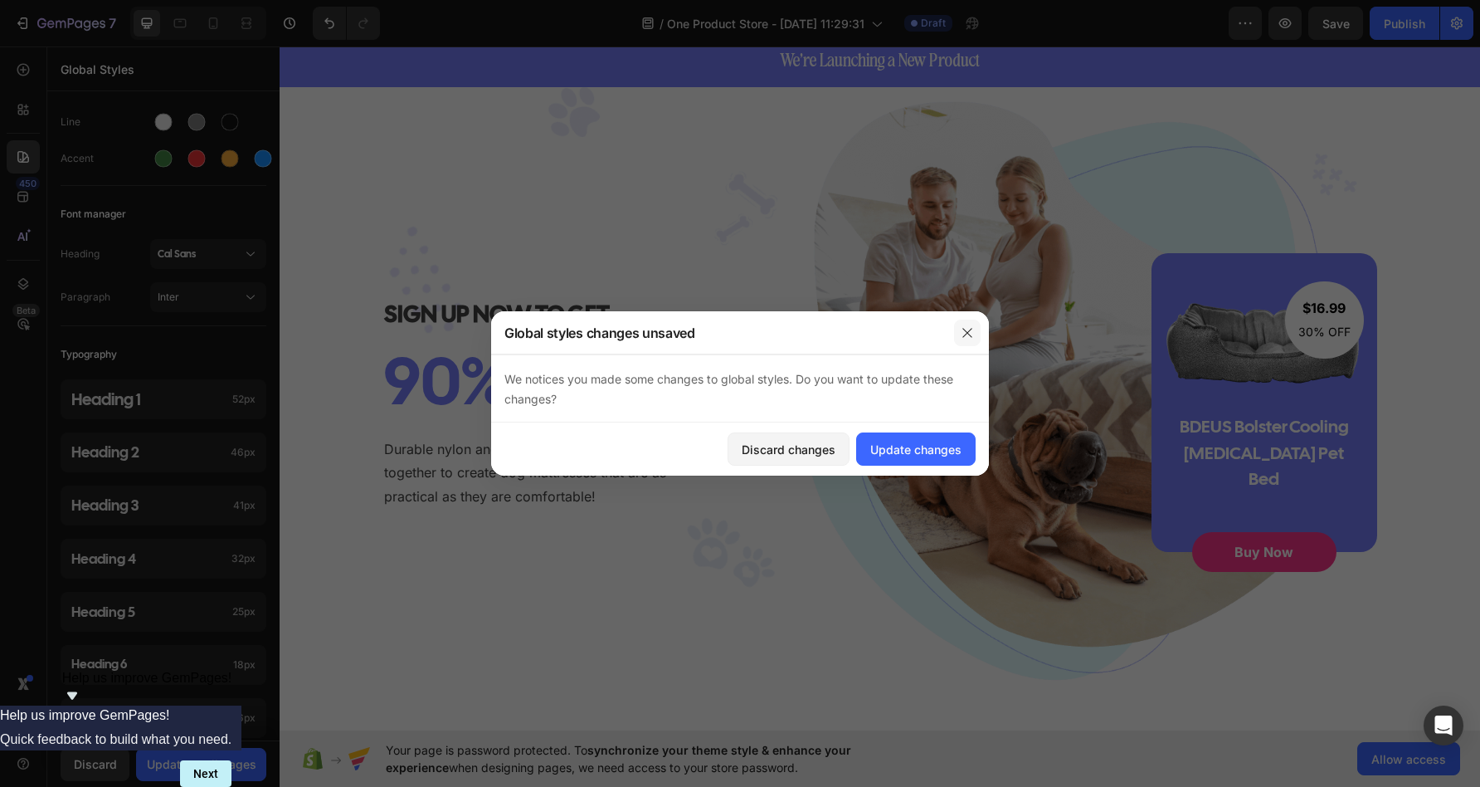
click at [961, 331] on icon "button" at bounding box center [967, 332] width 13 height 13
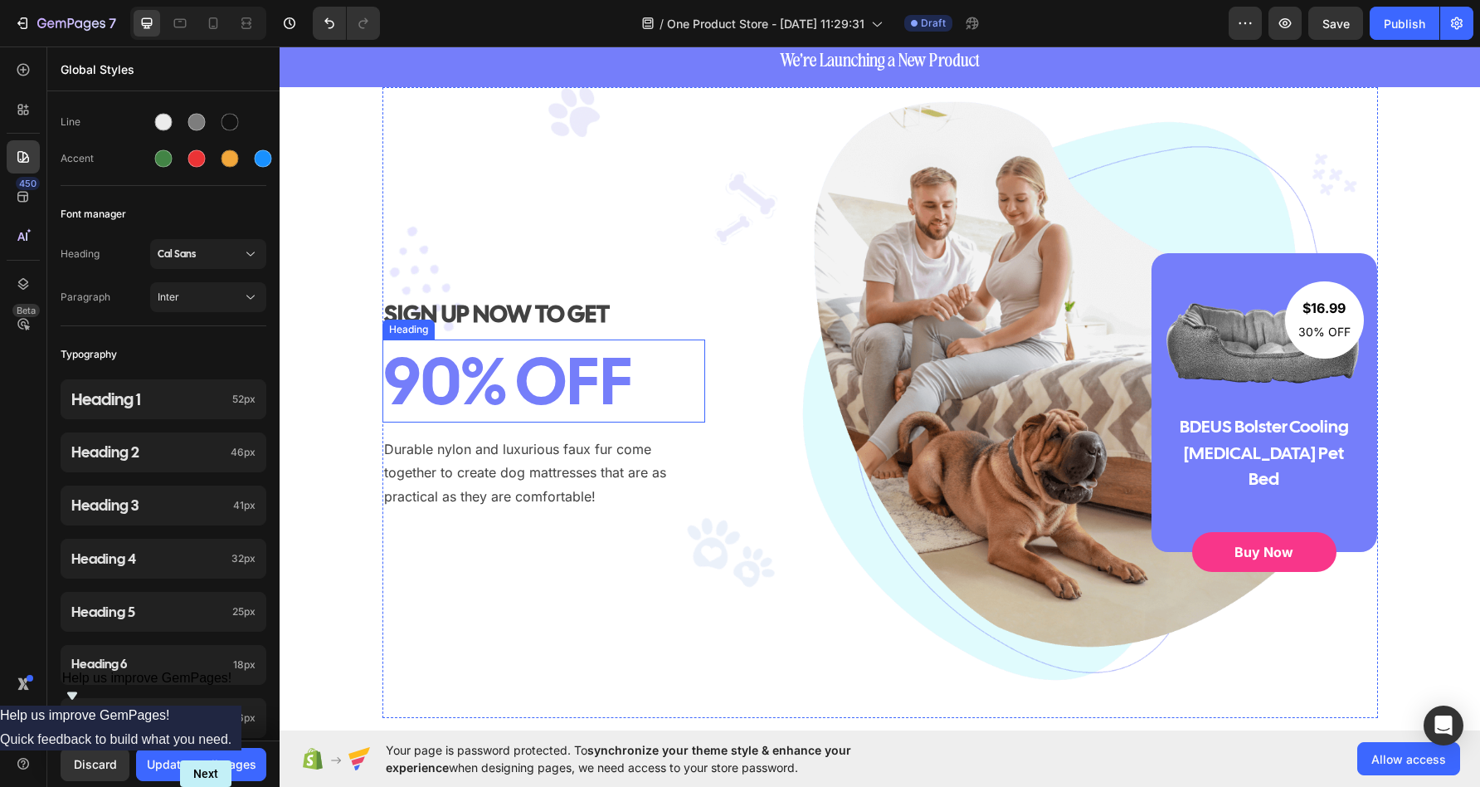
click at [568, 368] on p "90% OFF" at bounding box center [543, 381] width 319 height 80
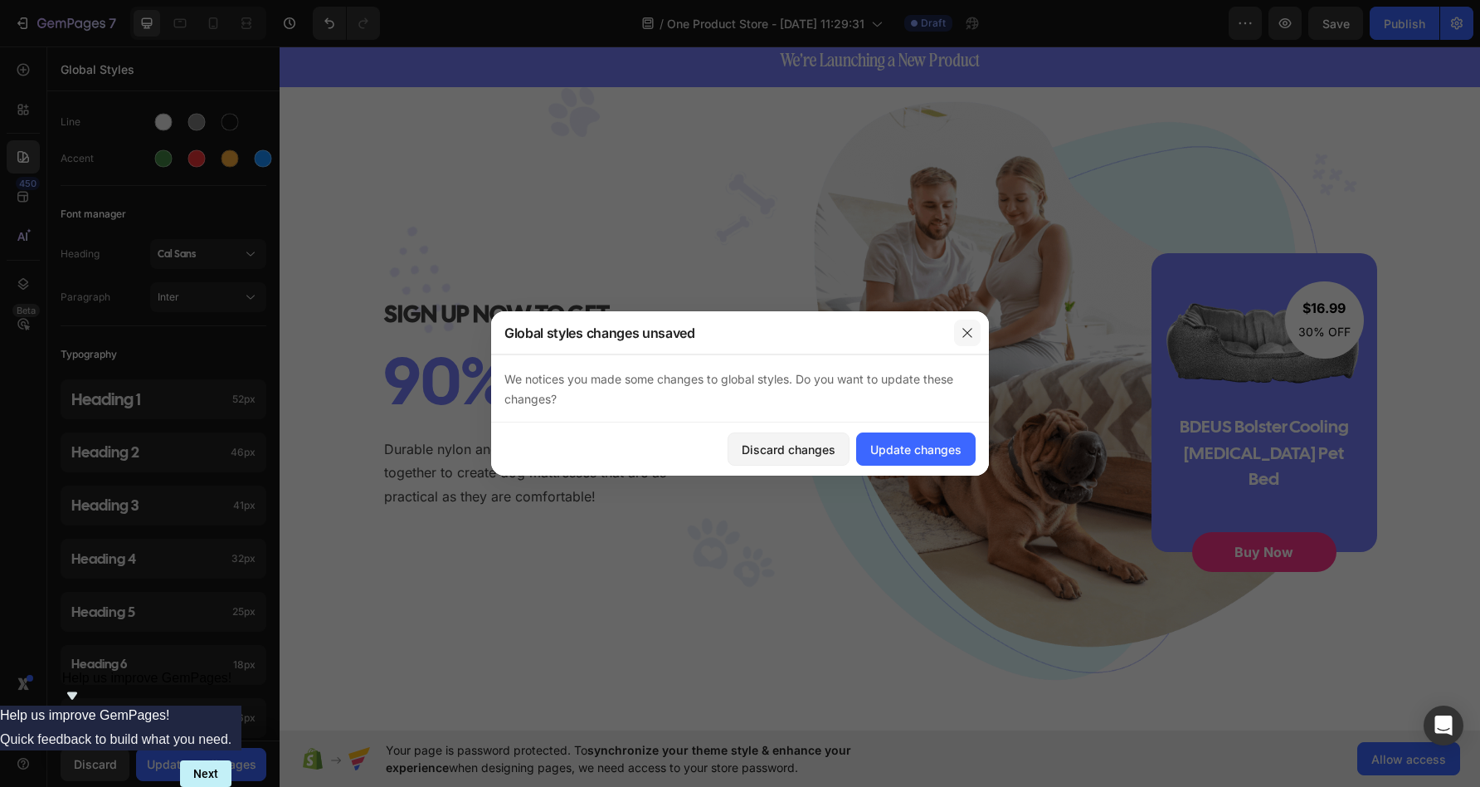
click at [977, 338] on button "button" at bounding box center [967, 332] width 27 height 27
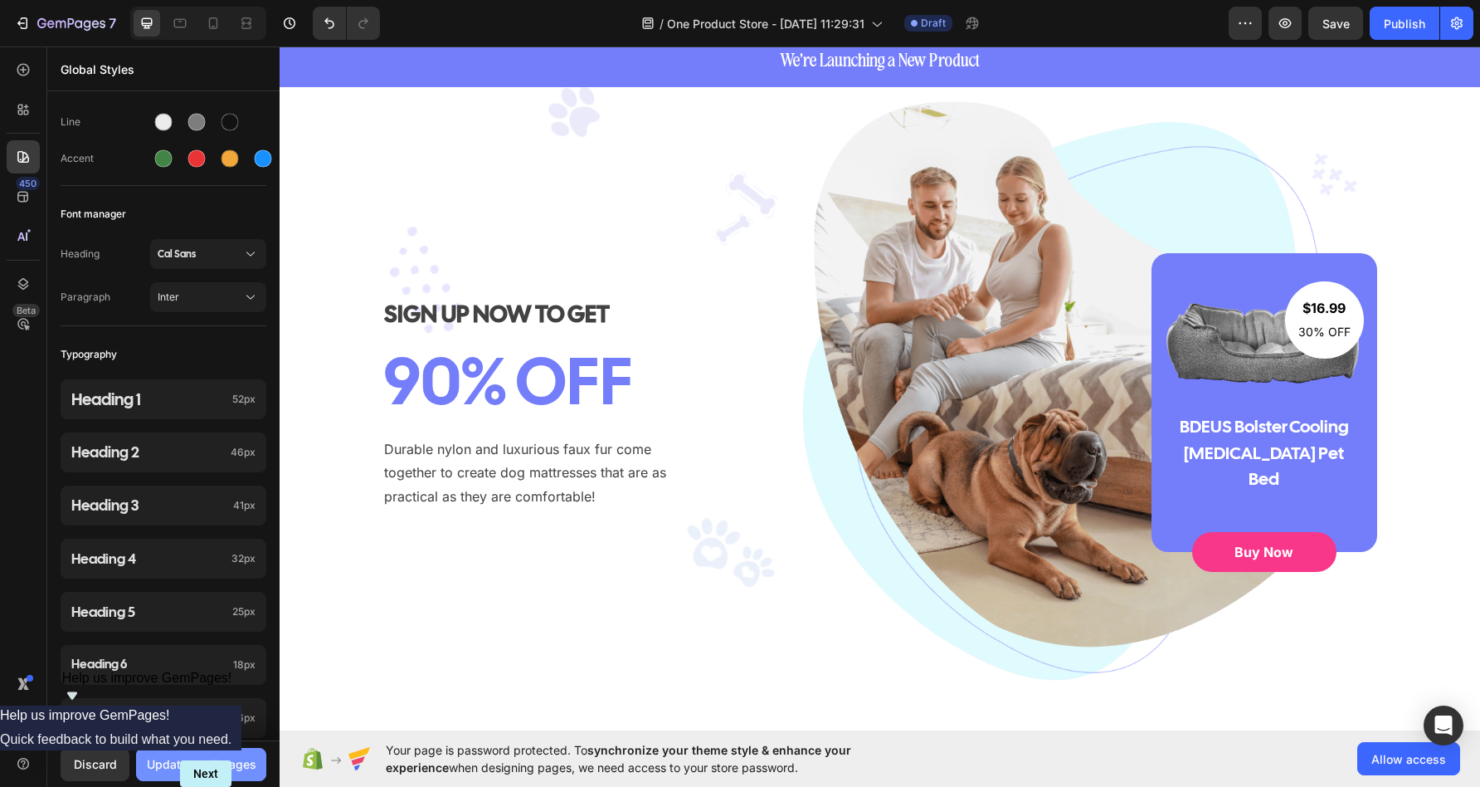
click at [185, 755] on div "Update to all pages" at bounding box center [202, 763] width 110 height 17
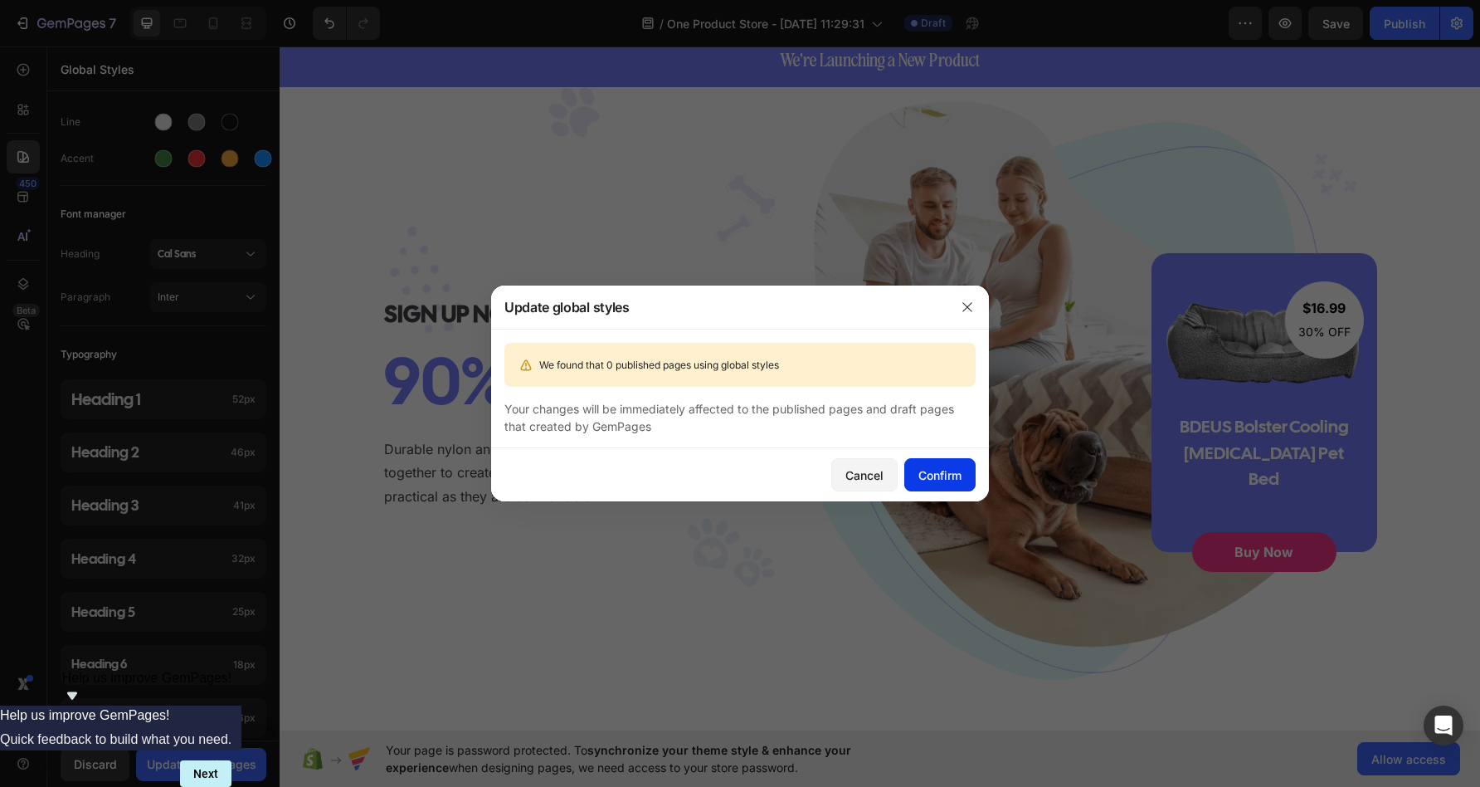
click at [965, 475] on button "Confirm" at bounding box center [939, 474] width 71 height 33
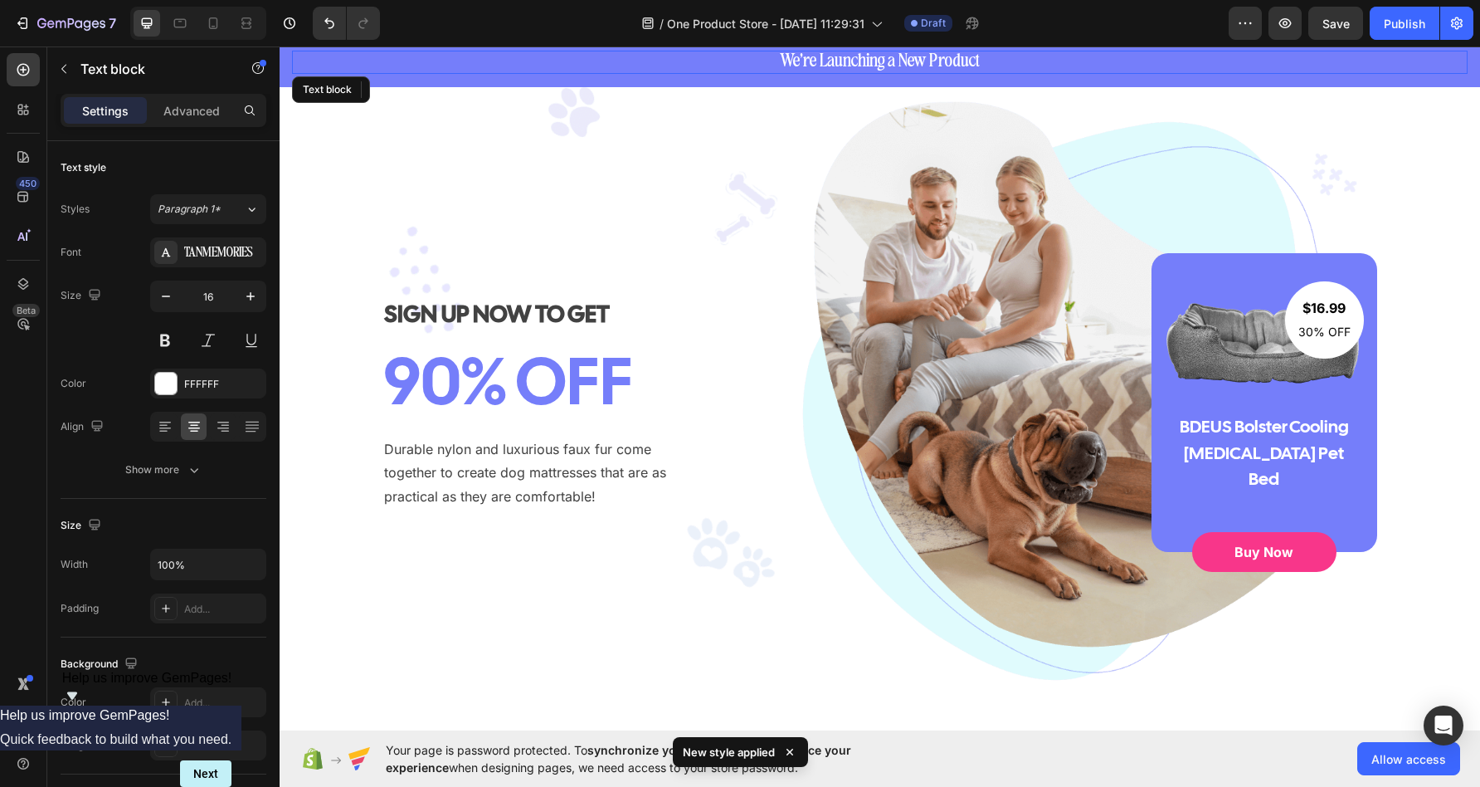
click at [910, 56] on p "We're Launching a New Product" at bounding box center [880, 62] width 1172 height 20
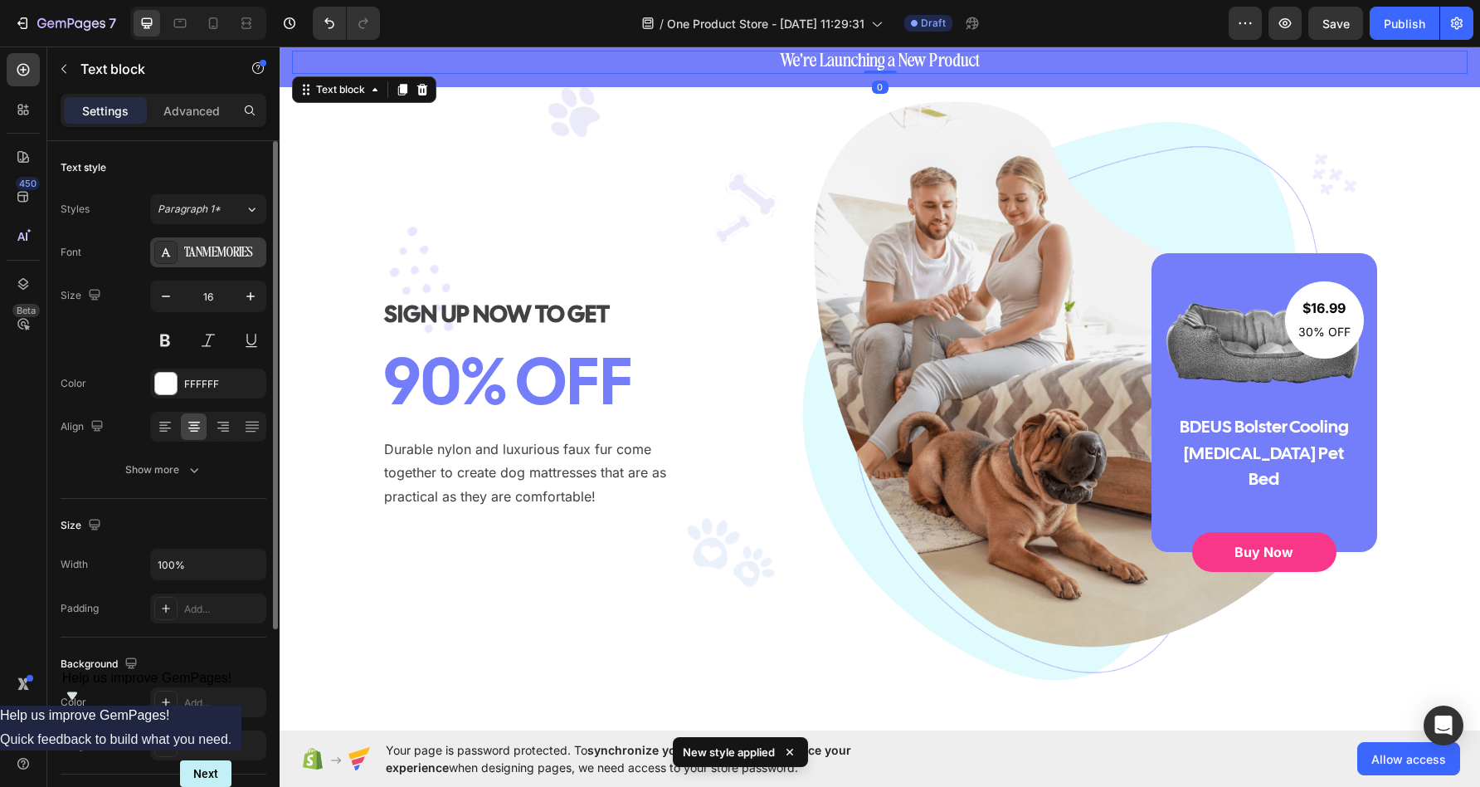
click at [207, 261] on div "TANMEMORIES" at bounding box center [208, 252] width 116 height 30
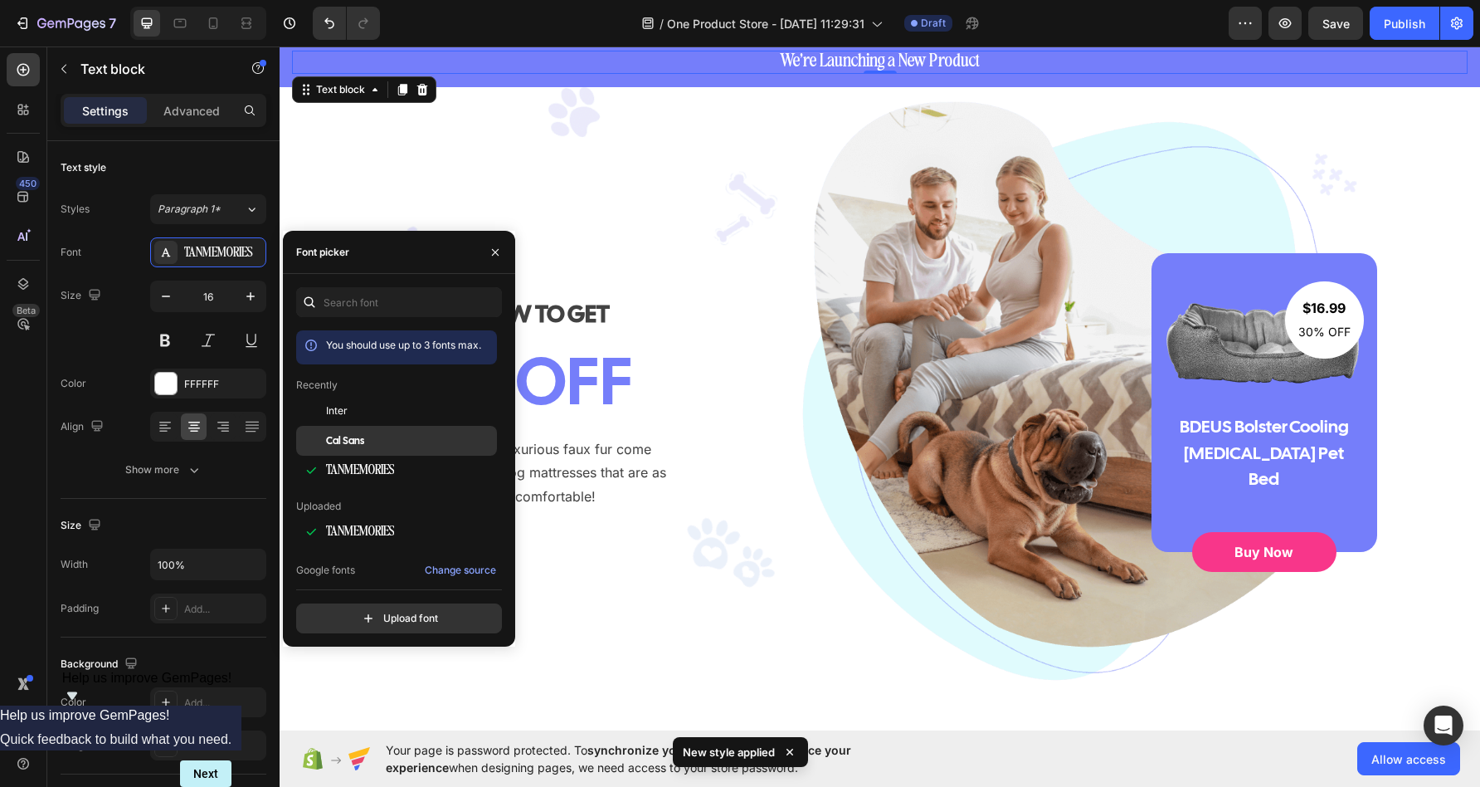
click at [417, 439] on div "Cal Sans" at bounding box center [410, 440] width 168 height 15
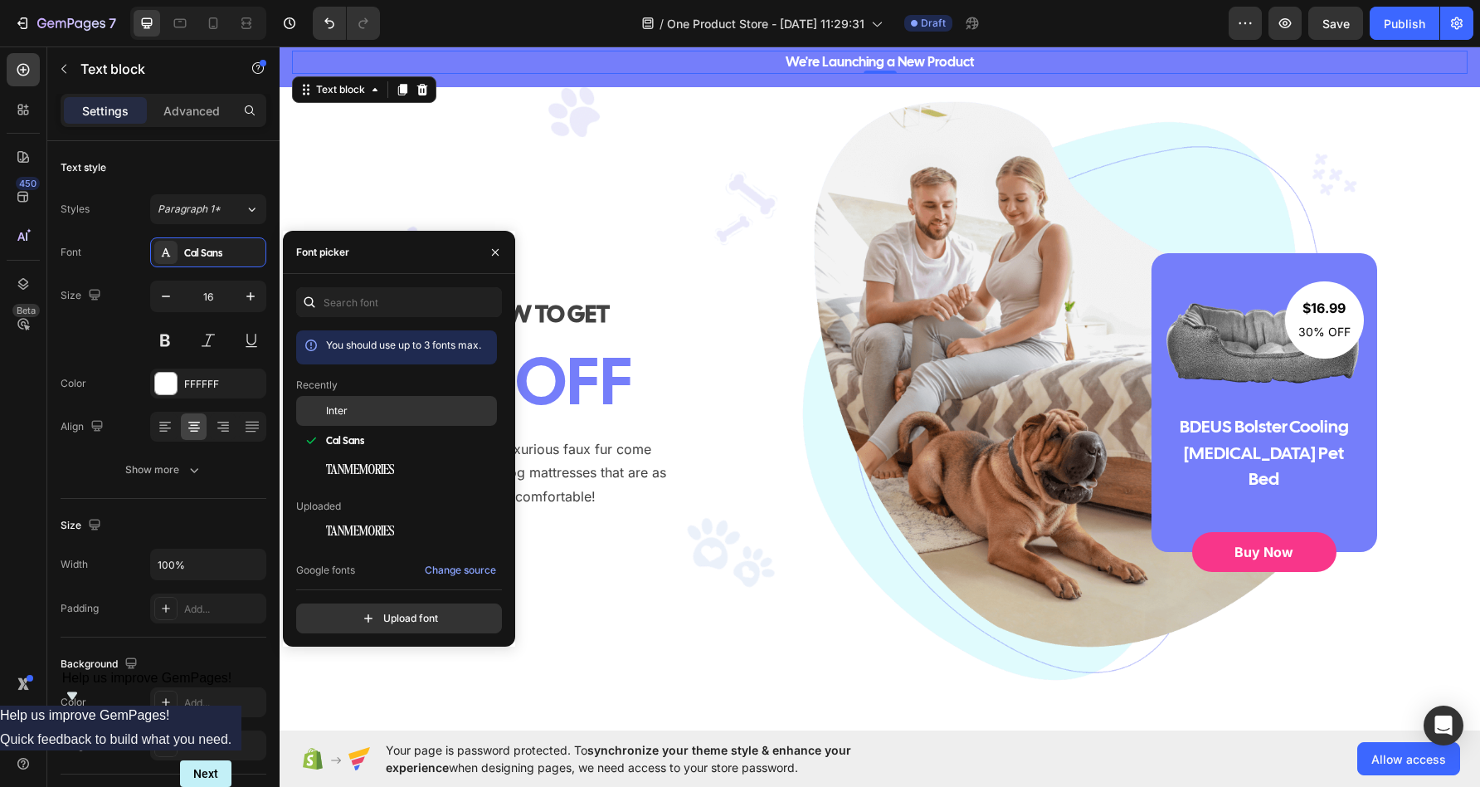
click at [421, 422] on div "Inter" at bounding box center [396, 411] width 201 height 30
click at [426, 443] on div "Cal Sans" at bounding box center [410, 440] width 168 height 15
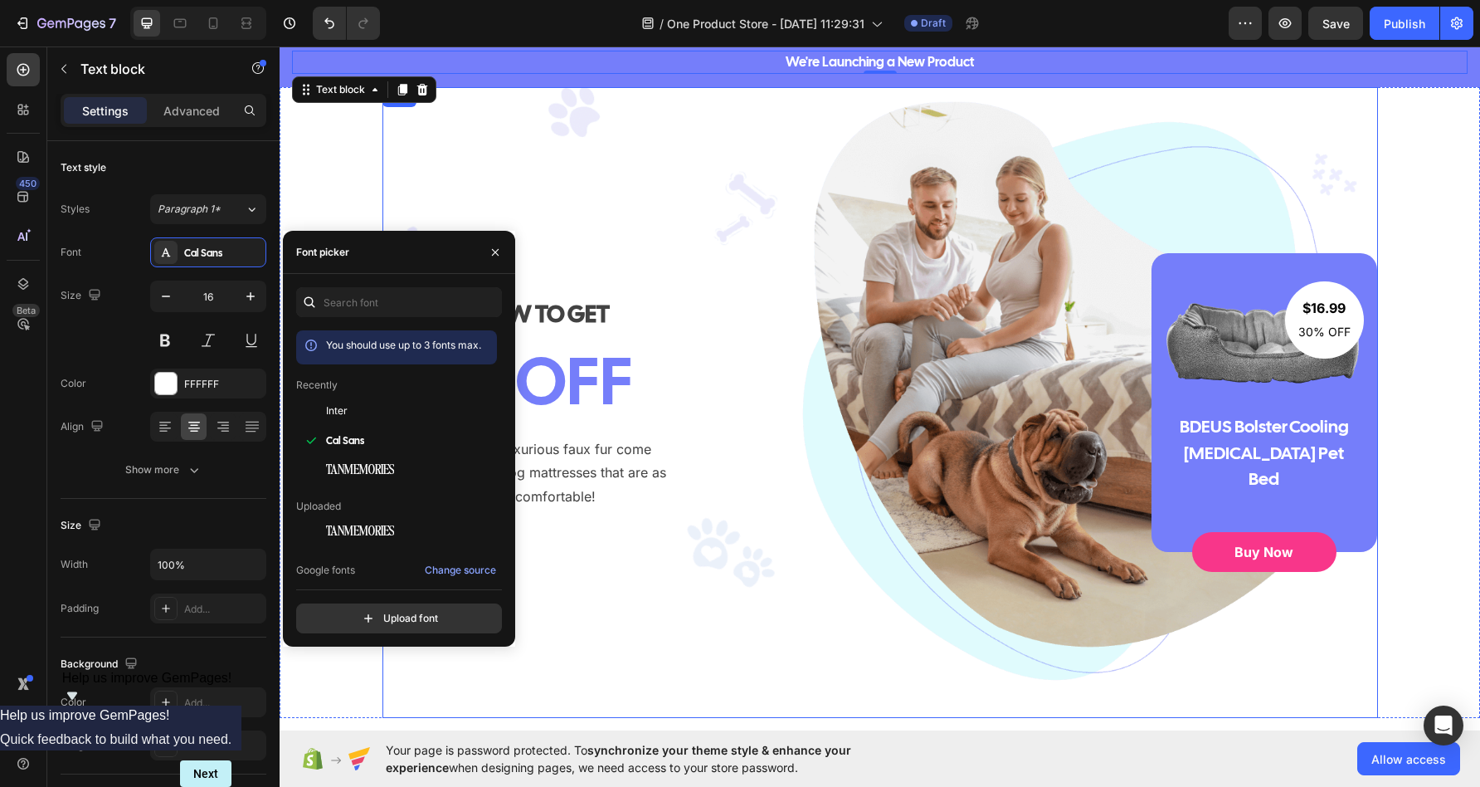
click at [791, 531] on div "SIGN UP NOW TO GET Text block 90% OFF Heading Durable nylon and luxurious faux …" at bounding box center [881, 402] width 996 height 631
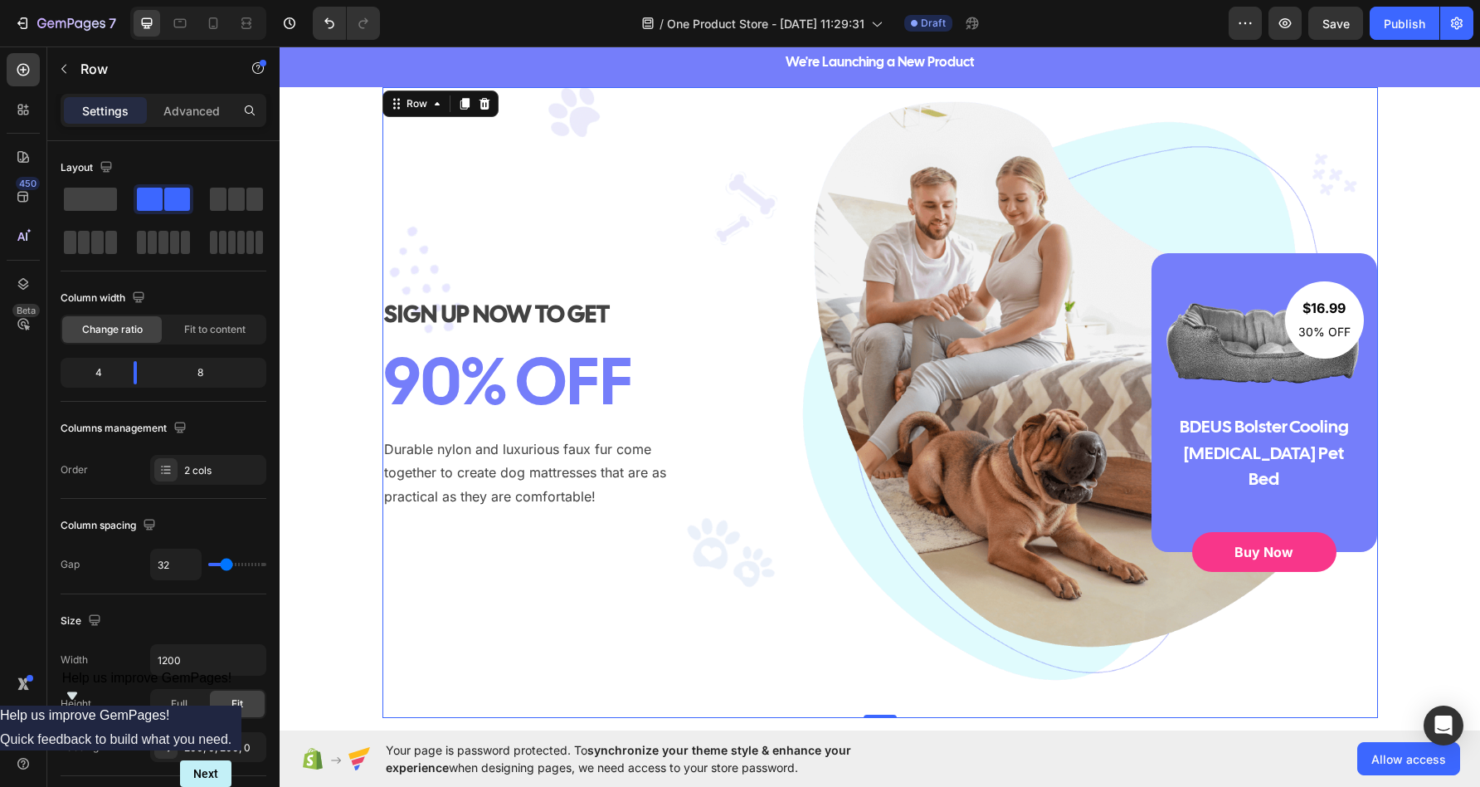
click at [768, 411] on div "$16.99 Text block 30% OFF Text block Row Image BDEUS Bolster Cooling [MEDICAL_D…" at bounding box center [1055, 402] width 646 height 299
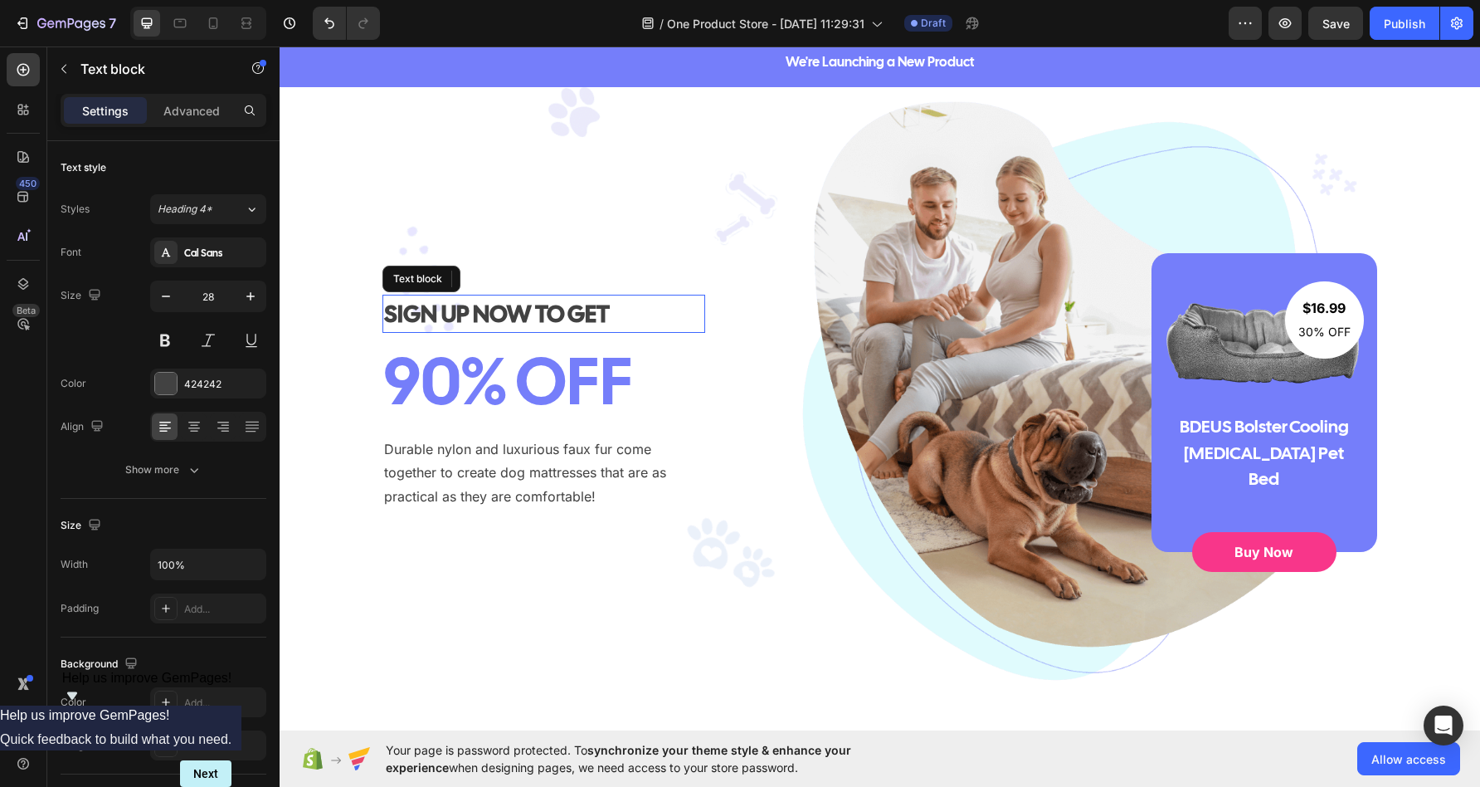
click at [473, 319] on div "SIGN UP NOW TO GET" at bounding box center [544, 314] width 323 height 38
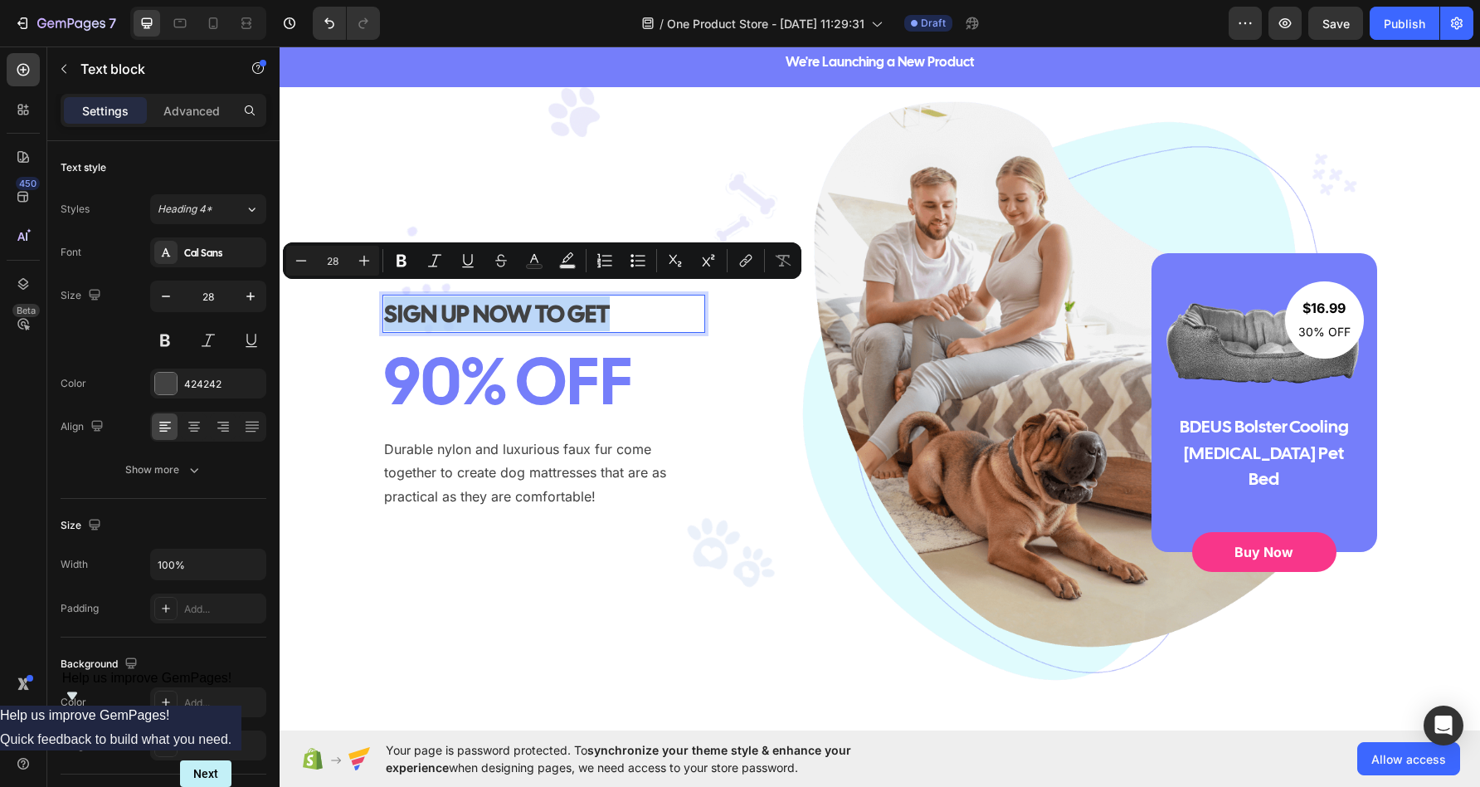
click at [517, 309] on p "SIGN UP NOW TO GET" at bounding box center [543, 313] width 319 height 35
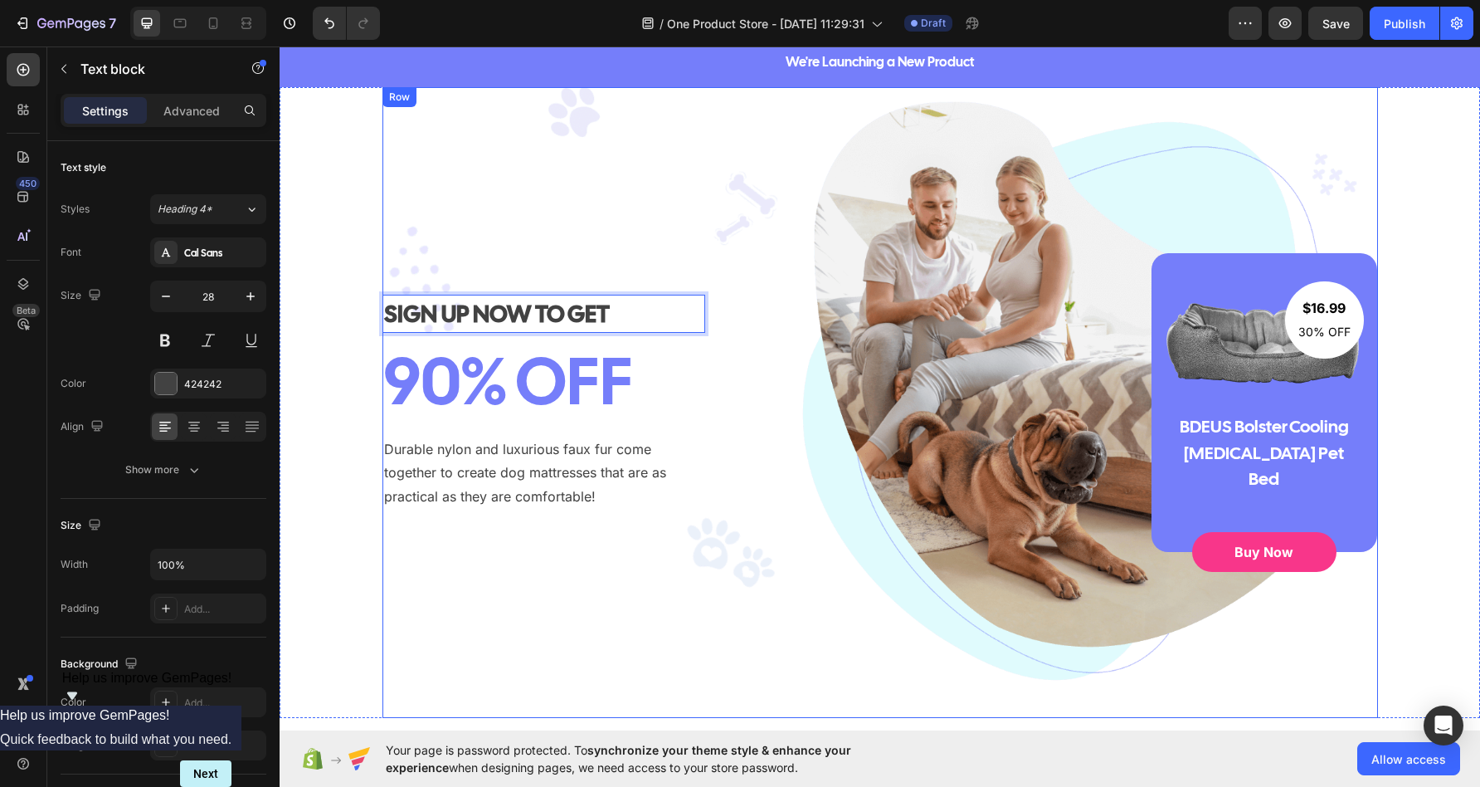
click at [725, 384] on div "SIGN UP NOW TO GET Text block 8 90% OFF Heading Durable nylon and luxurious fau…" at bounding box center [881, 402] width 996 height 631
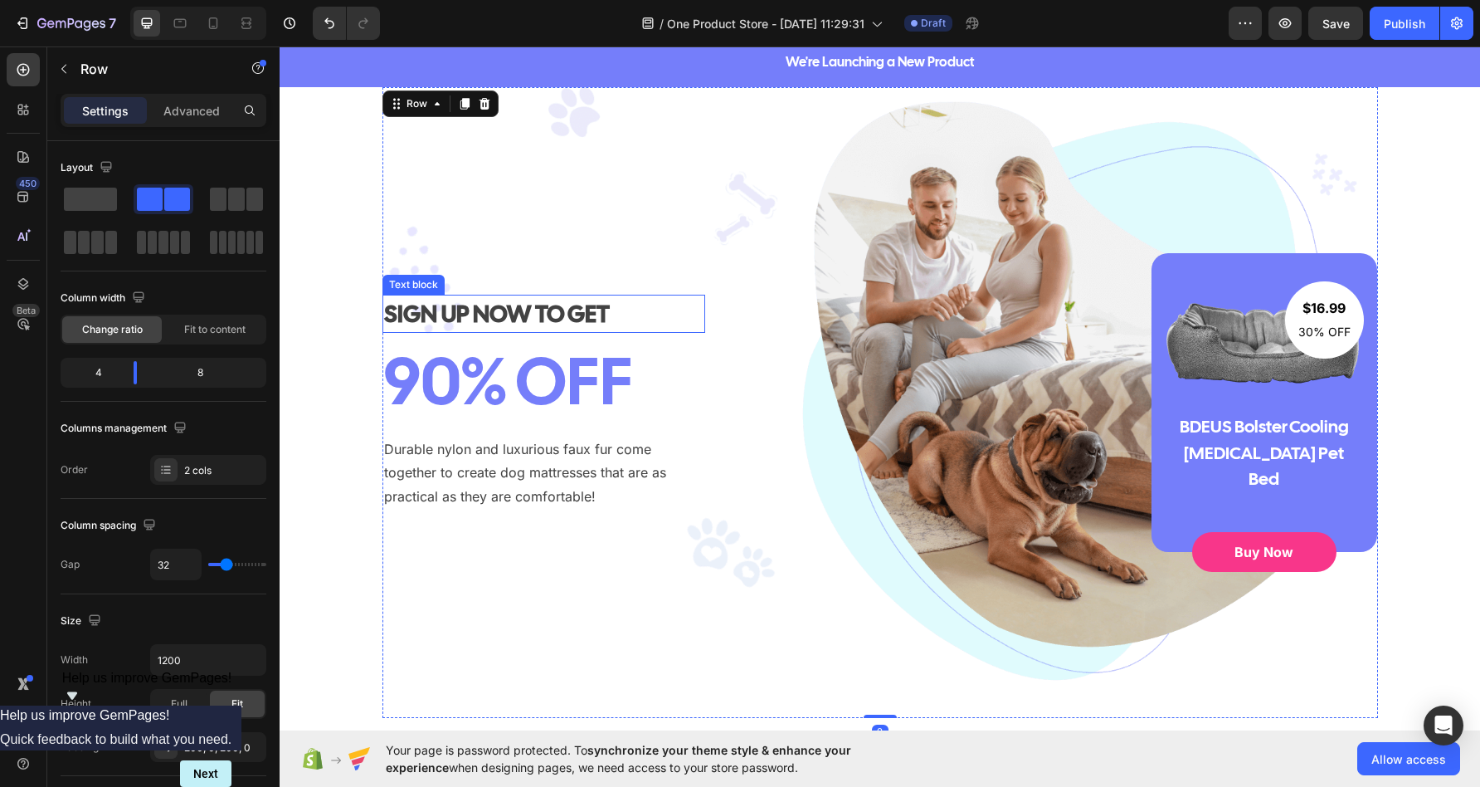
click at [528, 296] on p "SIGN UP NOW TO GET" at bounding box center [543, 313] width 319 height 35
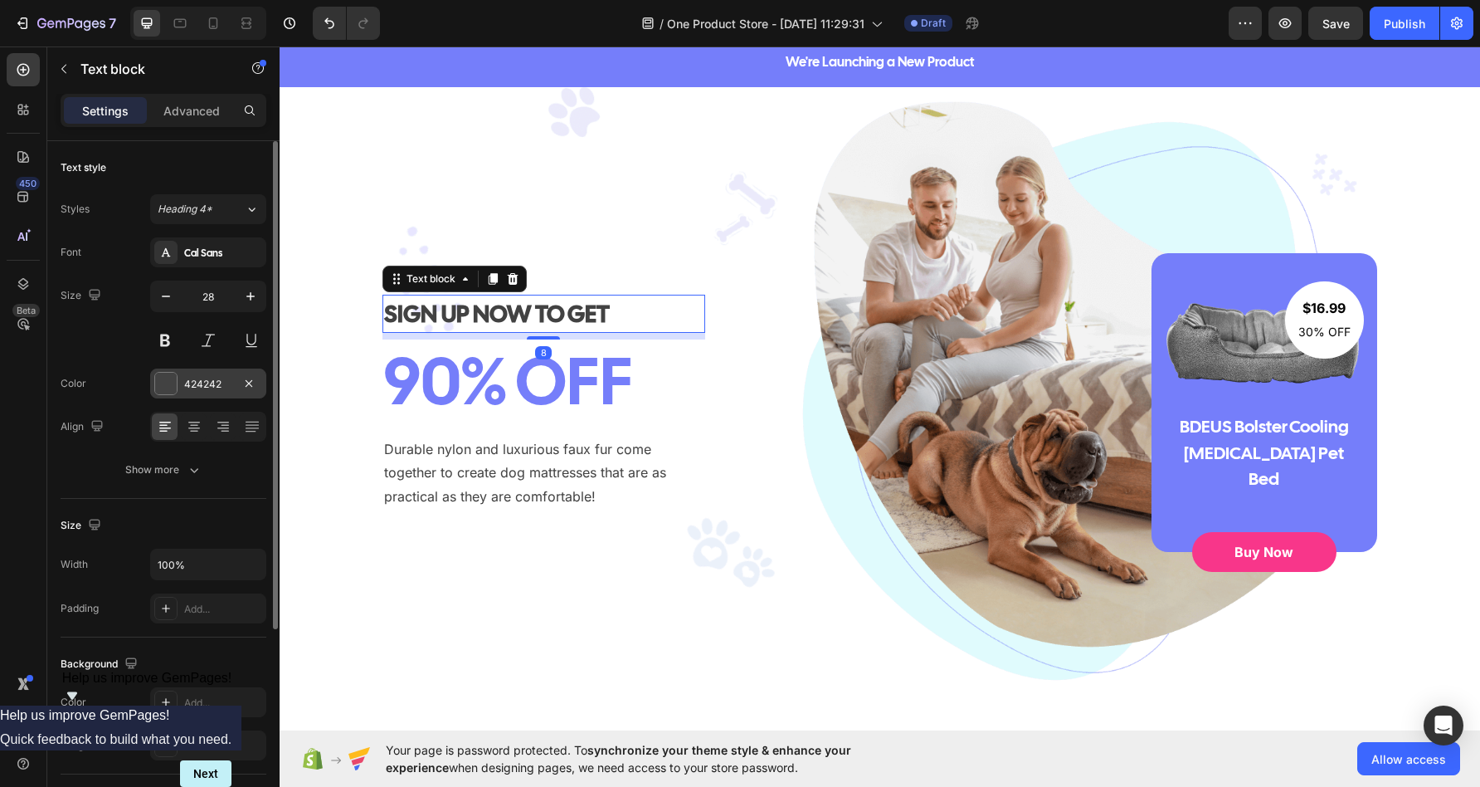
click at [204, 378] on div "424242" at bounding box center [208, 384] width 48 height 15
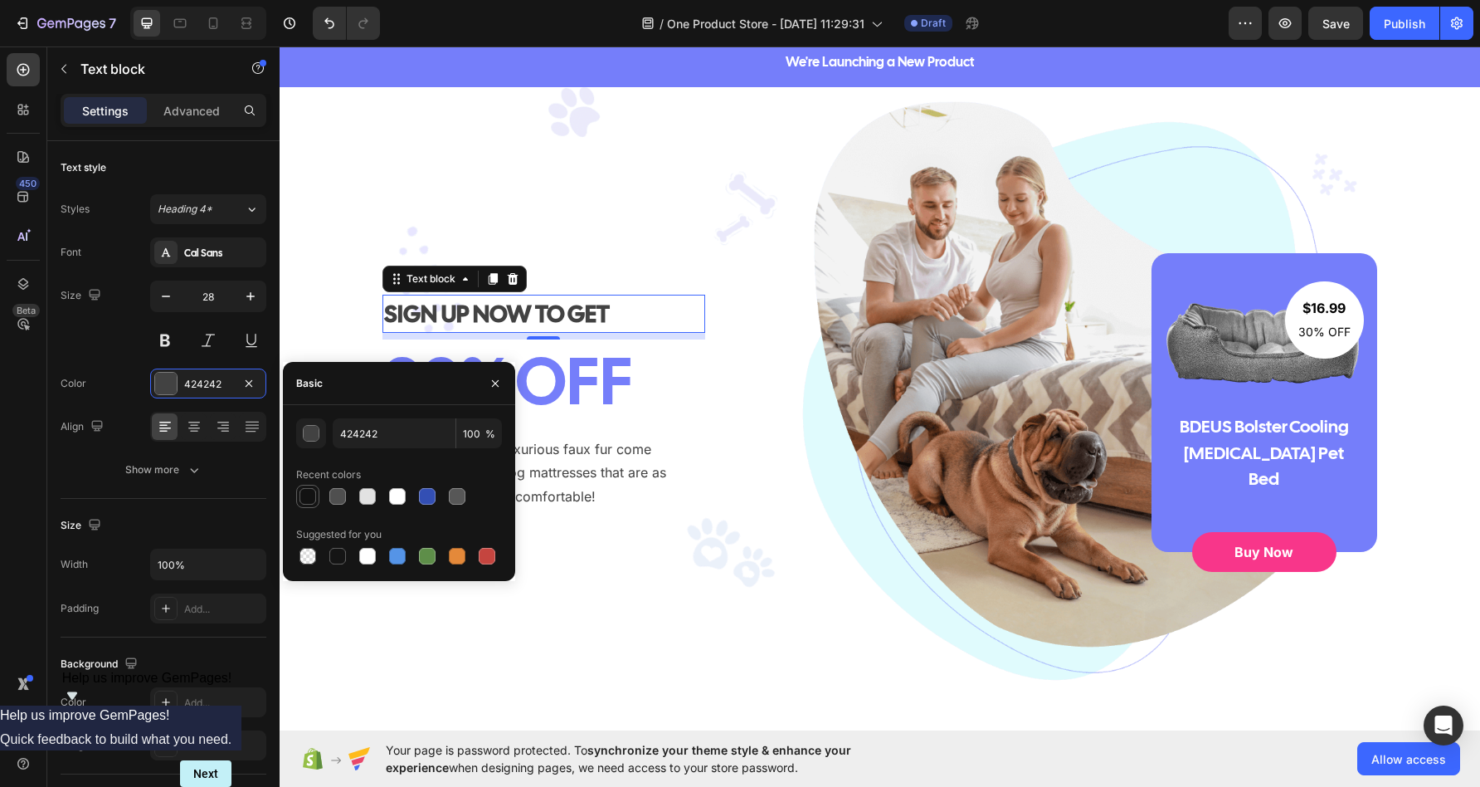
click at [305, 491] on div at bounding box center [308, 496] width 17 height 17
click at [368, 433] on input "121212" at bounding box center [394, 433] width 123 height 30
type input "000000"
click at [396, 405] on div "000000 100 % Recent colors Suggested for you" at bounding box center [399, 493] width 232 height 176
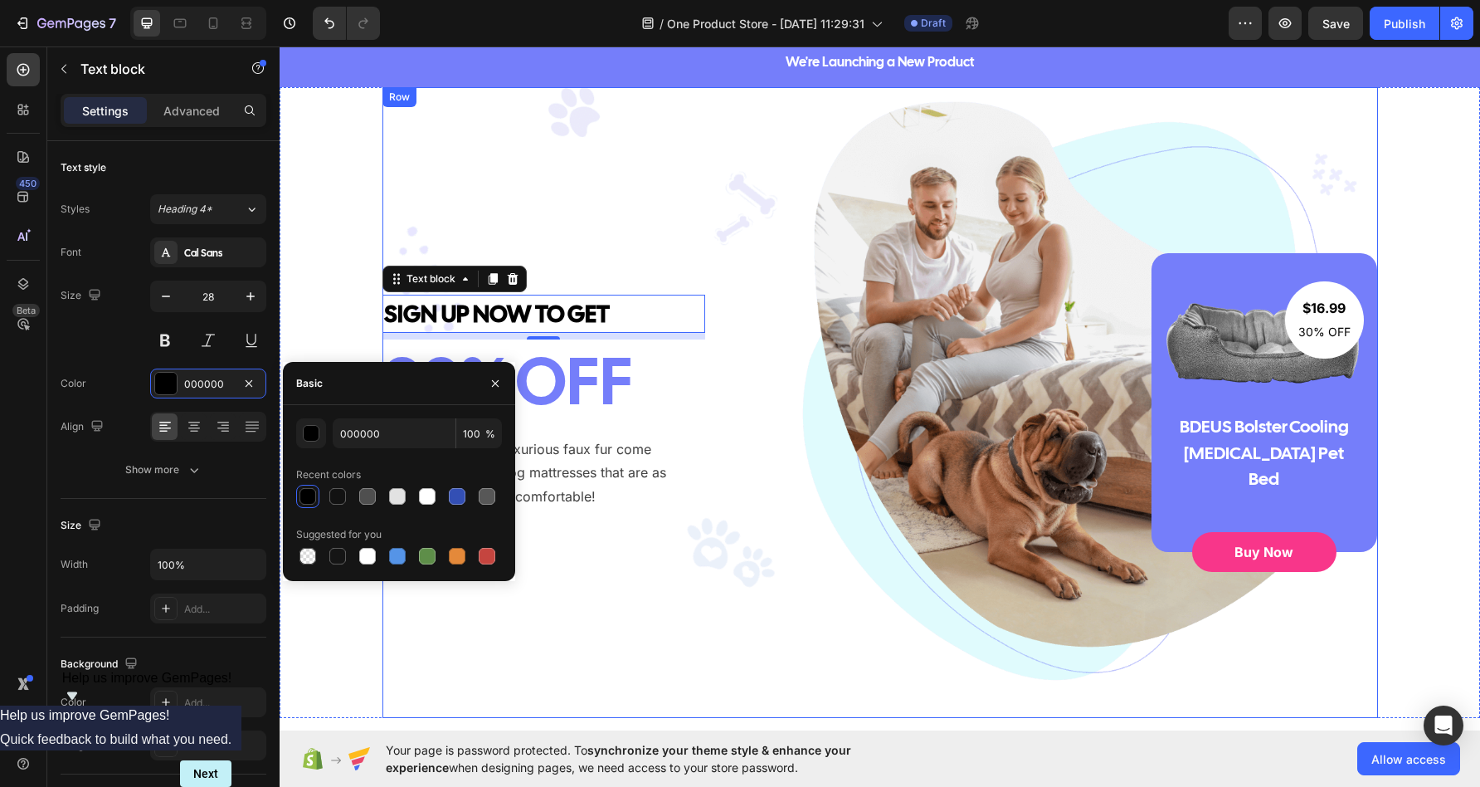
click at [714, 499] on div "SIGN UP NOW TO GET Text block 8 90% OFF Heading Durable nylon and luxurious fau…" at bounding box center [881, 402] width 996 height 631
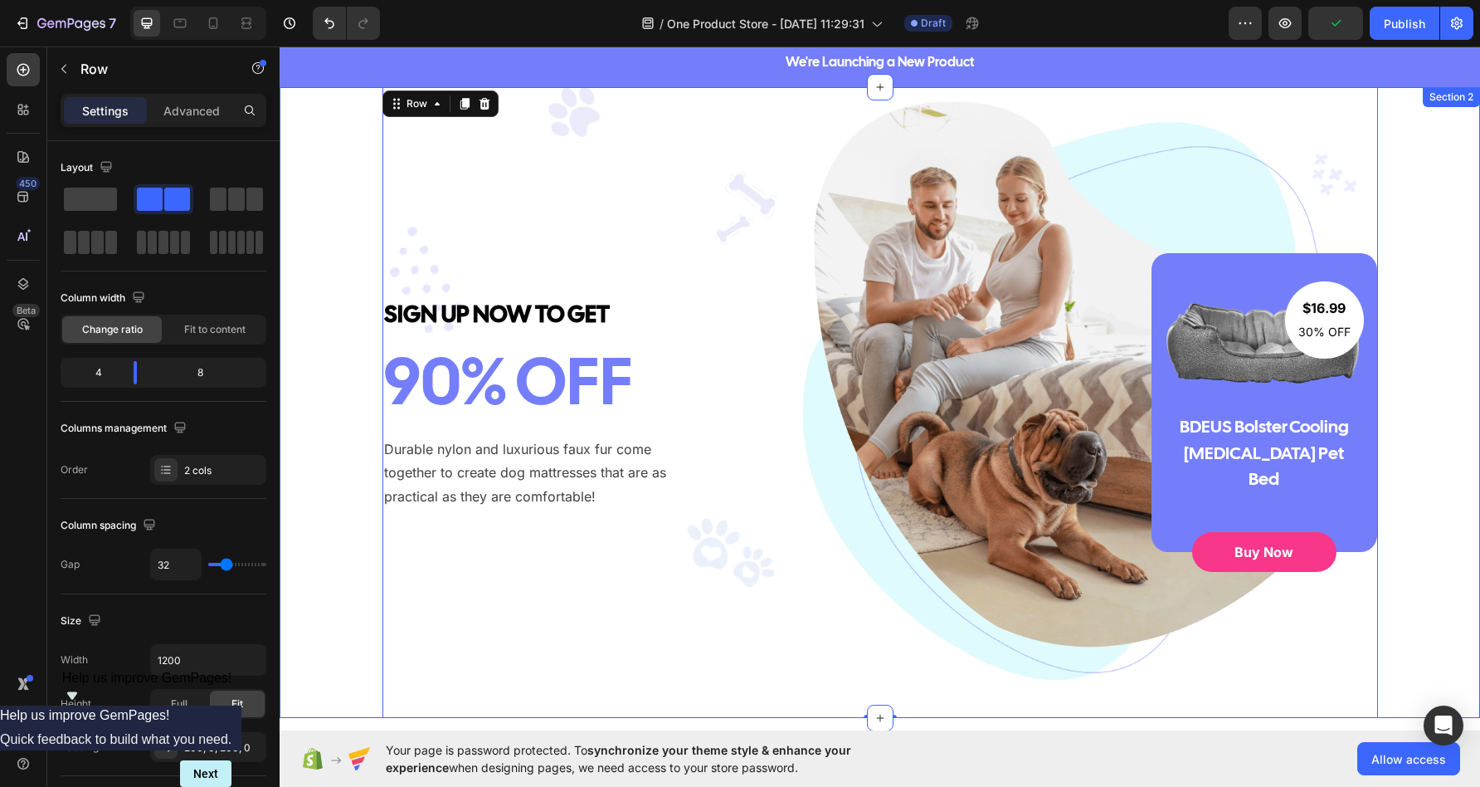
click at [1431, 327] on div "SIGN UP NOW TO GET Text block 90% OFF Heading Durable nylon and luxurious faux …" at bounding box center [880, 402] width 1176 height 631
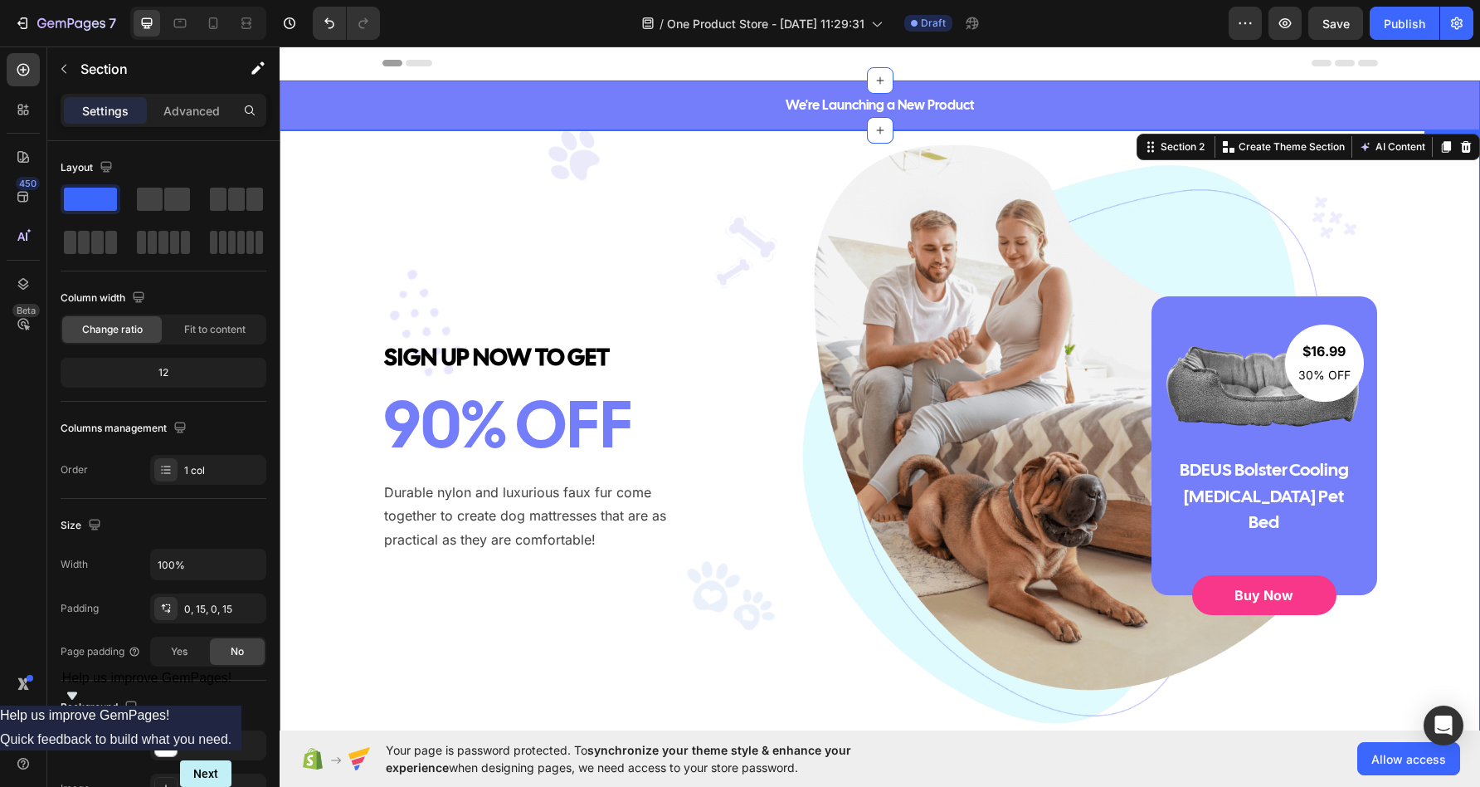
scroll to position [-1, 0]
click at [1070, 124] on div "We're Launching a New Product Text block Section 1" at bounding box center [880, 105] width 1201 height 50
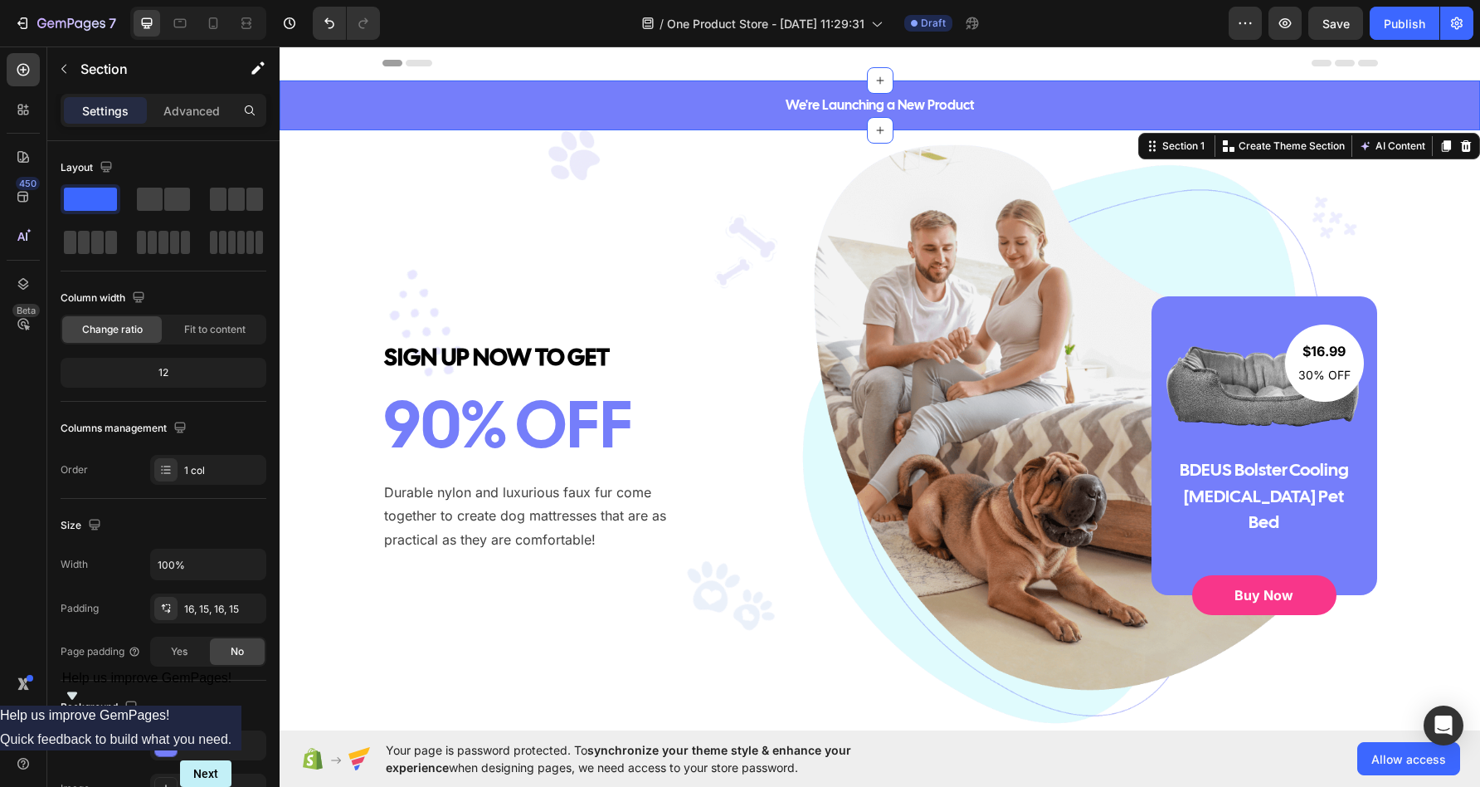
scroll to position [0, 0]
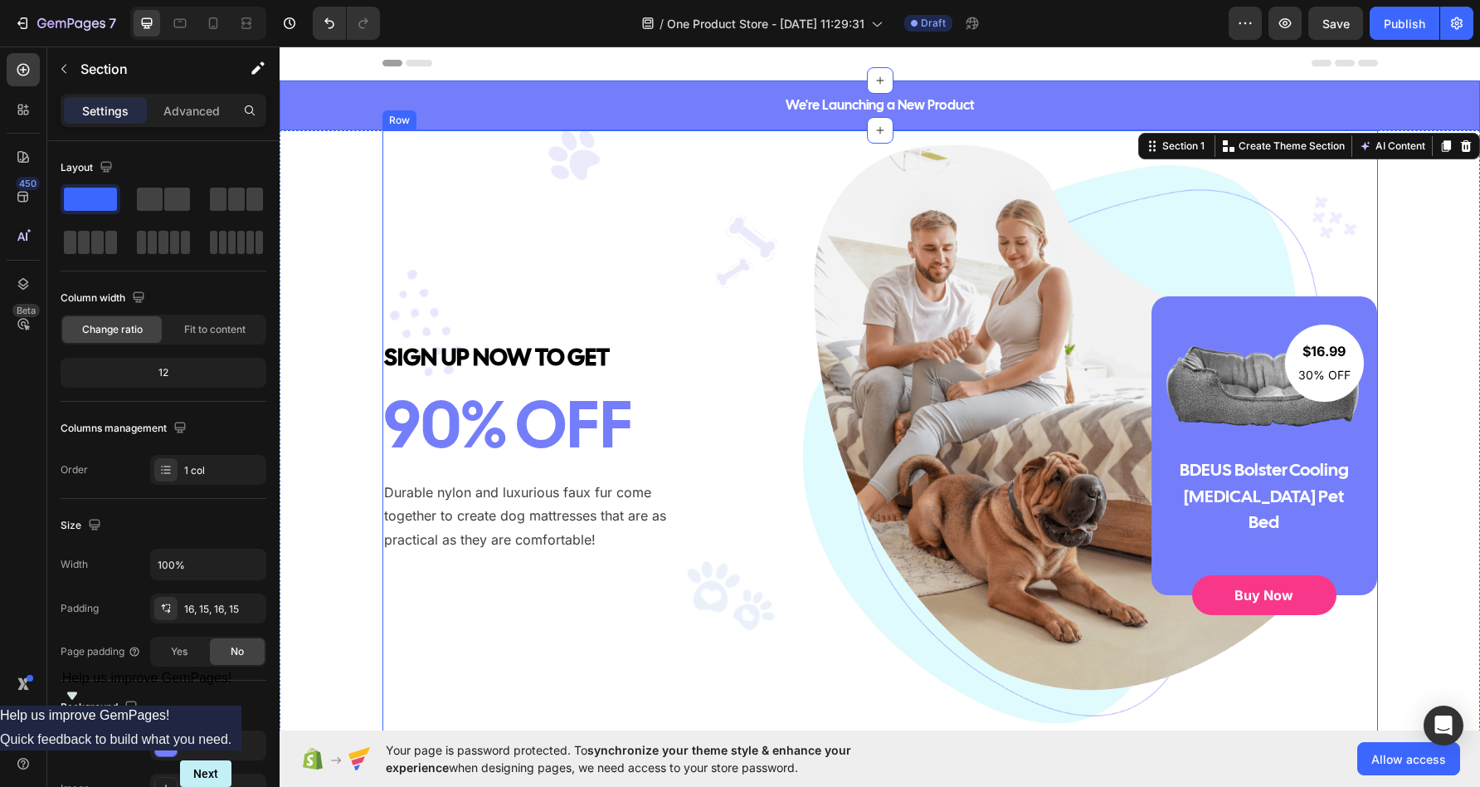
click at [395, 271] on div "SIGN UP NOW TO GET Text block 90% OFF Heading Durable nylon and luxurious faux …" at bounding box center [881, 445] width 996 height 631
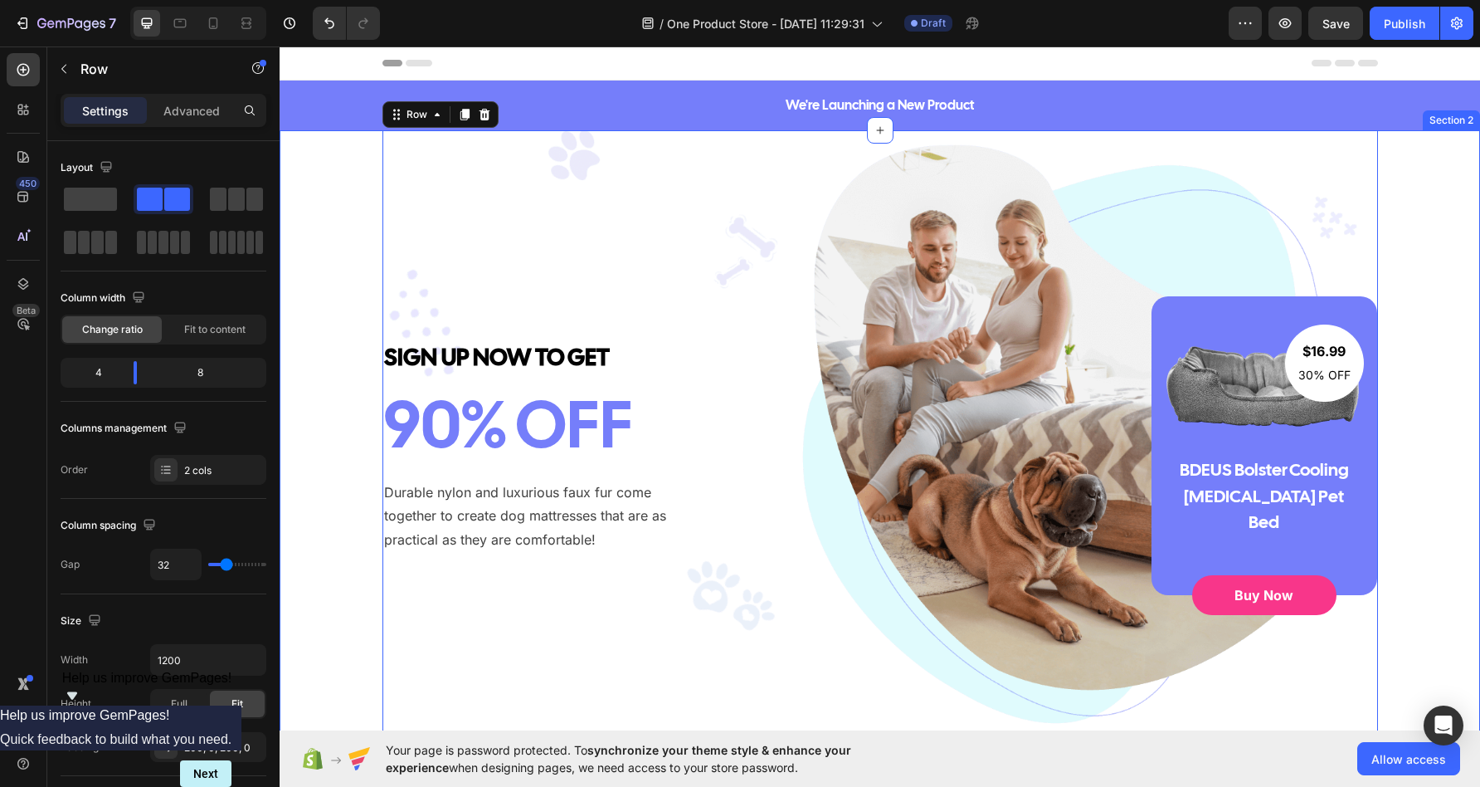
click at [314, 292] on div "SIGN UP NOW TO GET Text block 90% OFF Heading Durable nylon and luxurious faux …" at bounding box center [880, 445] width 1176 height 631
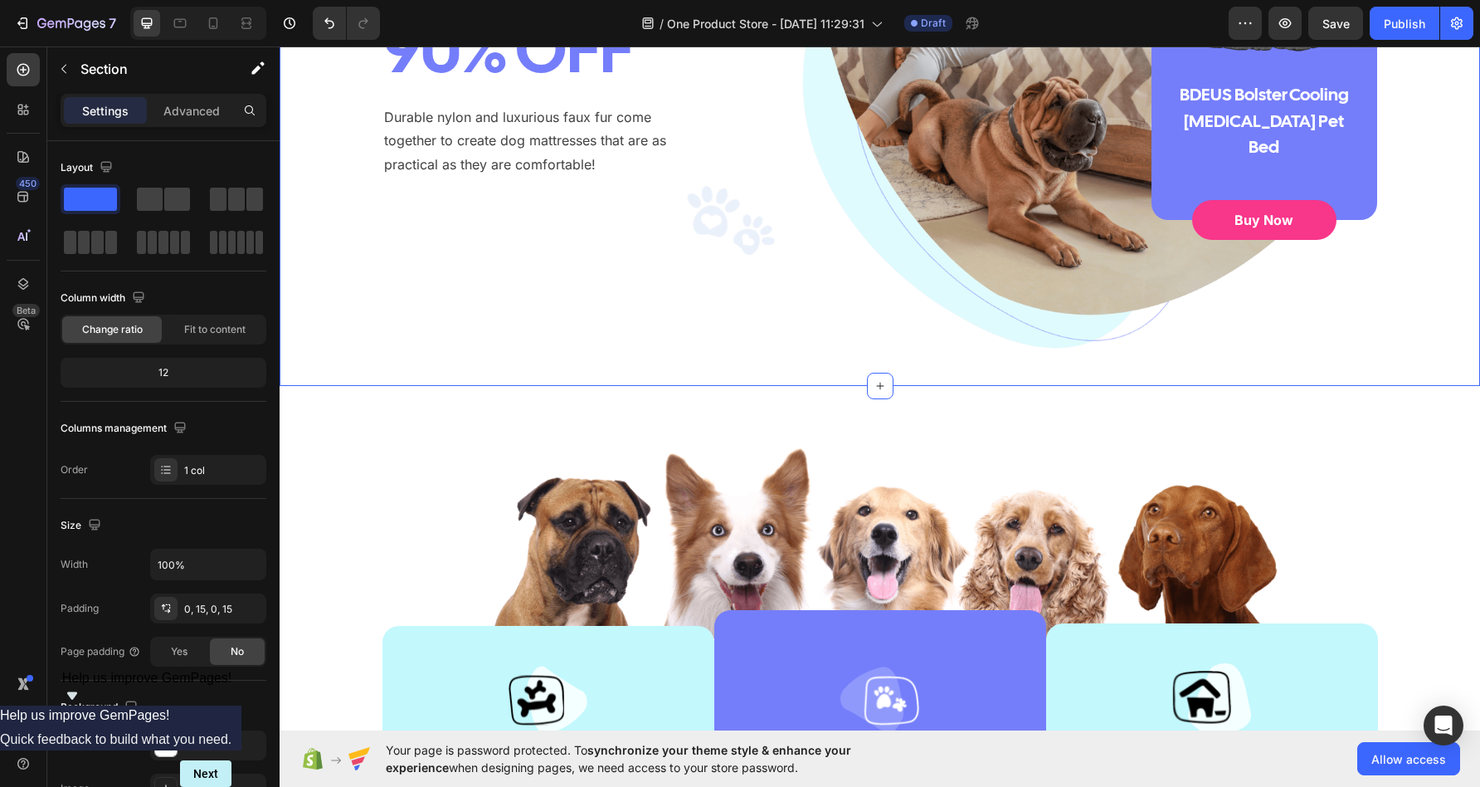
scroll to position [475, 0]
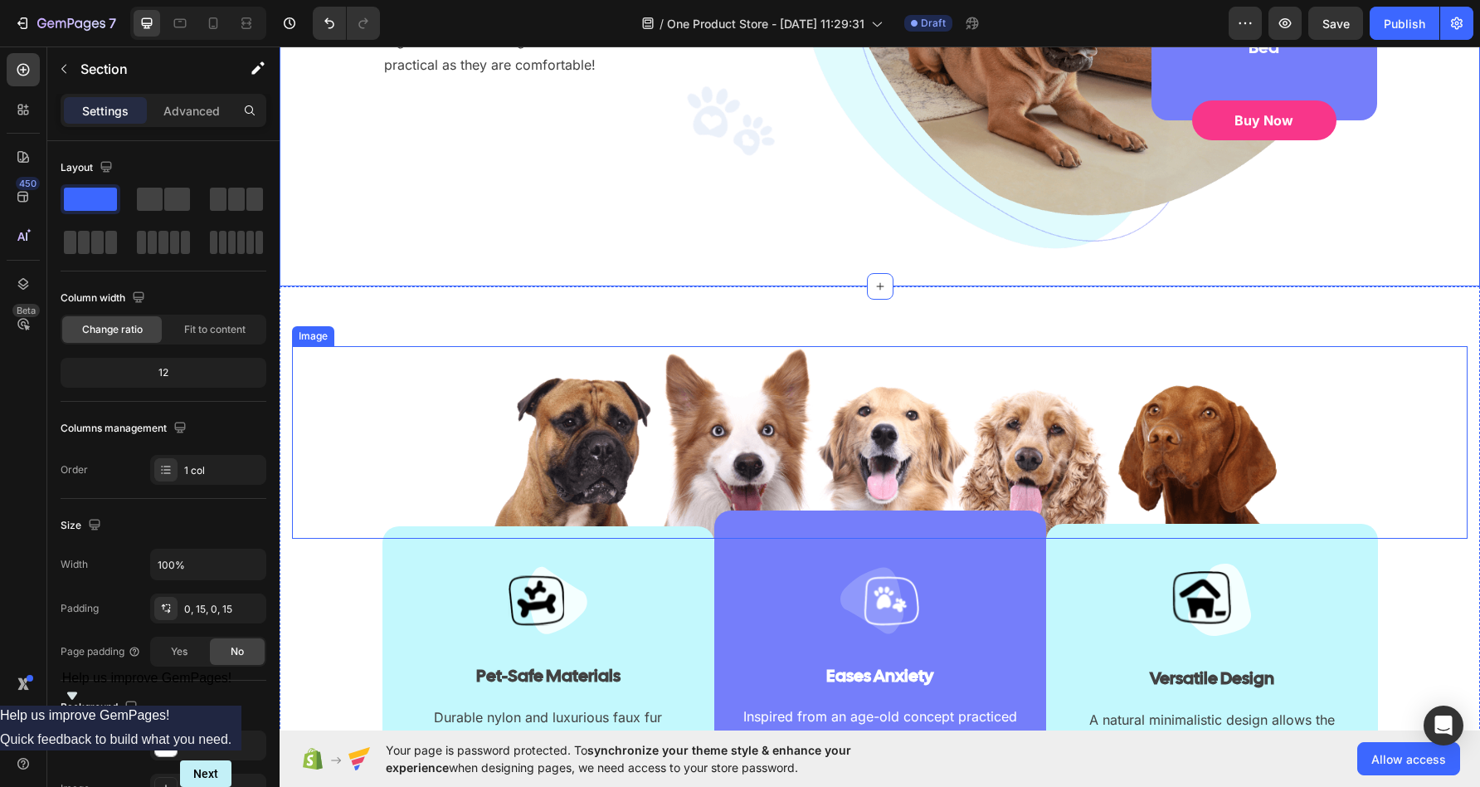
click at [327, 346] on div at bounding box center [880, 442] width 1176 height 193
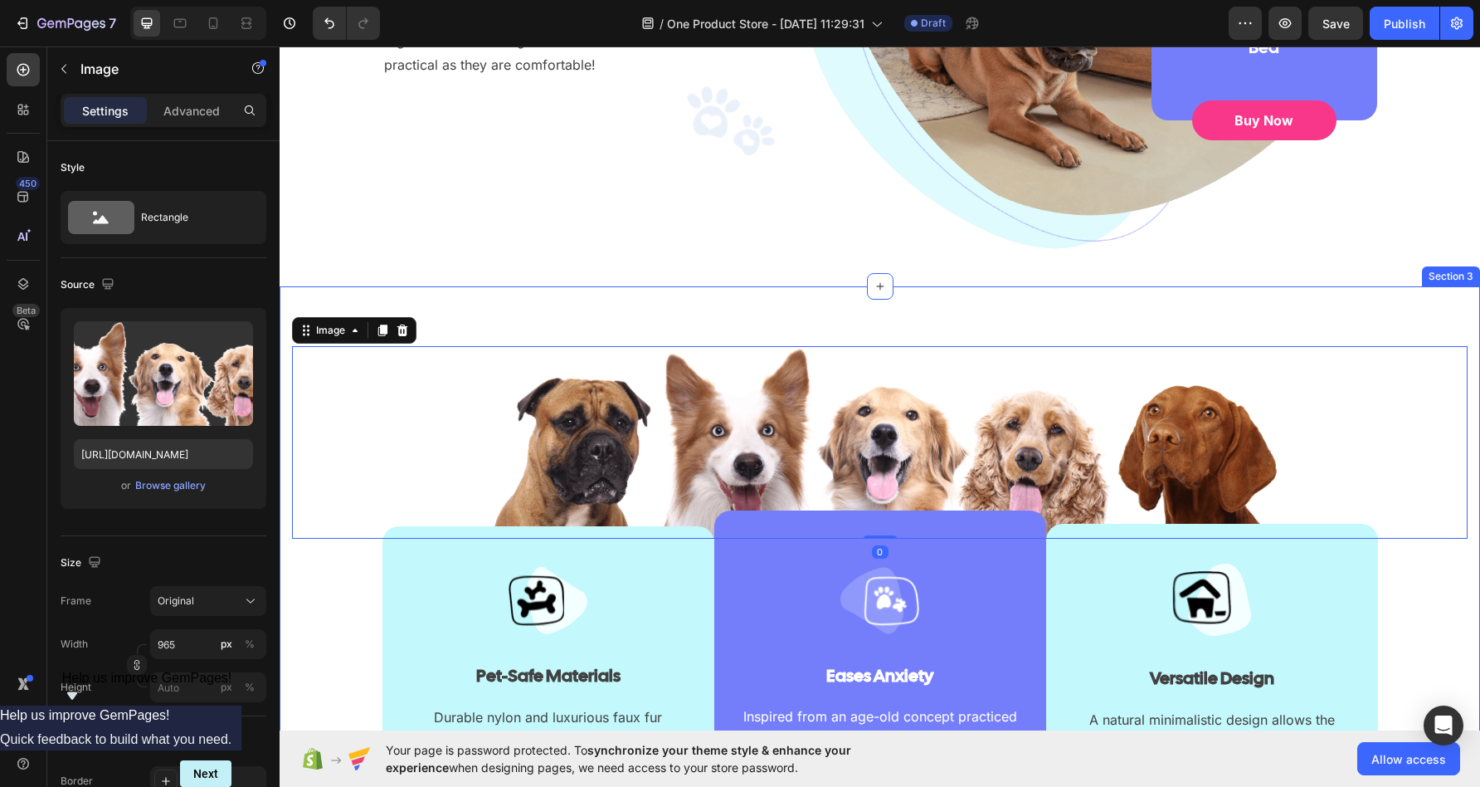
click at [445, 290] on div "Image 0 Image Pet-Safe Materials Text block Durable nylon and luxurious faux fu…" at bounding box center [880, 602] width 1201 height 632
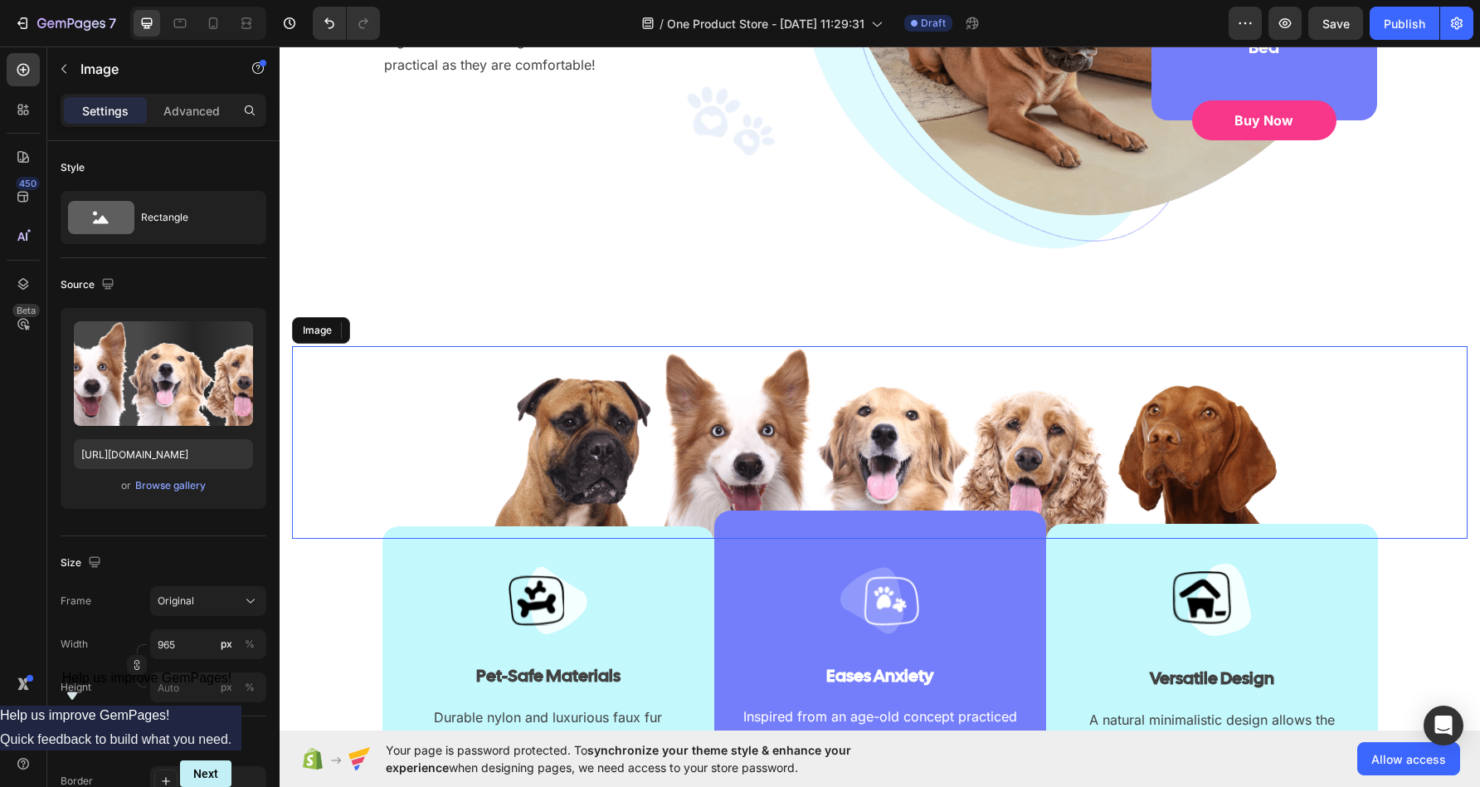
click at [434, 419] on div at bounding box center [880, 442] width 1176 height 193
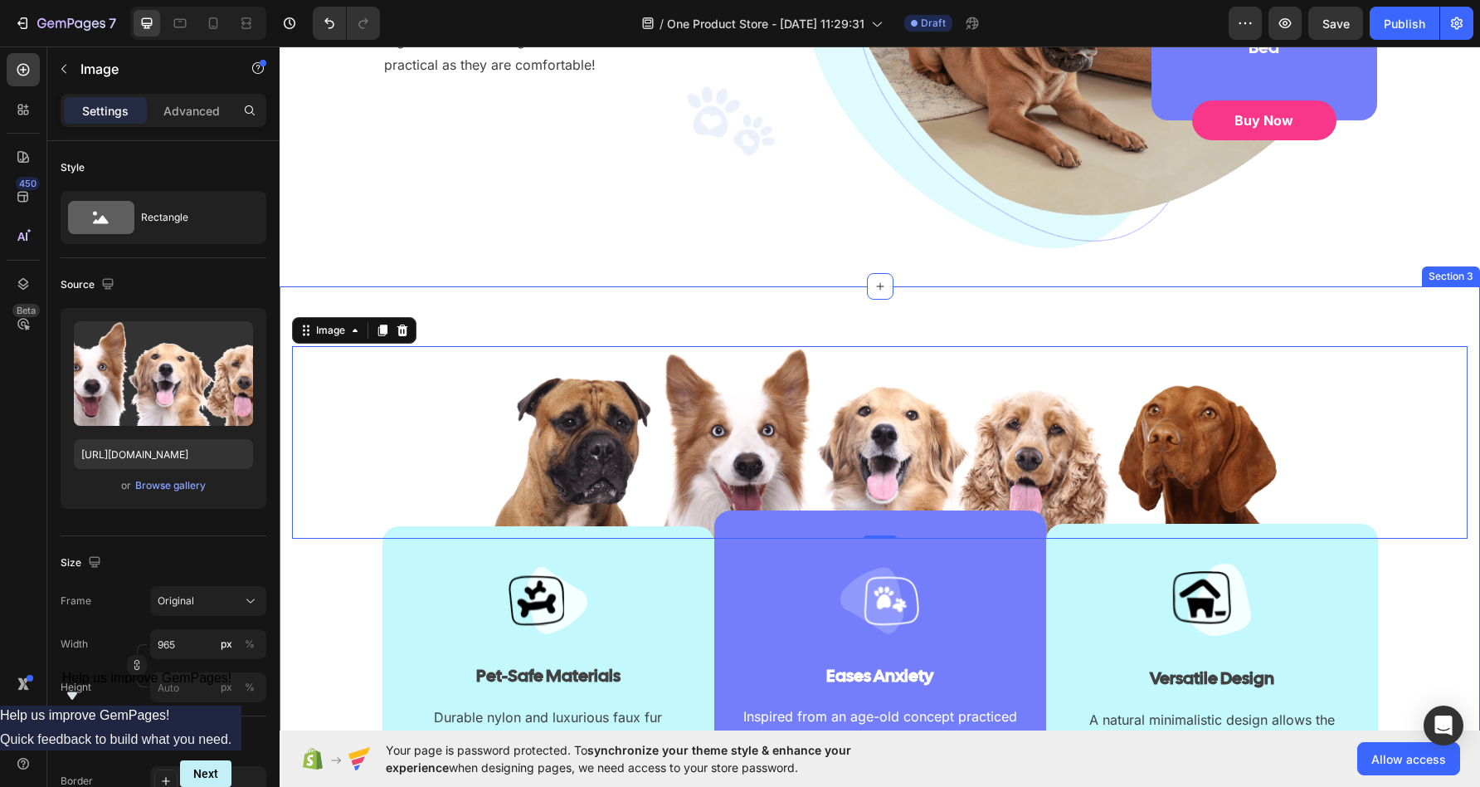
click at [366, 574] on div "Image 0 Image Pet-Safe Materials Text block Durable nylon and luxurious faux fu…" at bounding box center [880, 602] width 1176 height 513
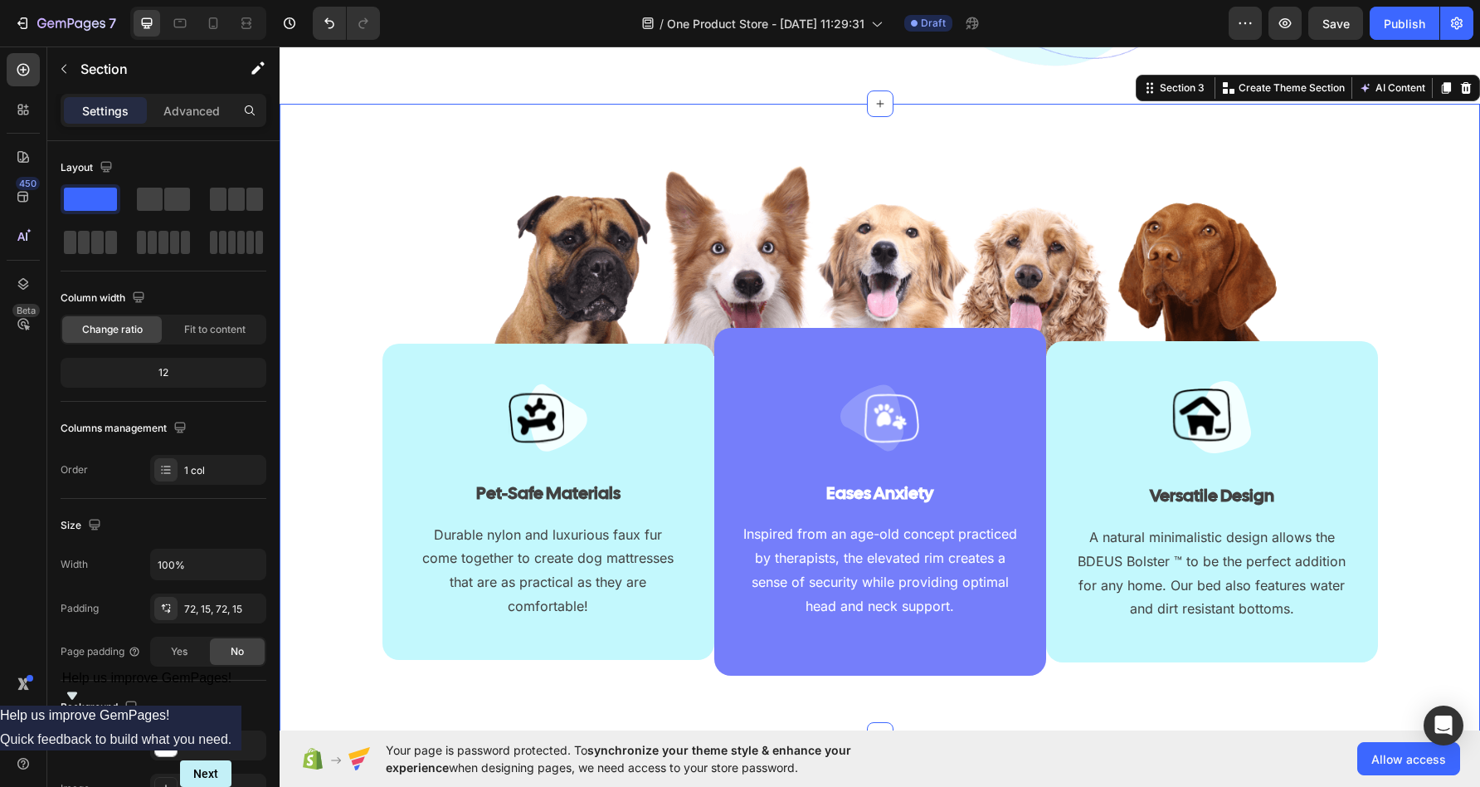
scroll to position [659, 0]
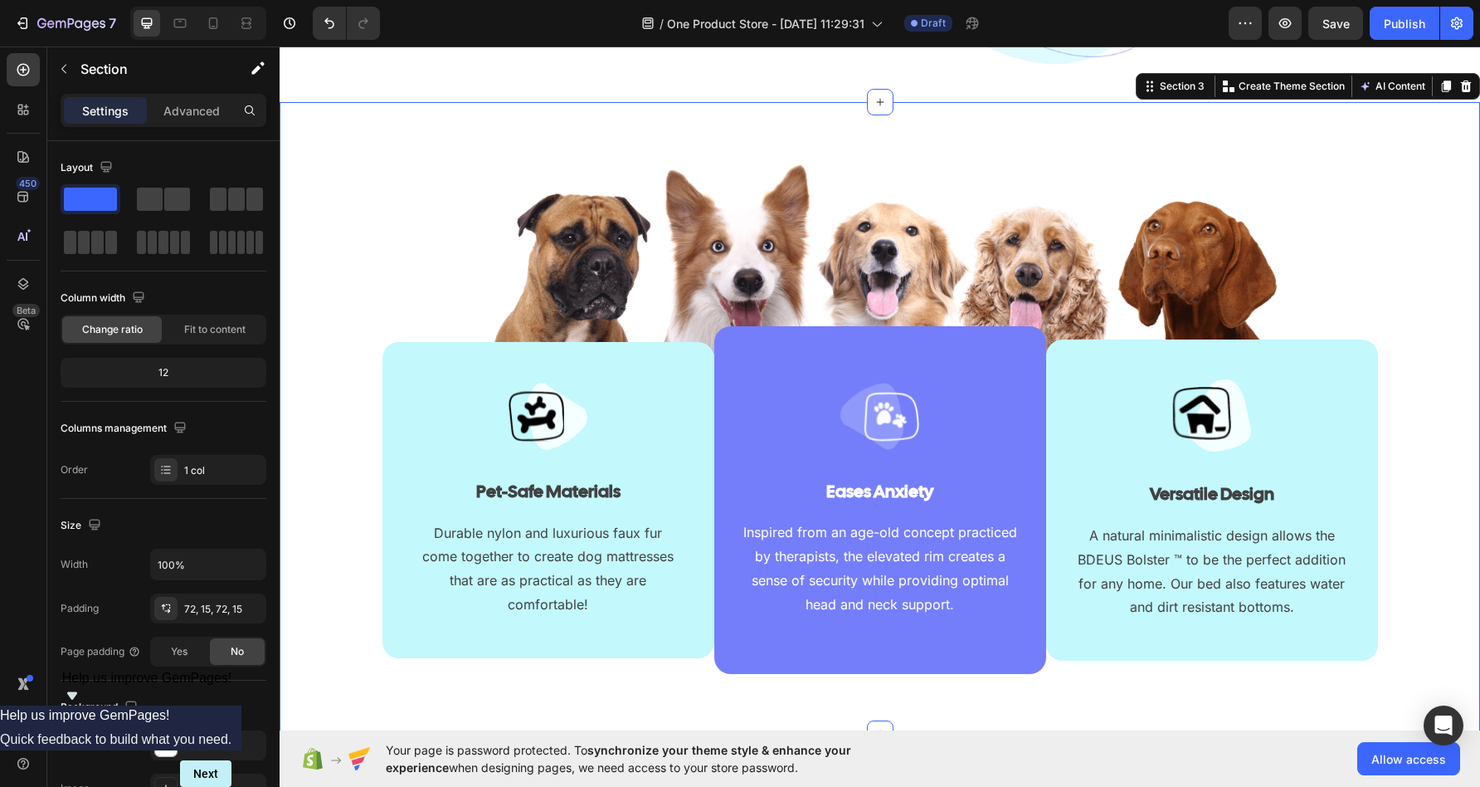
click at [82, 705] on icon "Show survey - Help us improve GemPages!" at bounding box center [72, 695] width 20 height 20
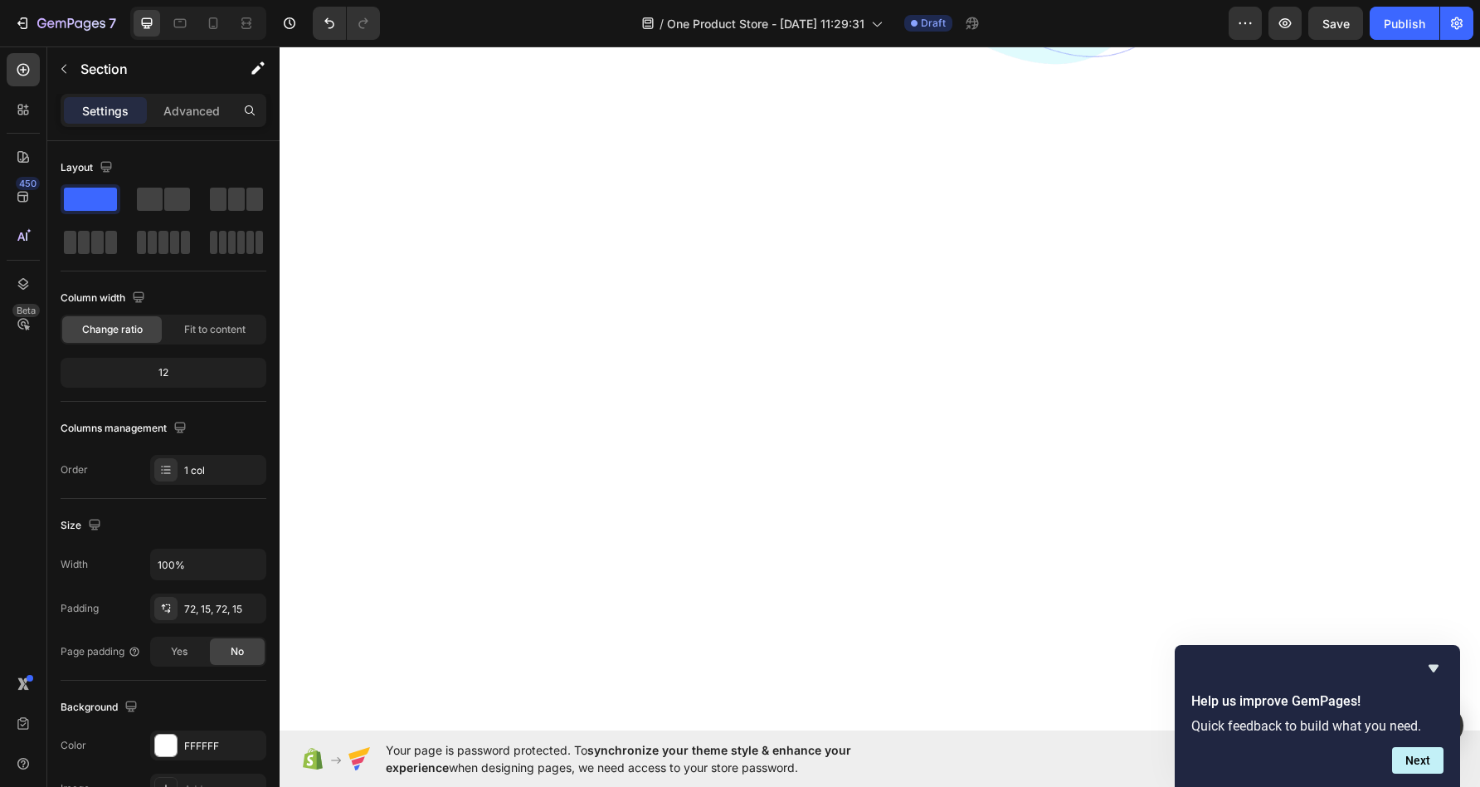
scroll to position [0, 0]
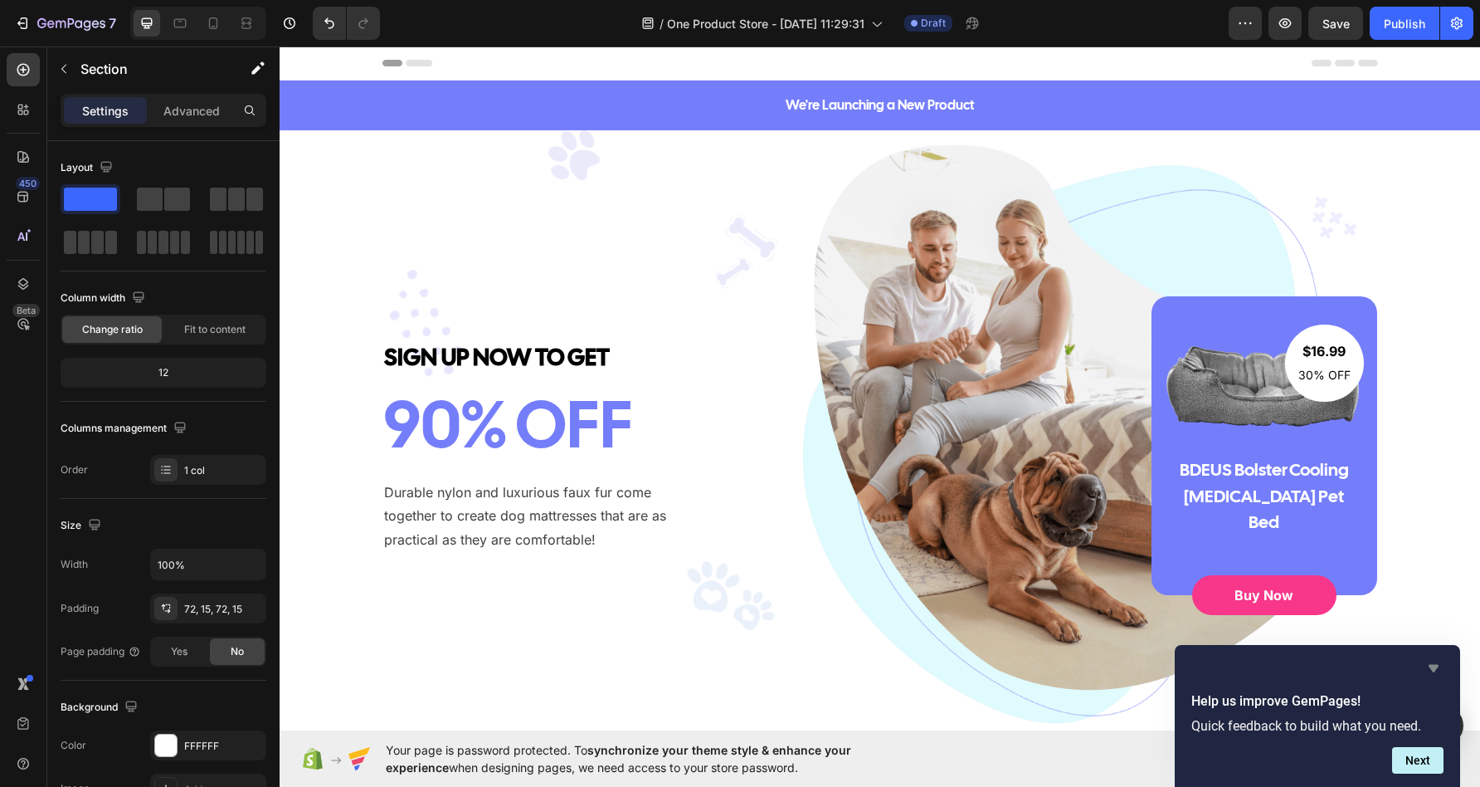
click at [1427, 663] on icon "Hide survey" at bounding box center [1434, 668] width 20 height 20
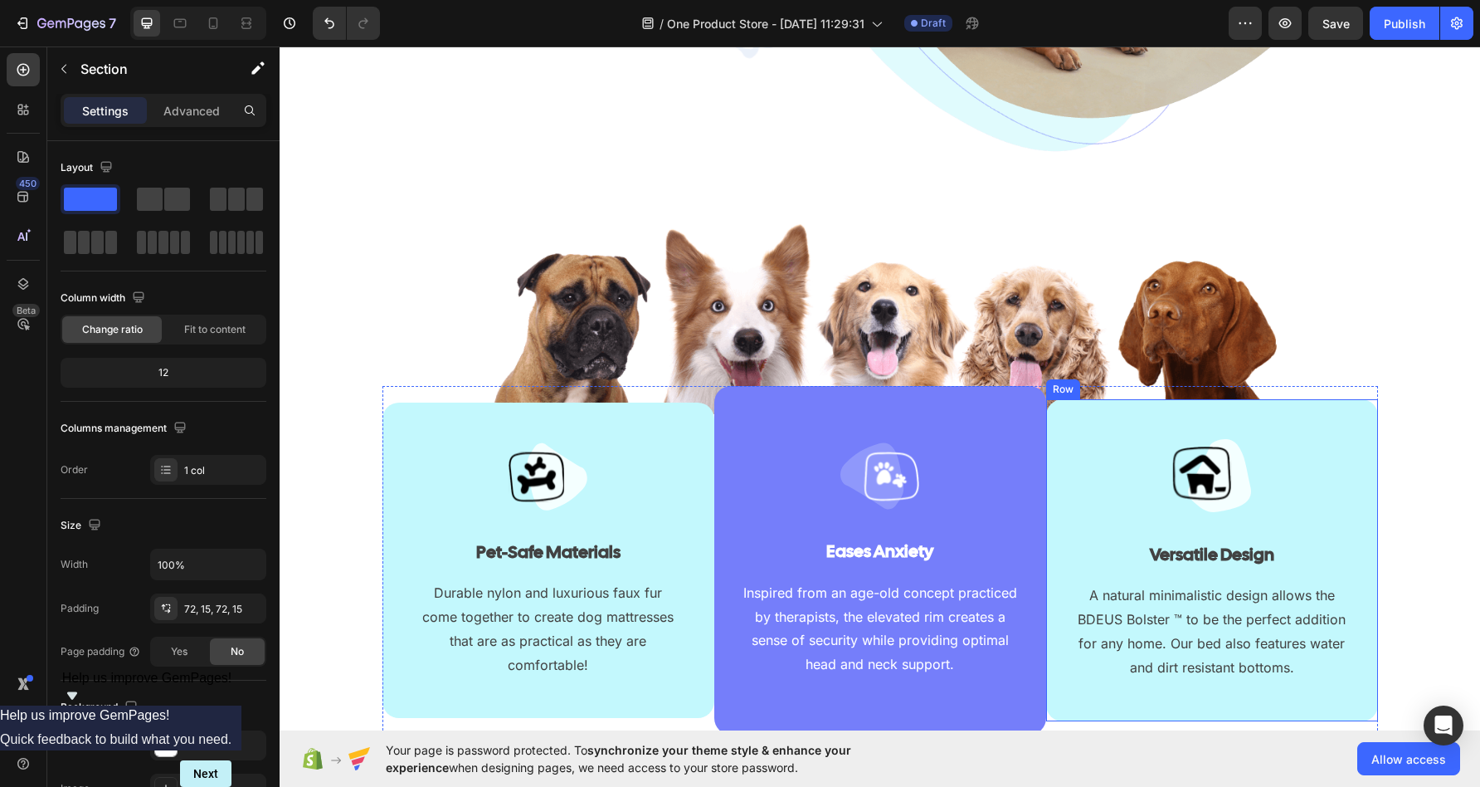
scroll to position [603, 0]
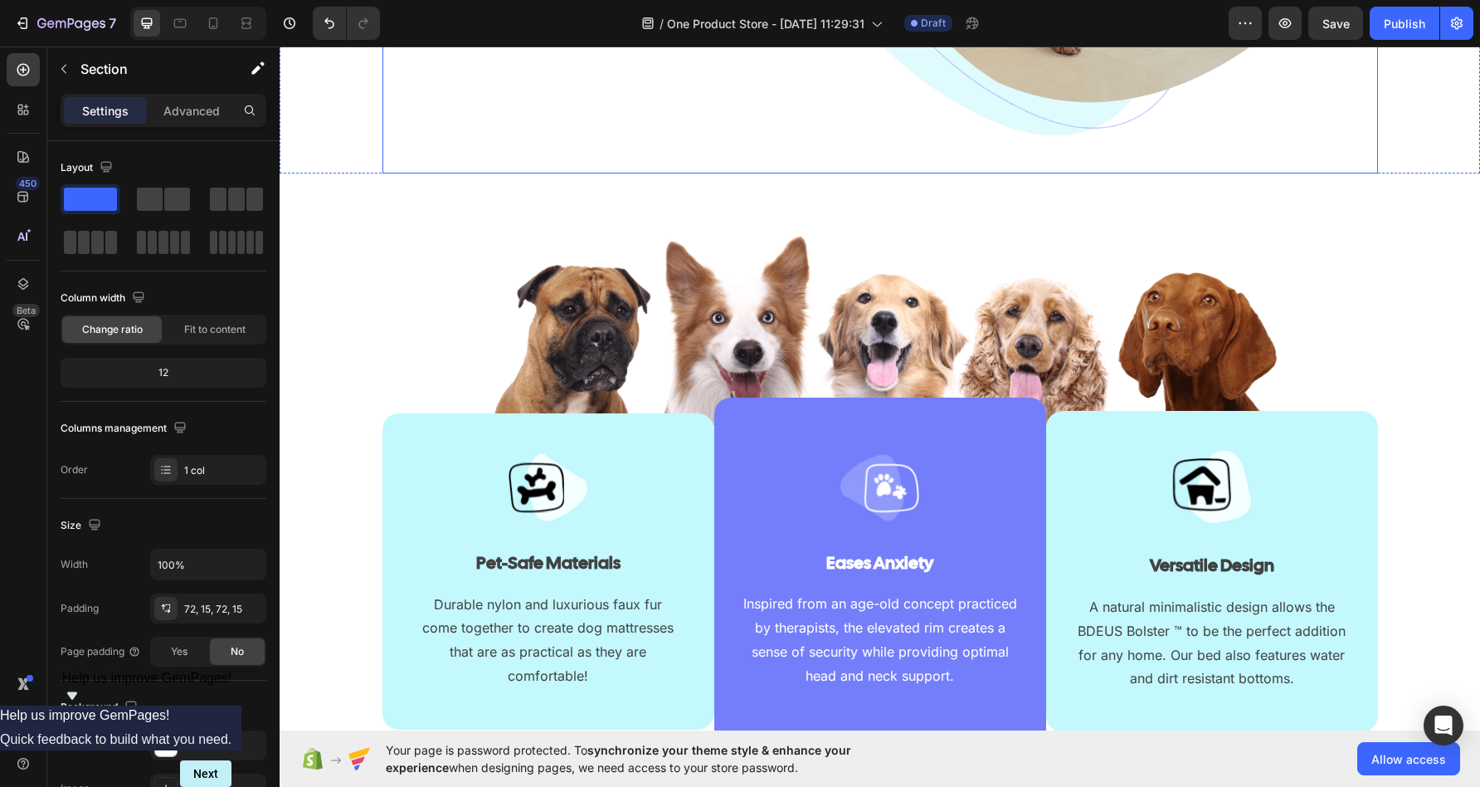
scroll to position [602, 0]
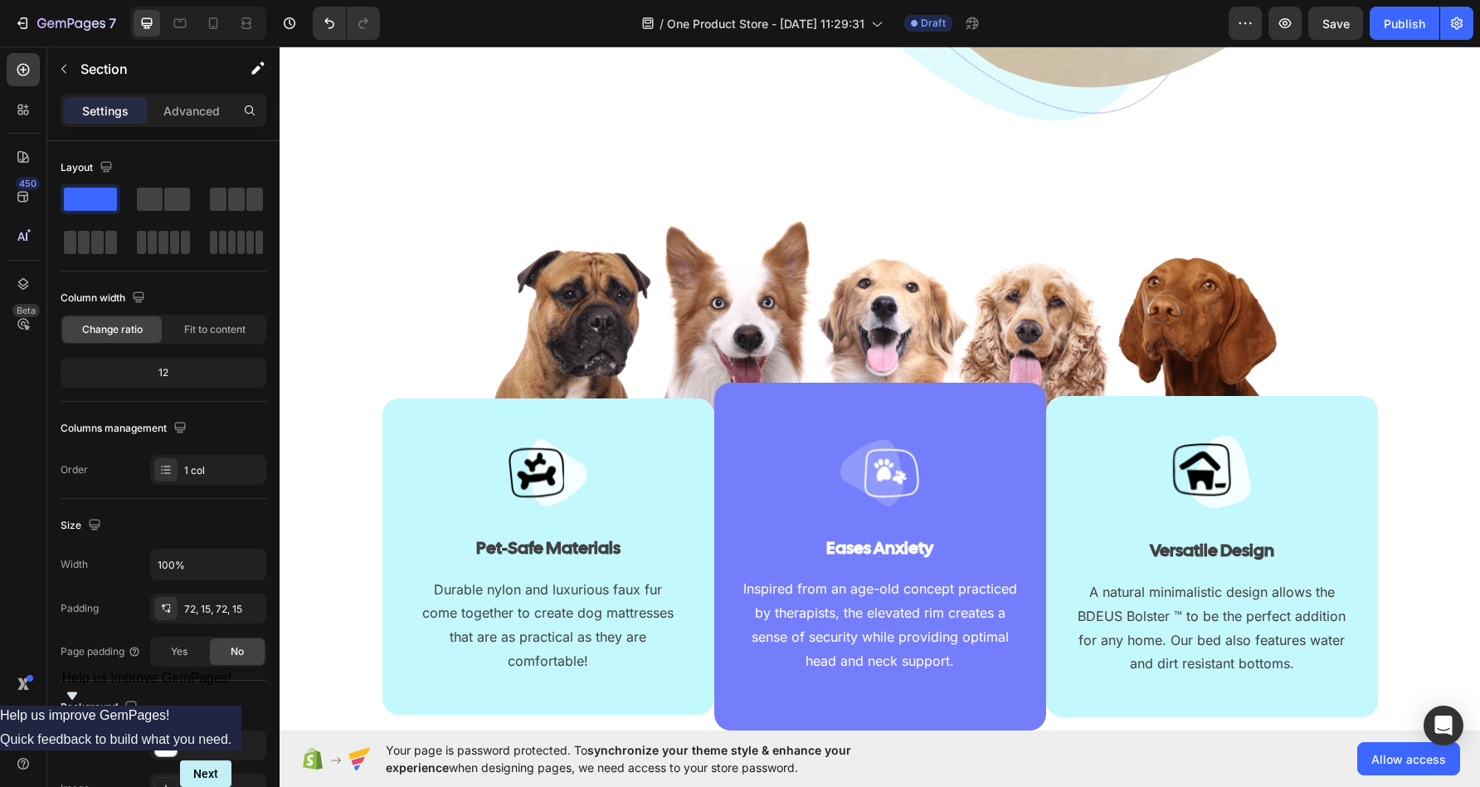
click at [1181, 158] on div "Image Image Pet-Safe Materials Text block Durable nylon and luxurious faux fur …" at bounding box center [880, 472] width 1201 height 629
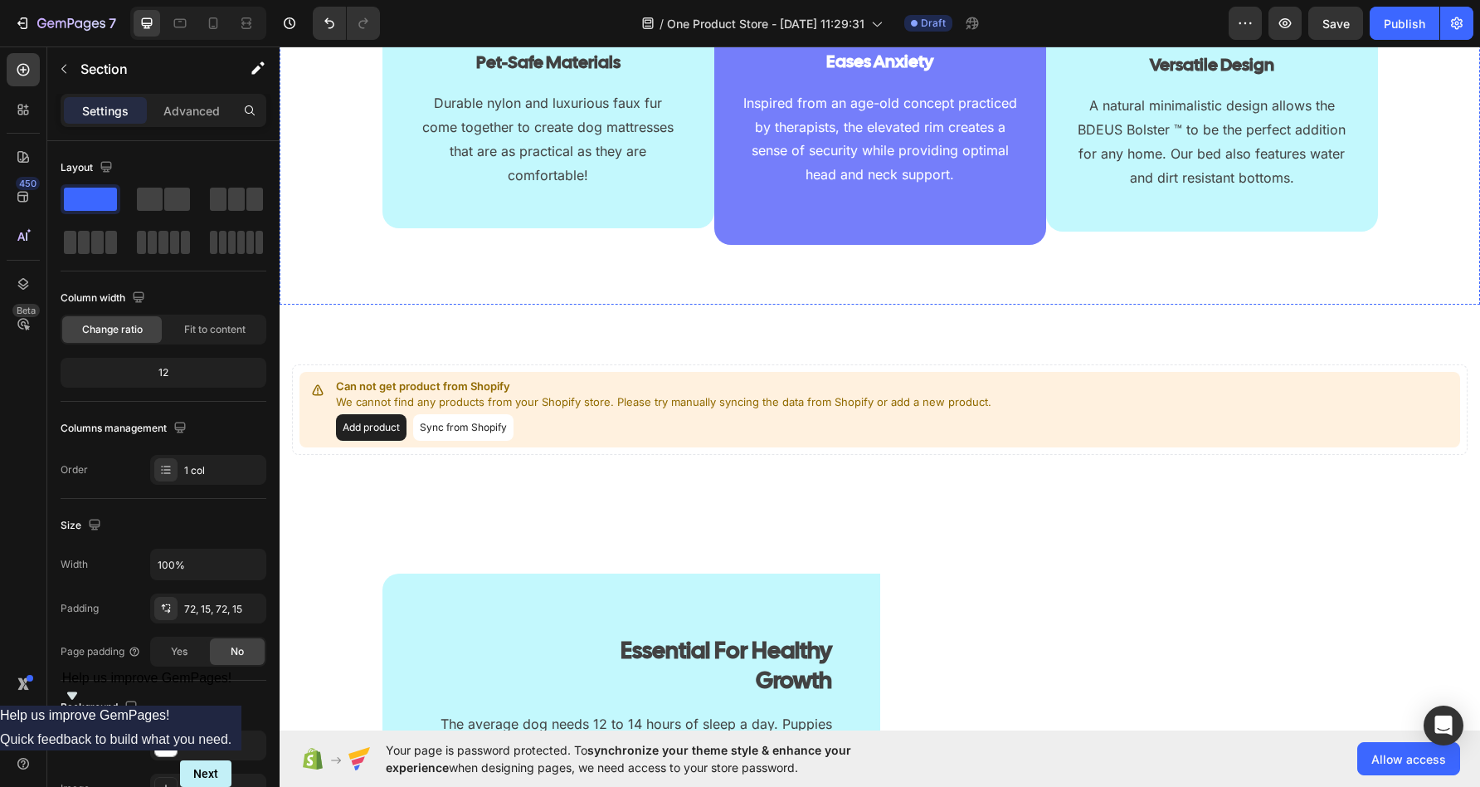
scroll to position [1168, 0]
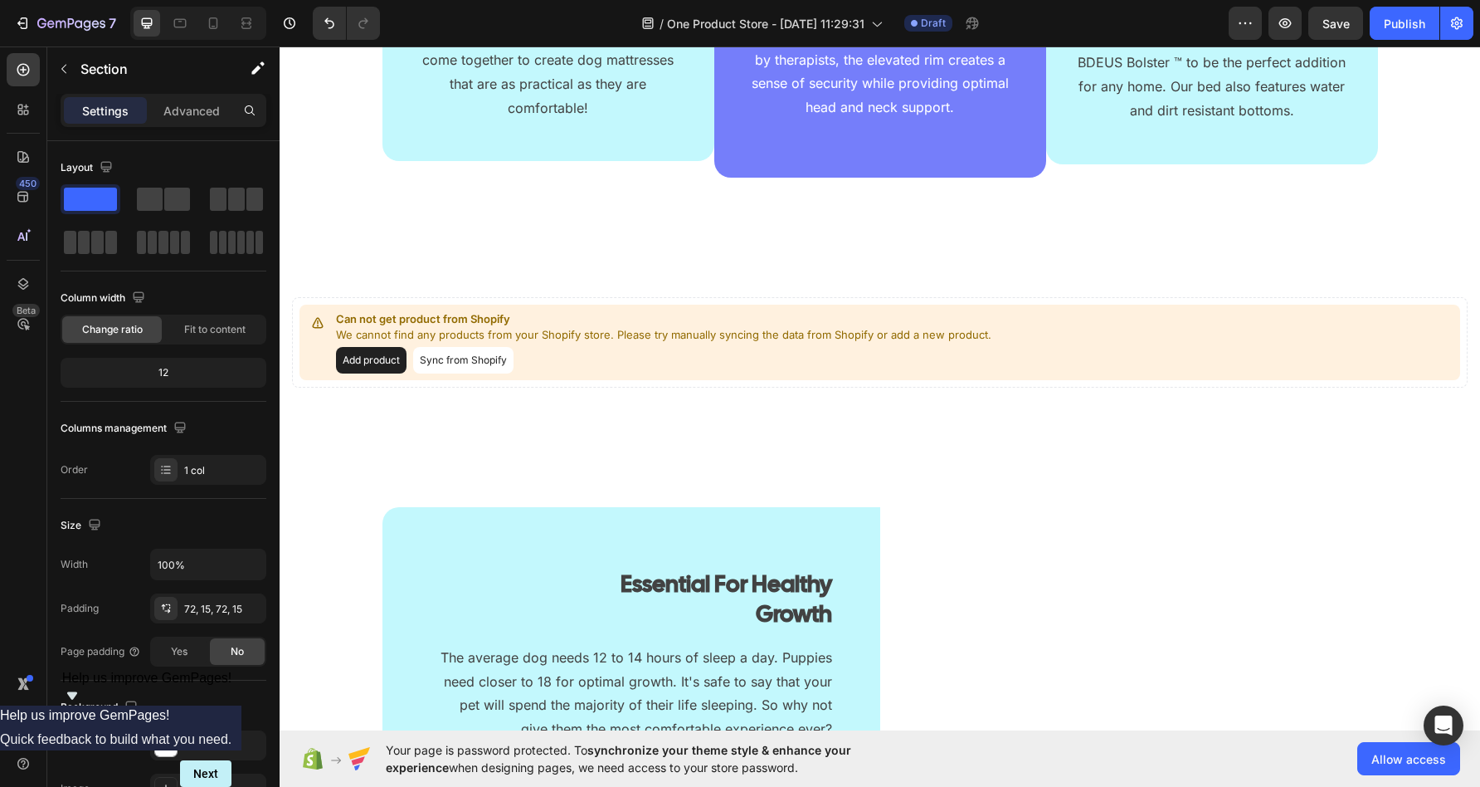
scroll to position [1132, 0]
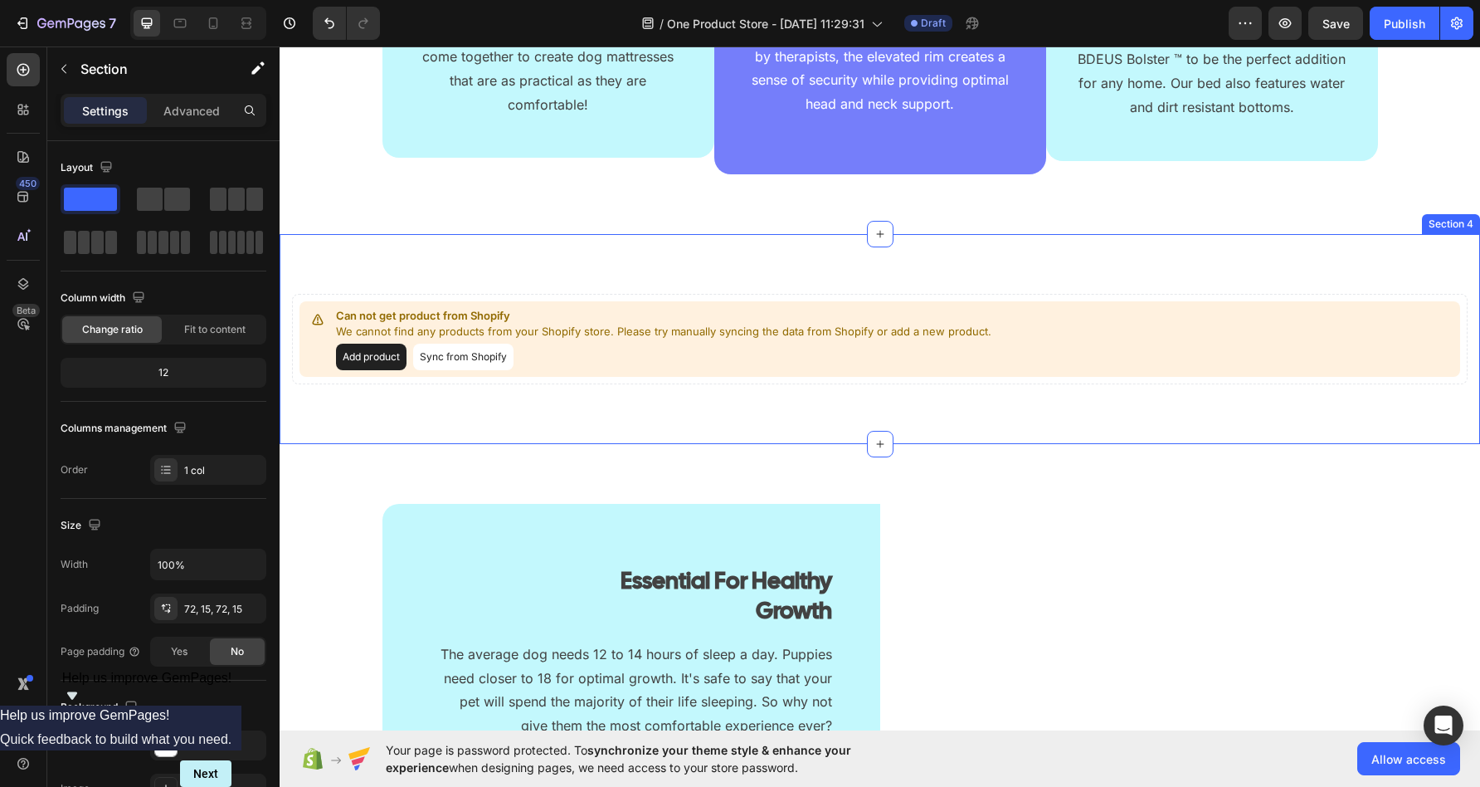
click at [836, 420] on div "Can not get product from Shopify We cannot find any products from your Shopify …" at bounding box center [880, 339] width 1201 height 210
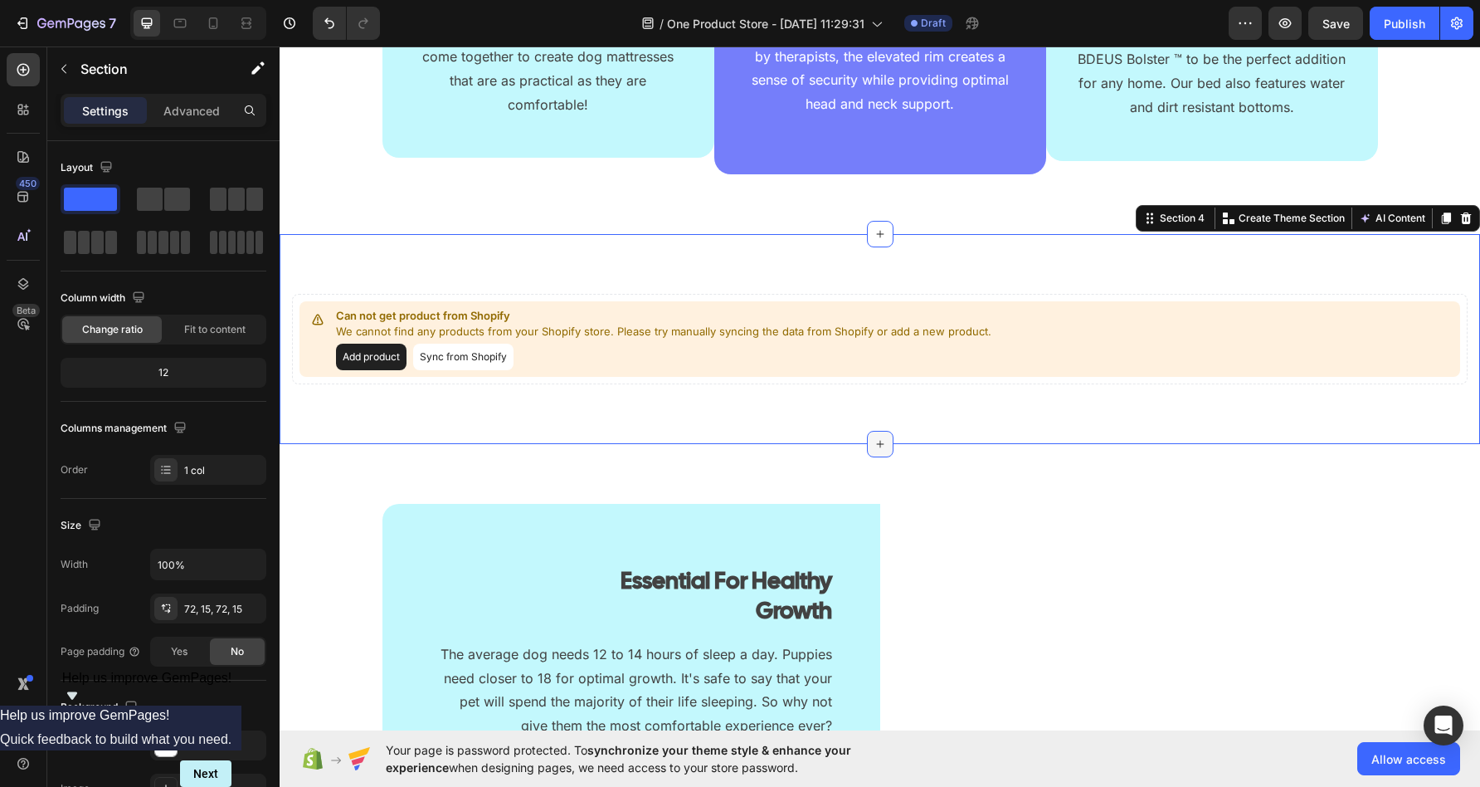
click at [876, 437] on icon at bounding box center [880, 443] width 13 height 13
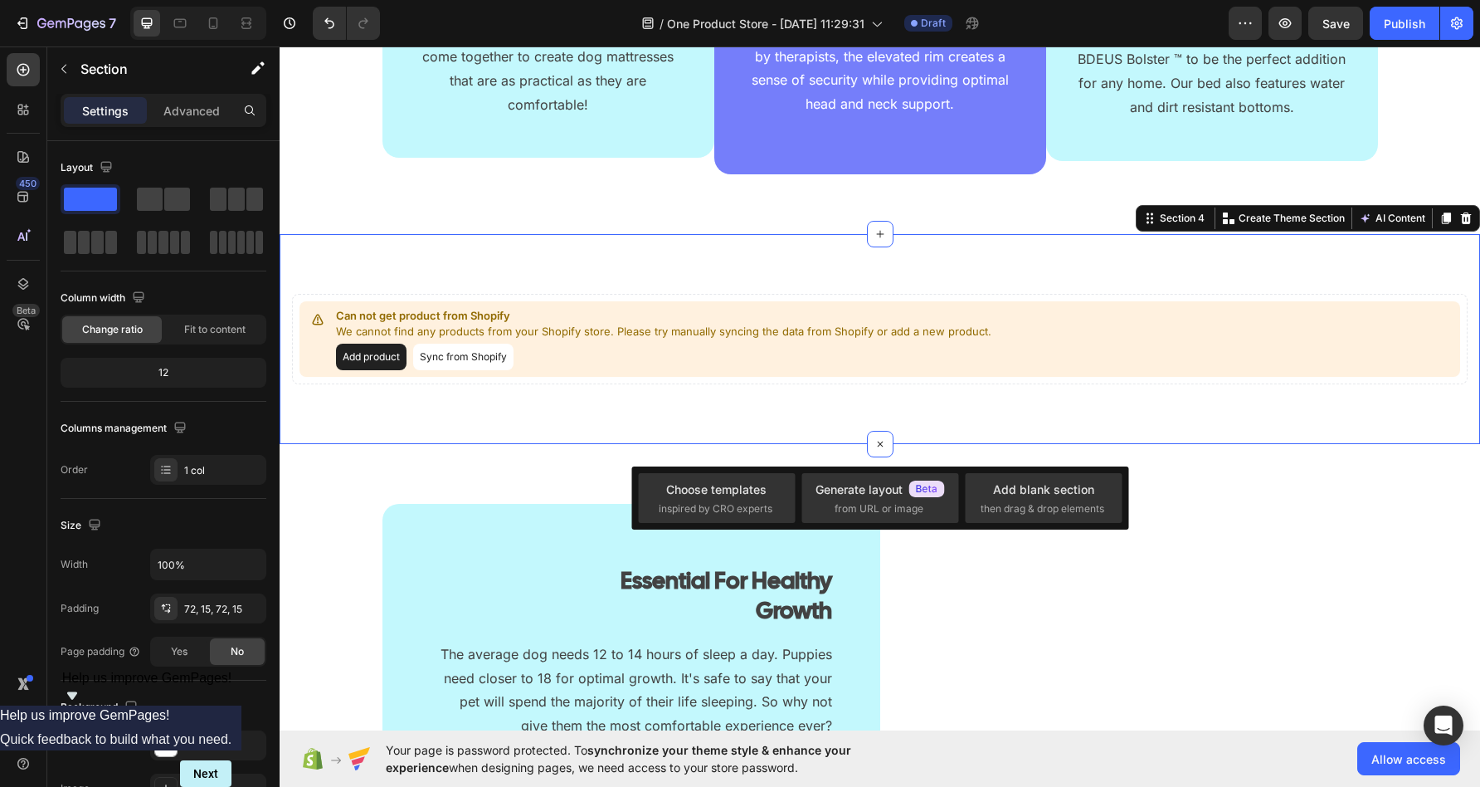
click at [876, 406] on div "Can not get product from Shopify We cannot find any products from your Shopify …" at bounding box center [880, 339] width 1201 height 210
click at [943, 457] on div "Essential For Healthy Growth Text block The average dog needs 12 to 14 hours of…" at bounding box center [880, 796] width 1201 height 704
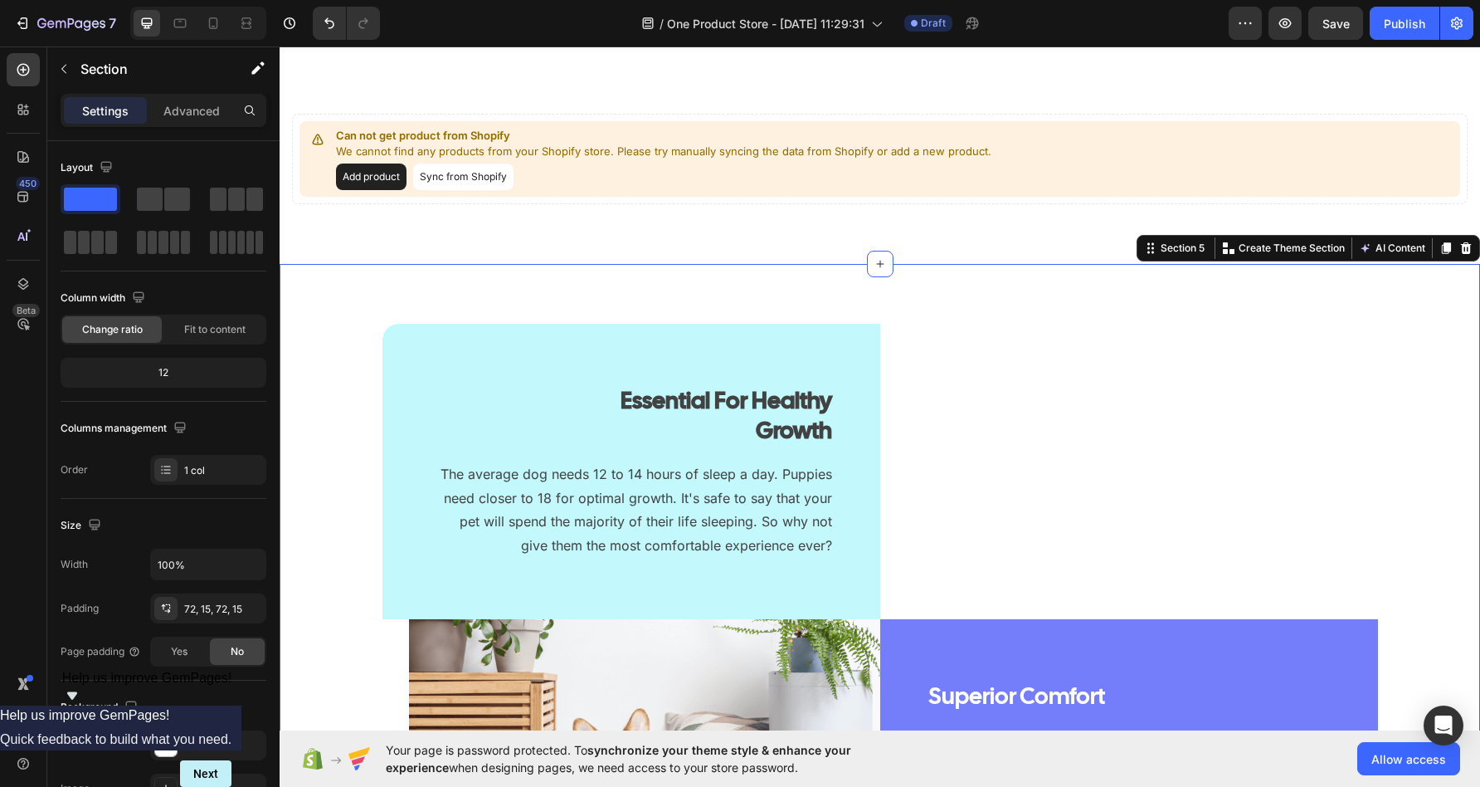
scroll to position [1314, 0]
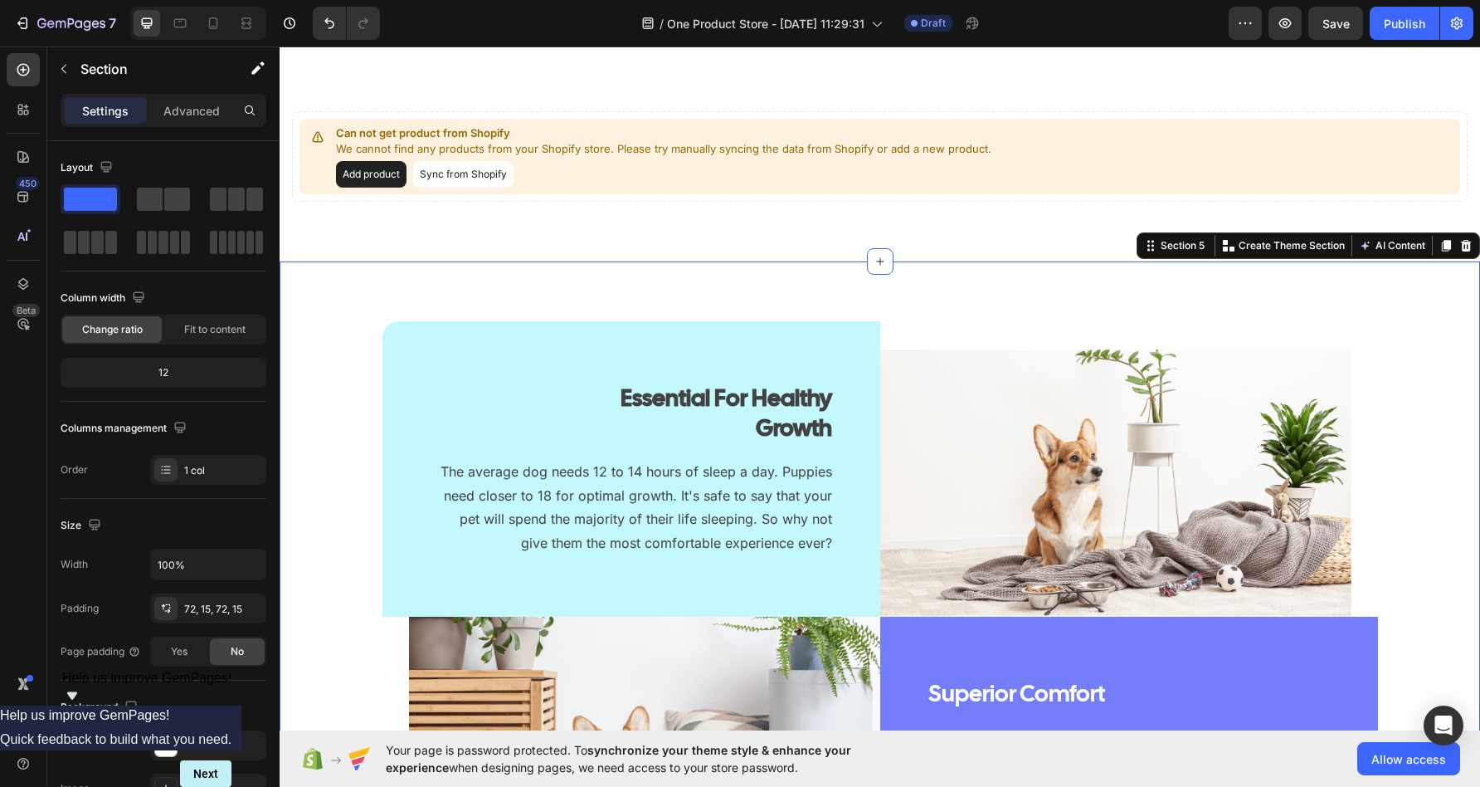
click at [878, 299] on div "Essential For Healthy Growth Text block The average dog needs 12 to 14 hours of…" at bounding box center [880, 613] width 1201 height 704
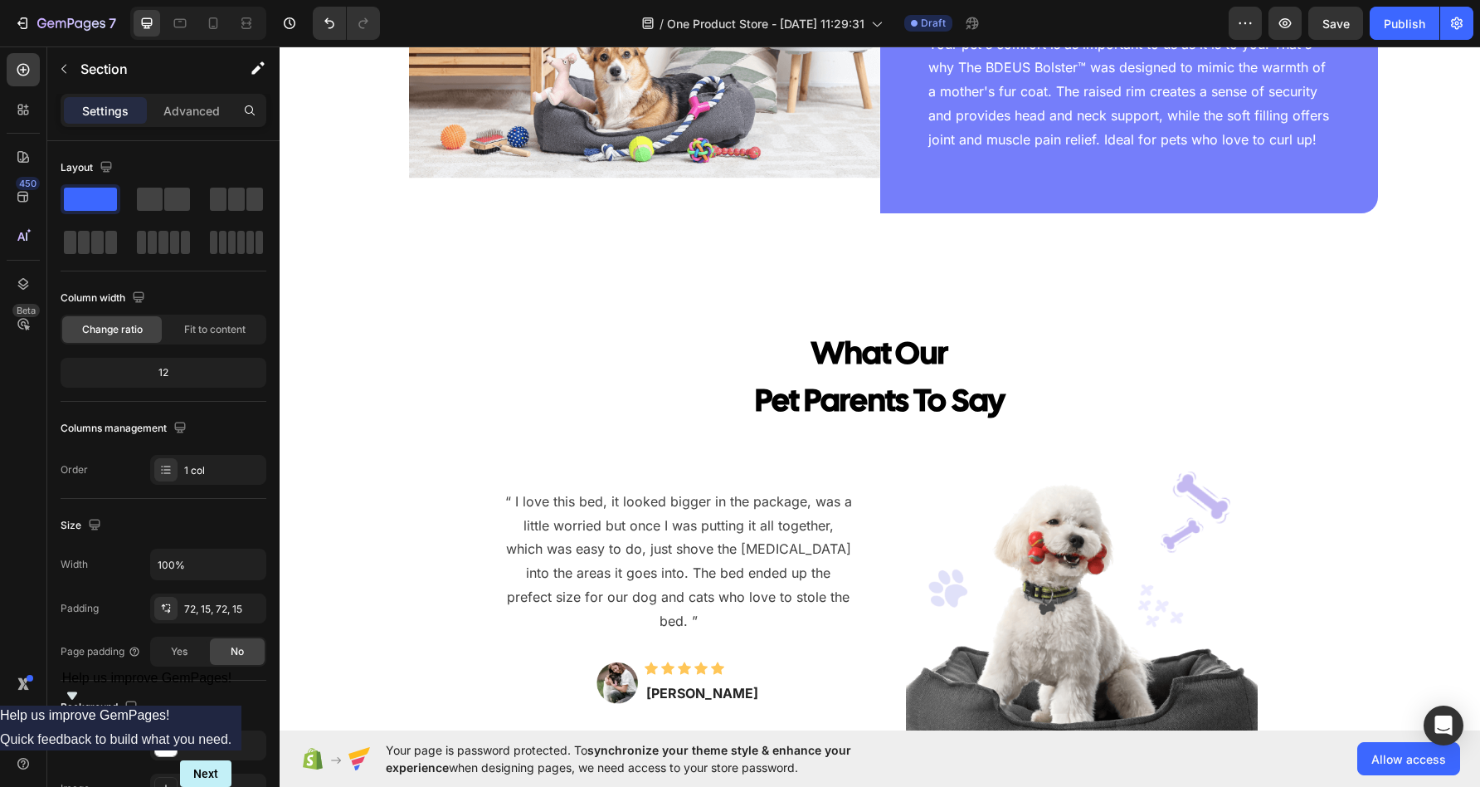
scroll to position [1983, 0]
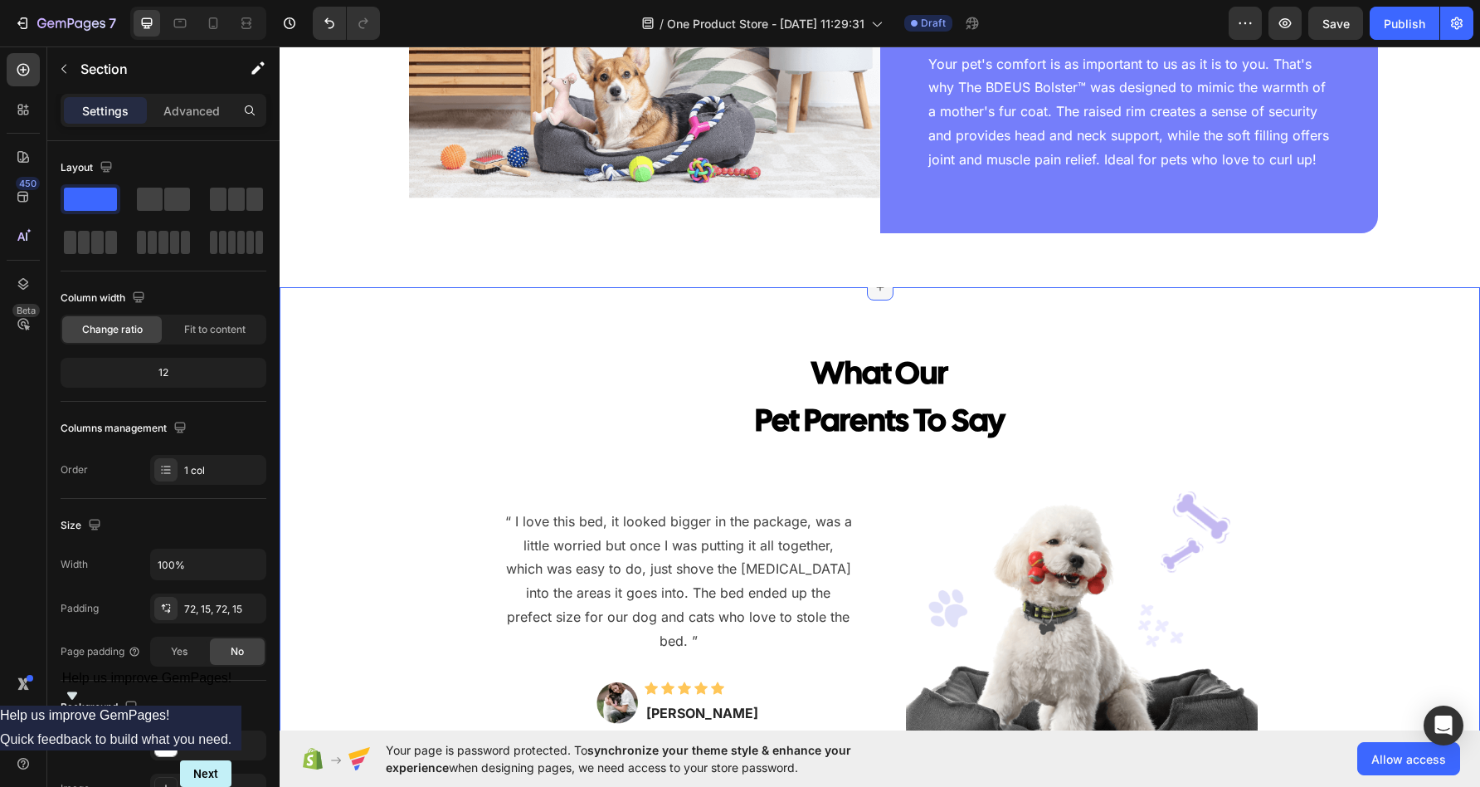
click at [878, 287] on icon at bounding box center [879, 286] width 7 height 7
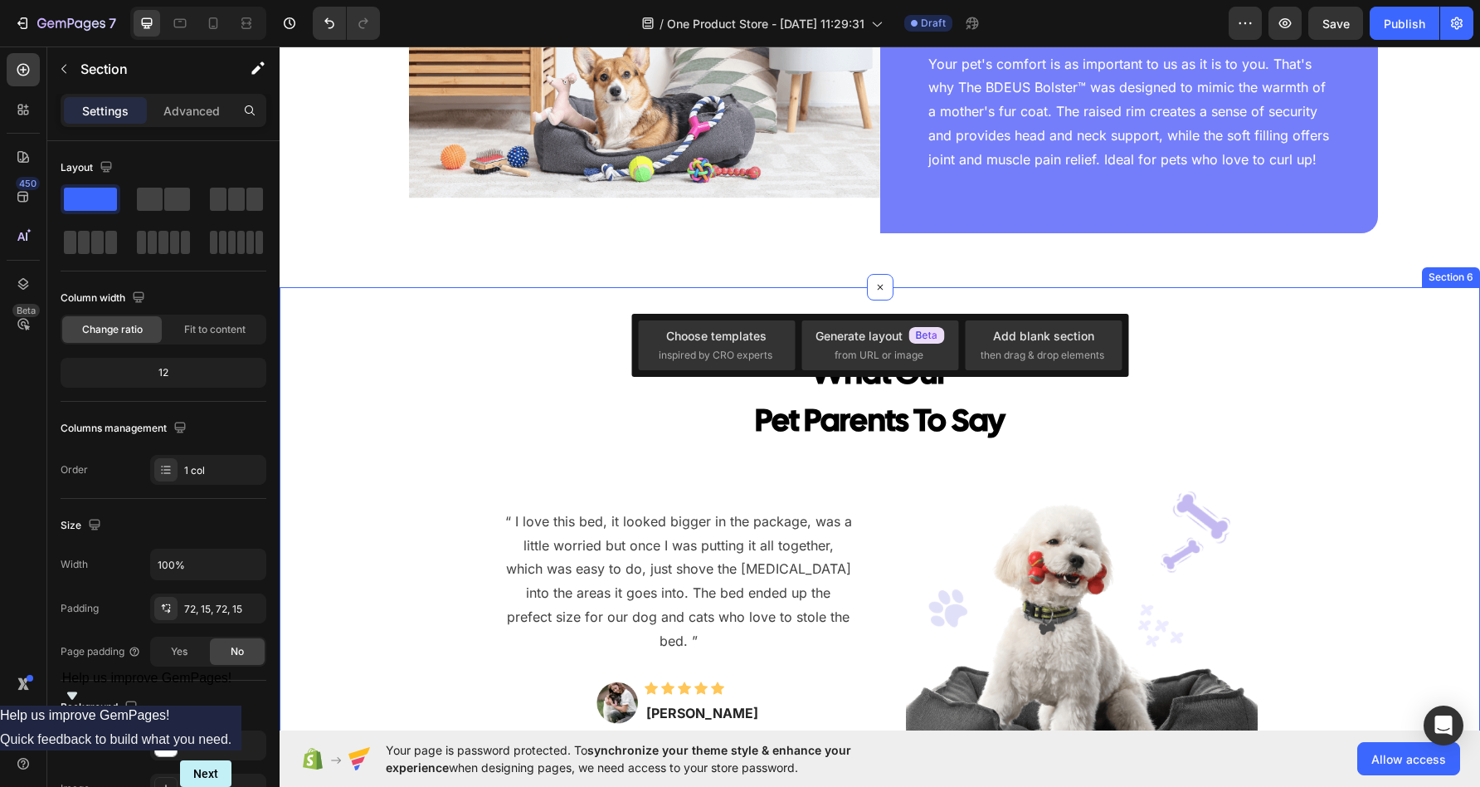
click at [880, 304] on div "What Our Pet Parents To Say Heading Row “ I love this bed, it looked bigger in …" at bounding box center [880, 568] width 1201 height 563
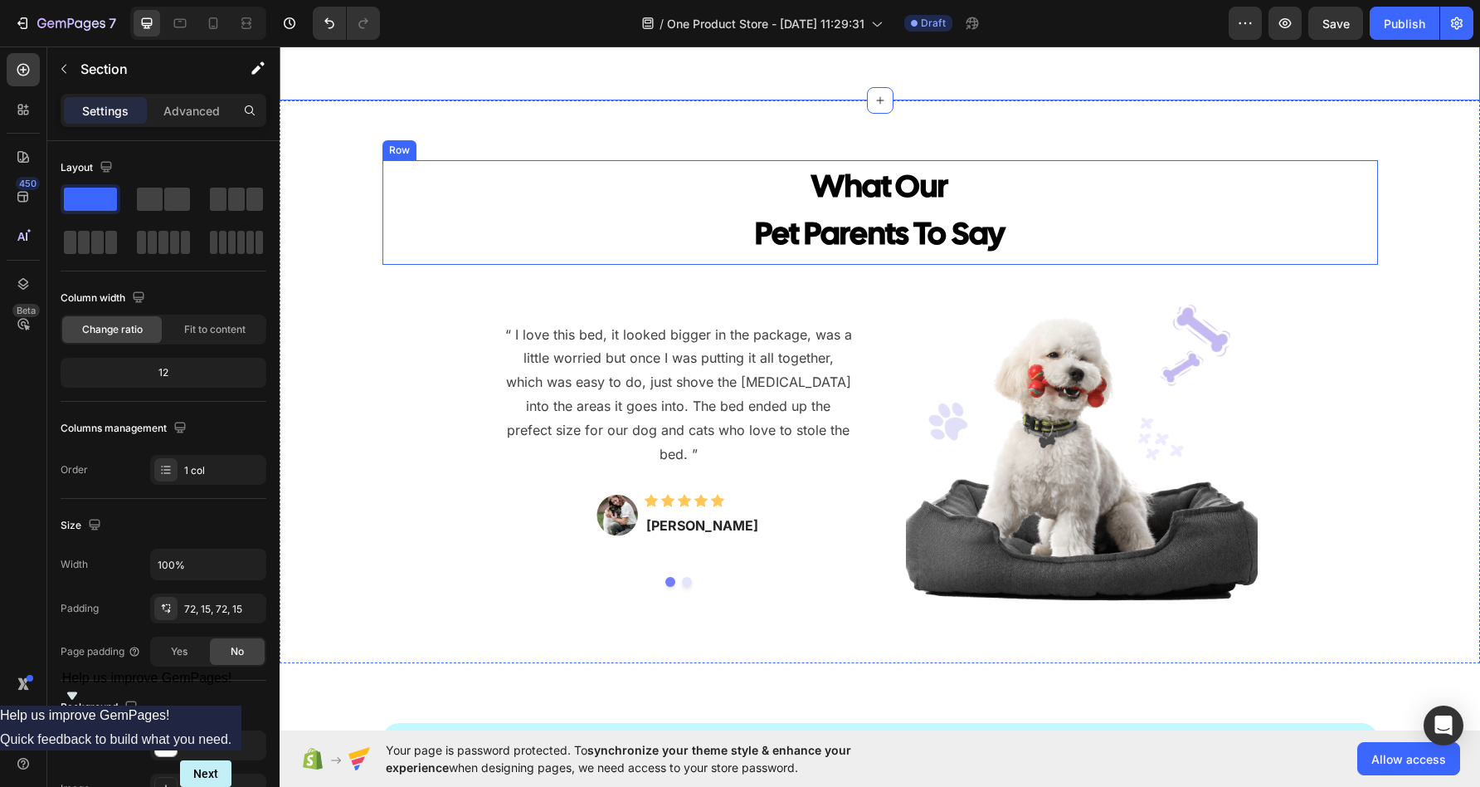
scroll to position [2222, 0]
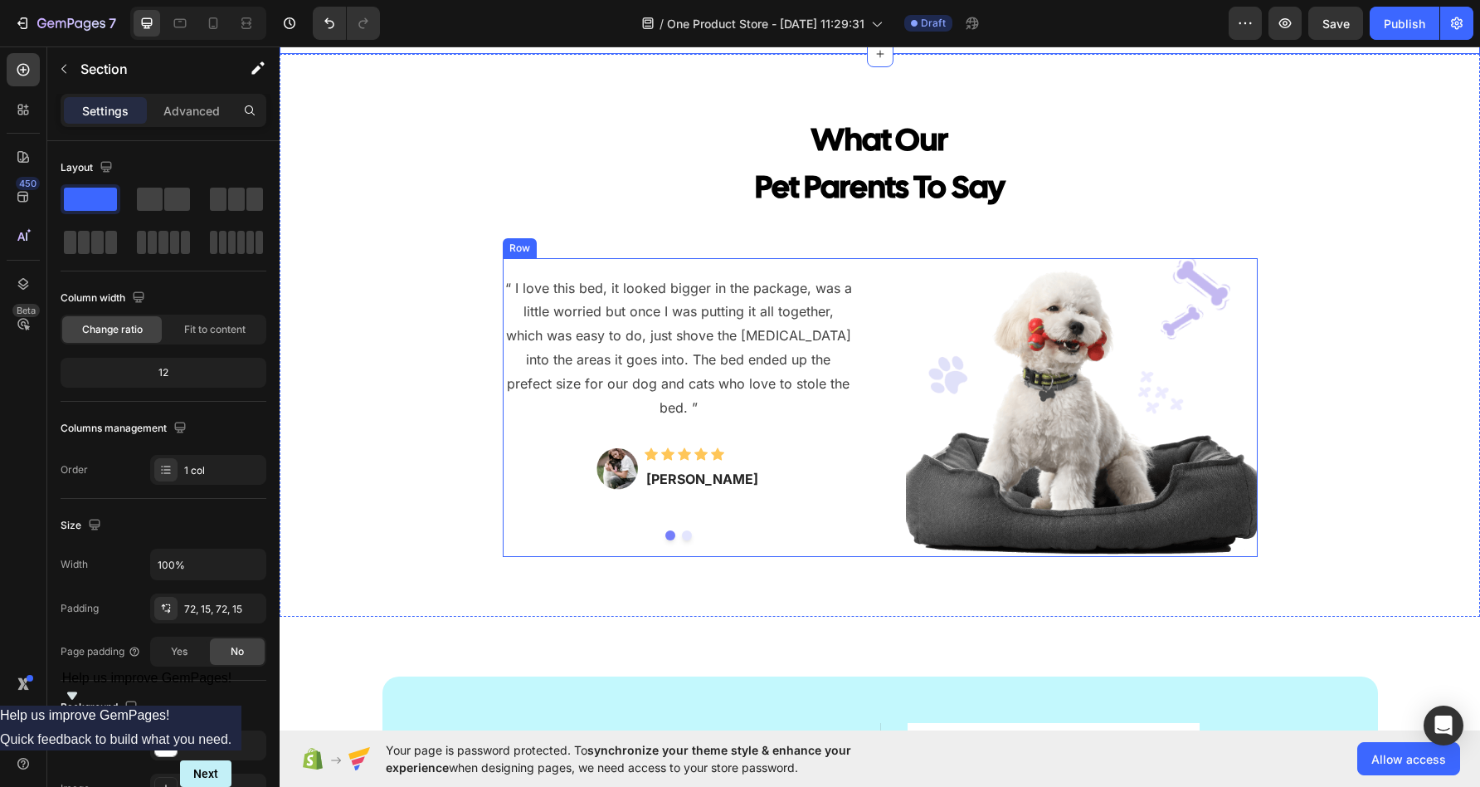
click at [878, 258] on div "“ I love this bed, it looked bigger in the package, was a little worried but on…" at bounding box center [880, 408] width 755 height 300
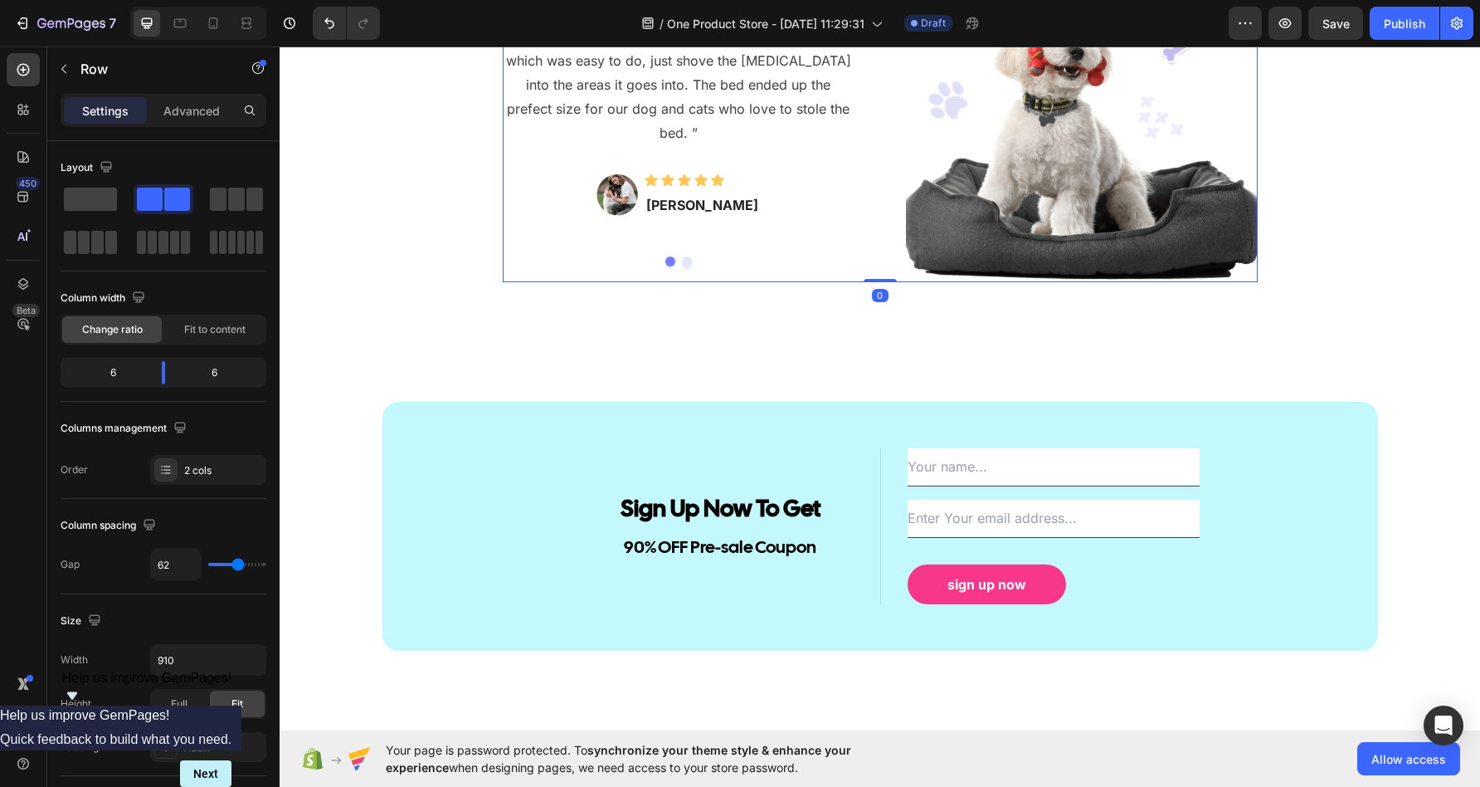
scroll to position [2501, 0]
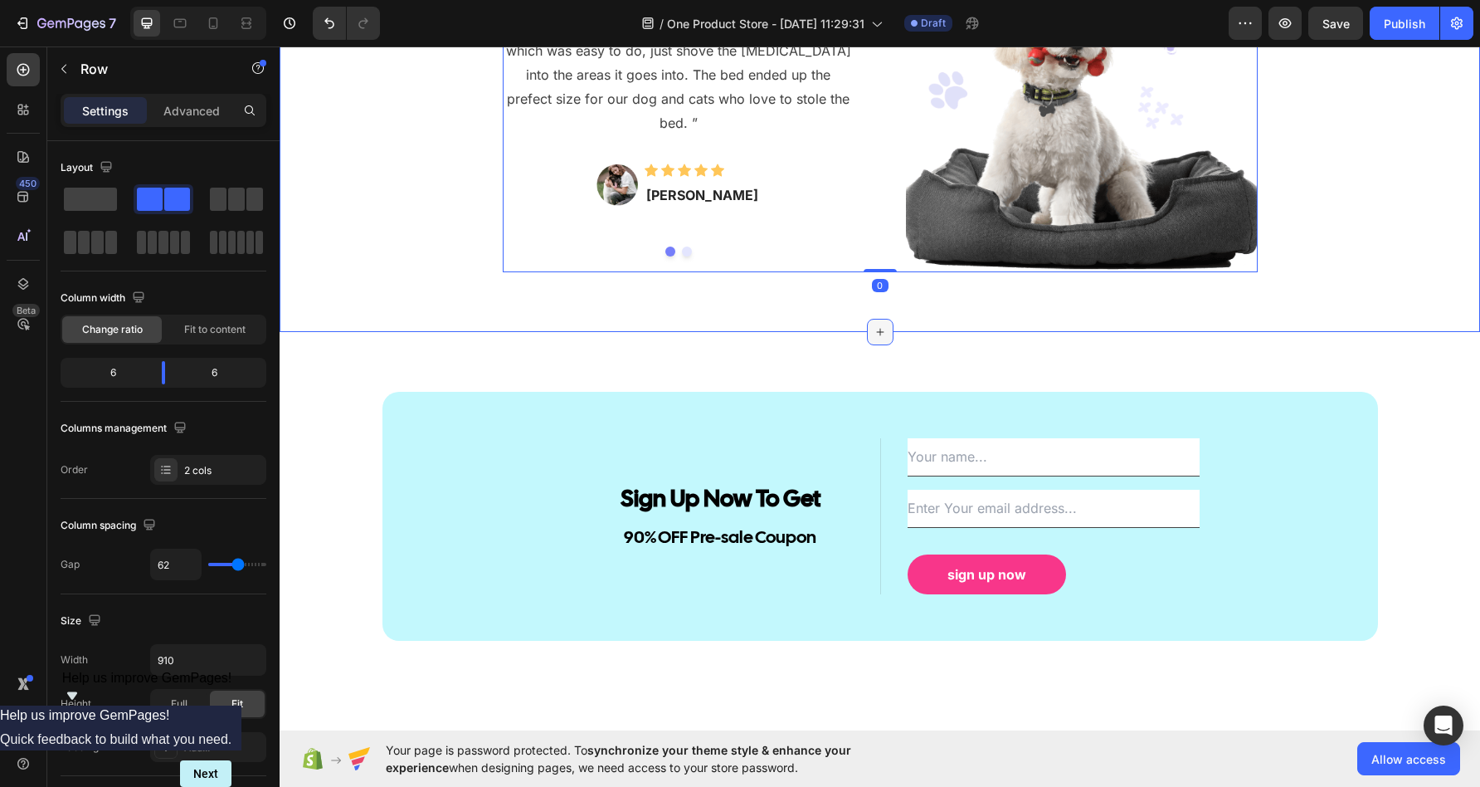
click at [883, 319] on div at bounding box center [880, 332] width 27 height 27
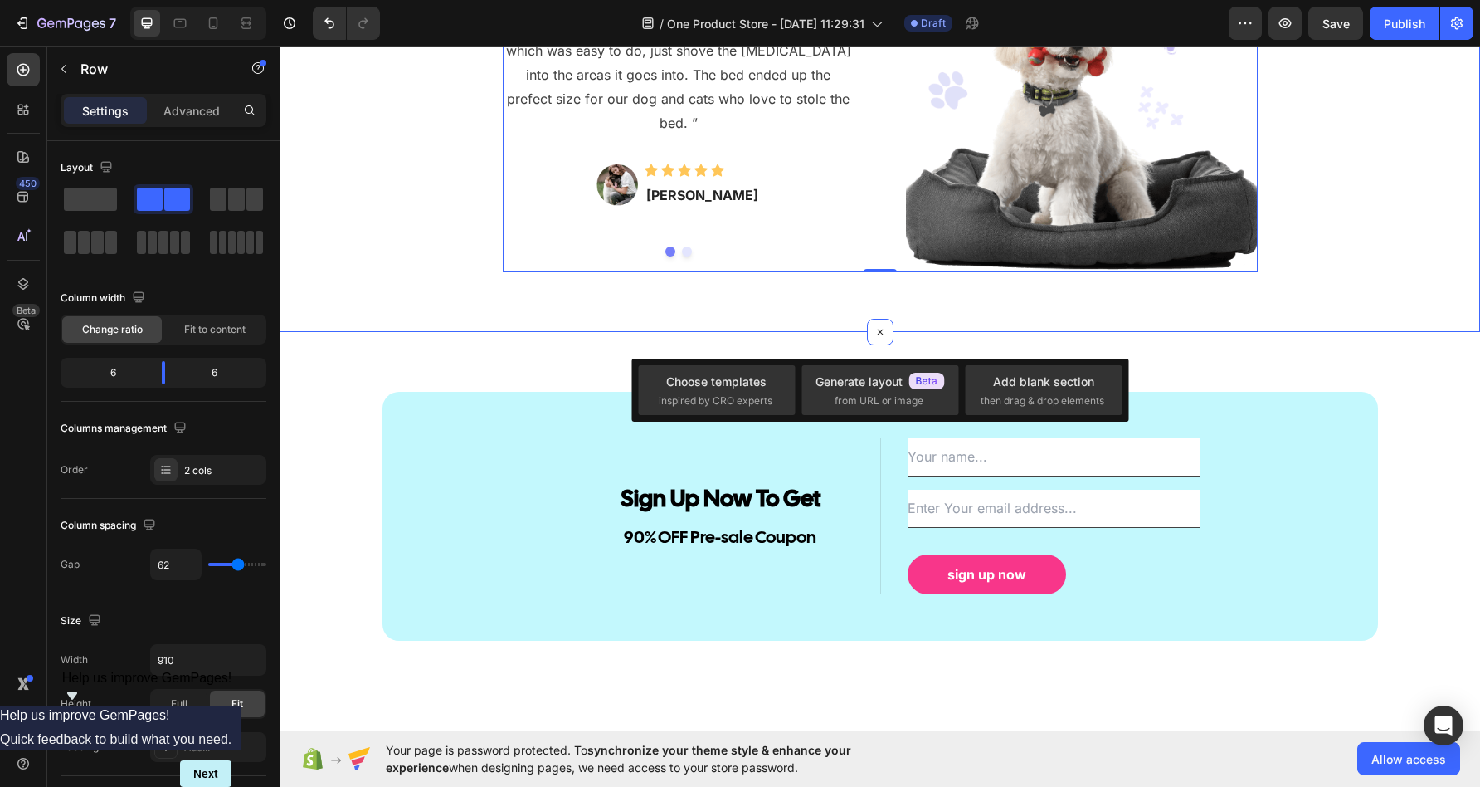
click at [875, 296] on div "What Our Pet Parents To Say Heading Row “ I love this bed, it looked bigger in …" at bounding box center [880, 50] width 1201 height 563
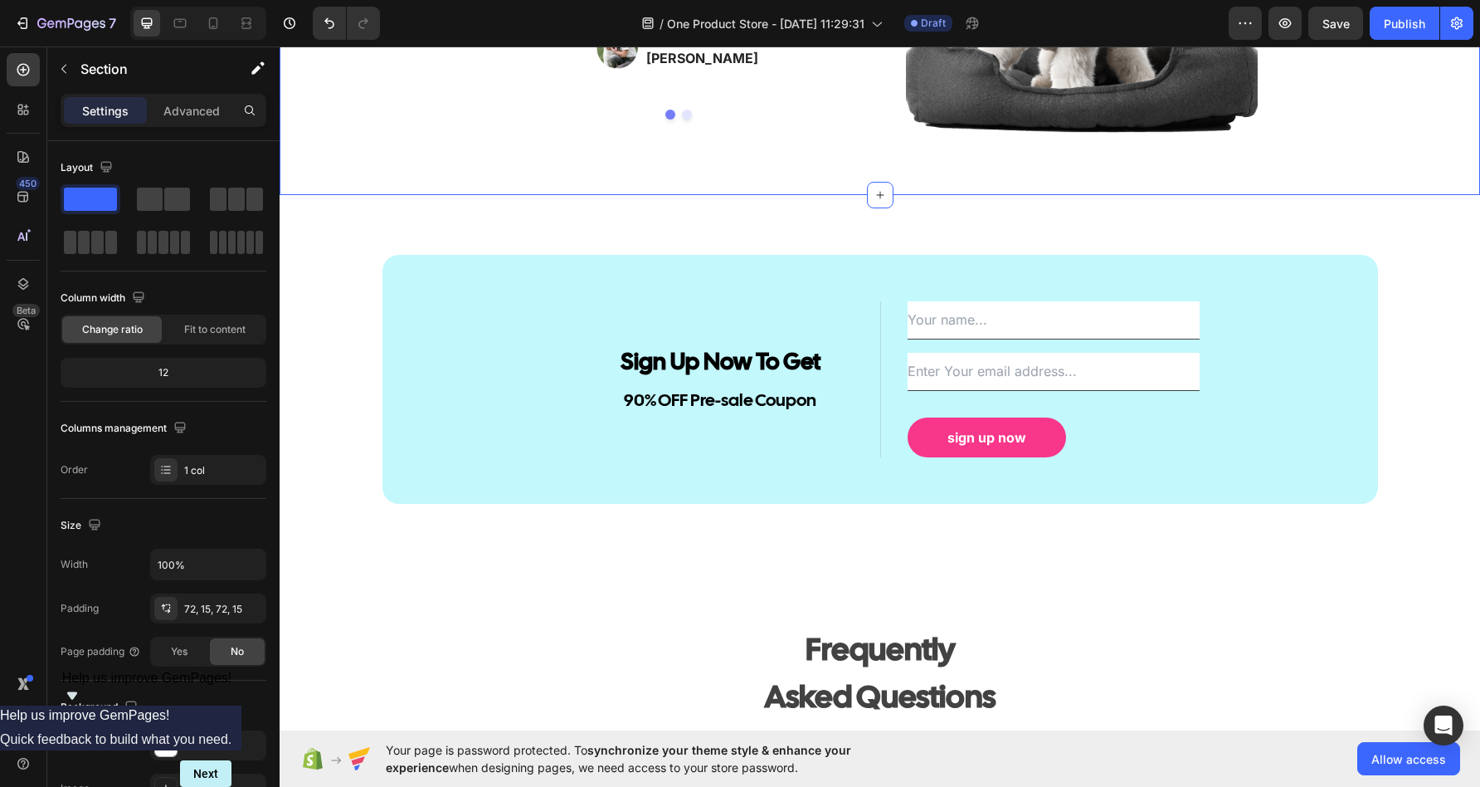
scroll to position [2640, 0]
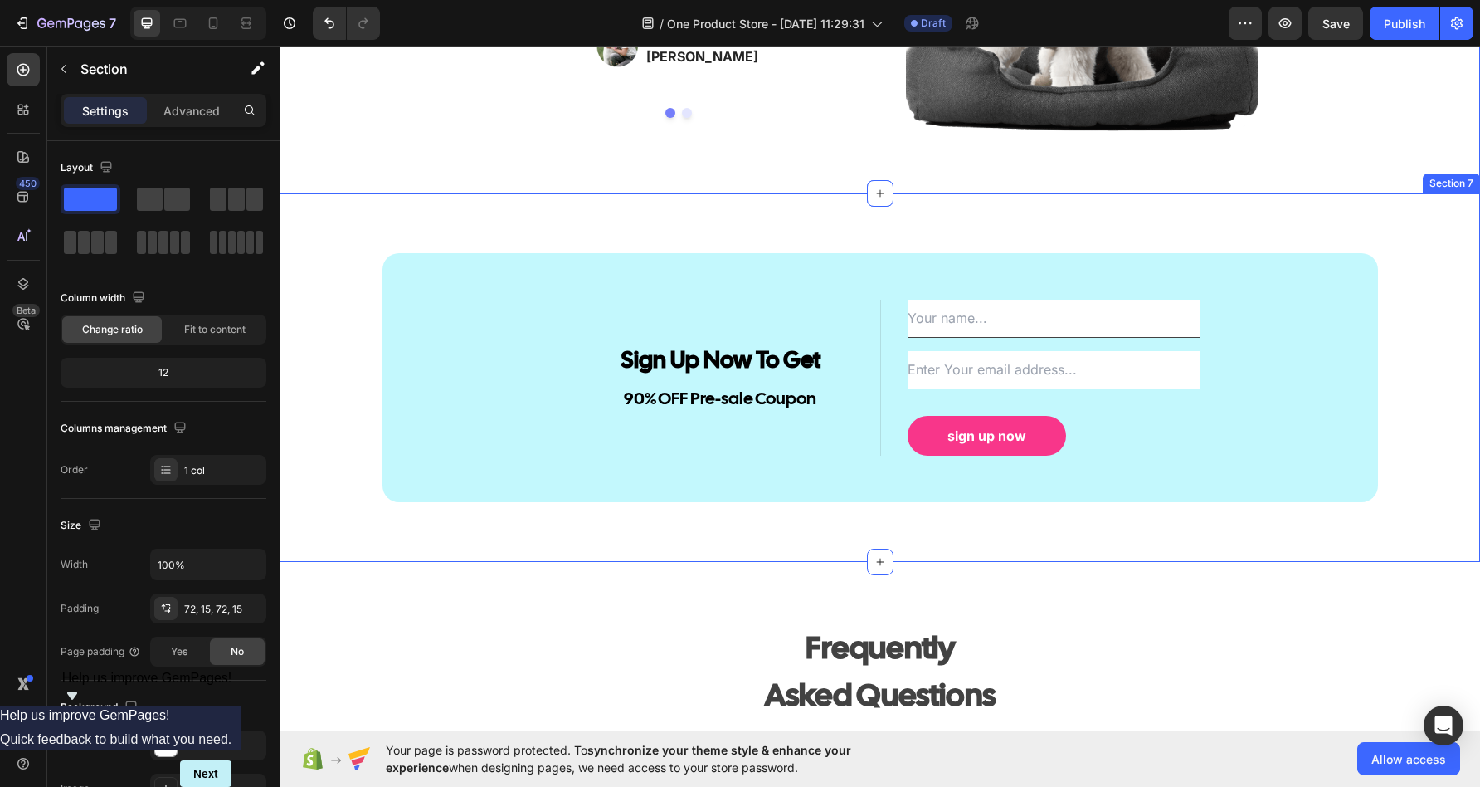
click at [873, 247] on div "Sign Up Now To Get Text block 90% OFF Pre-sale Coupon Text block Text Field Ema…" at bounding box center [880, 377] width 1201 height 368
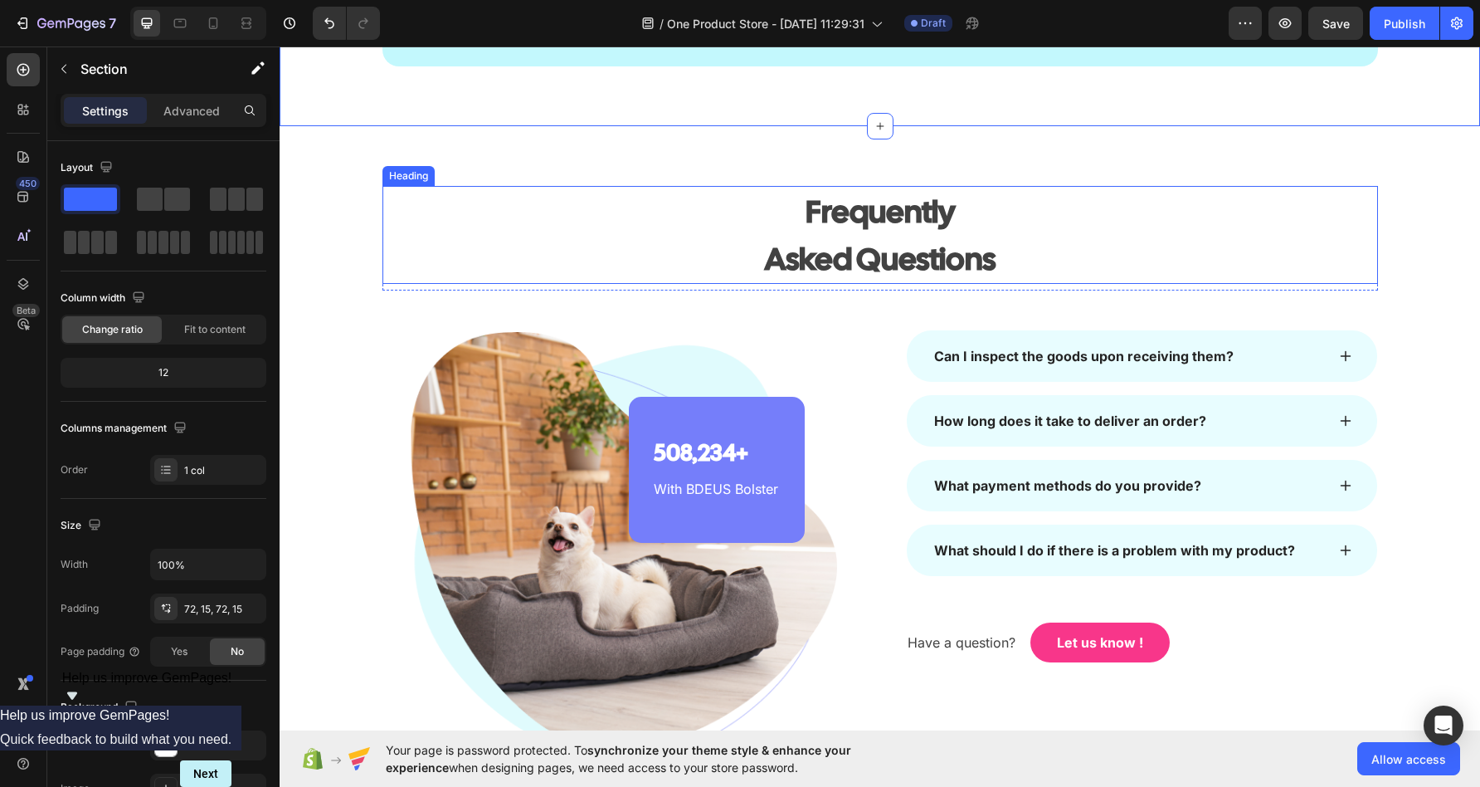
scroll to position [3080, 0]
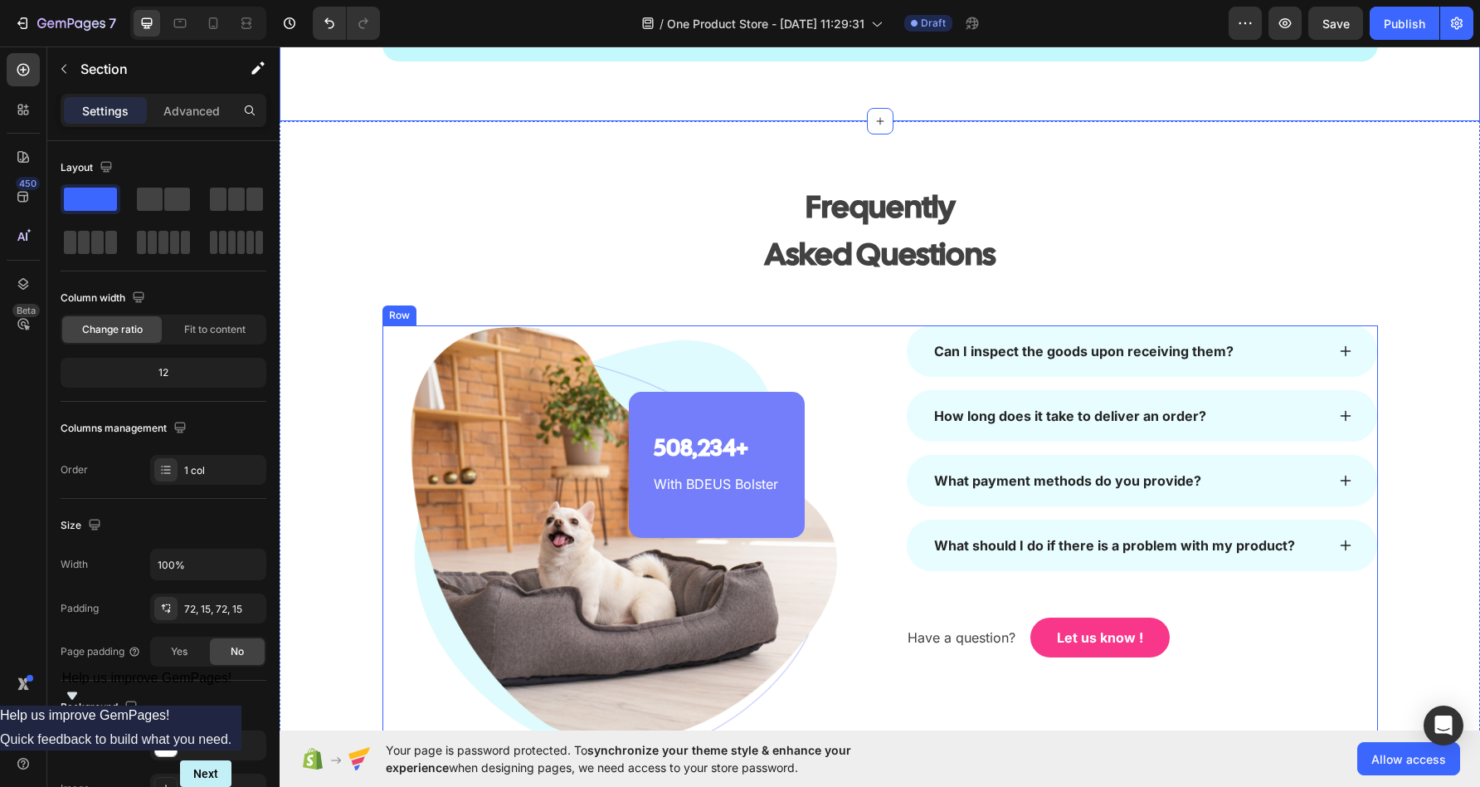
click at [880, 373] on div "Image 508,234+ Heading With BDEUS Bolster Text block Row Row Can I inspect the …" at bounding box center [881, 555] width 996 height 461
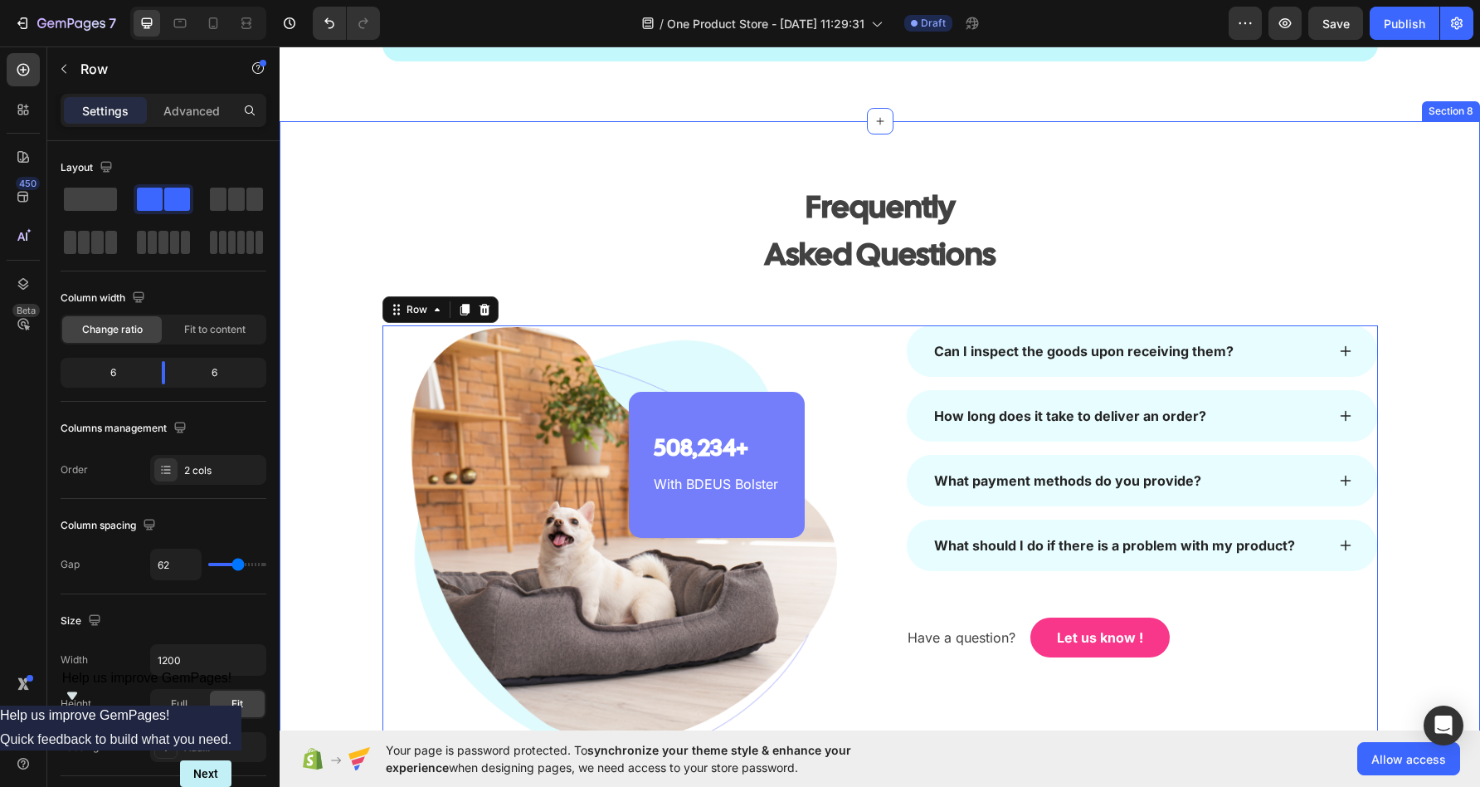
click at [878, 314] on div "Frequently Asked Questions Heading Row Image 508,234+ Heading With BDEUS Bolste…" at bounding box center [880, 484] width 1176 height 606
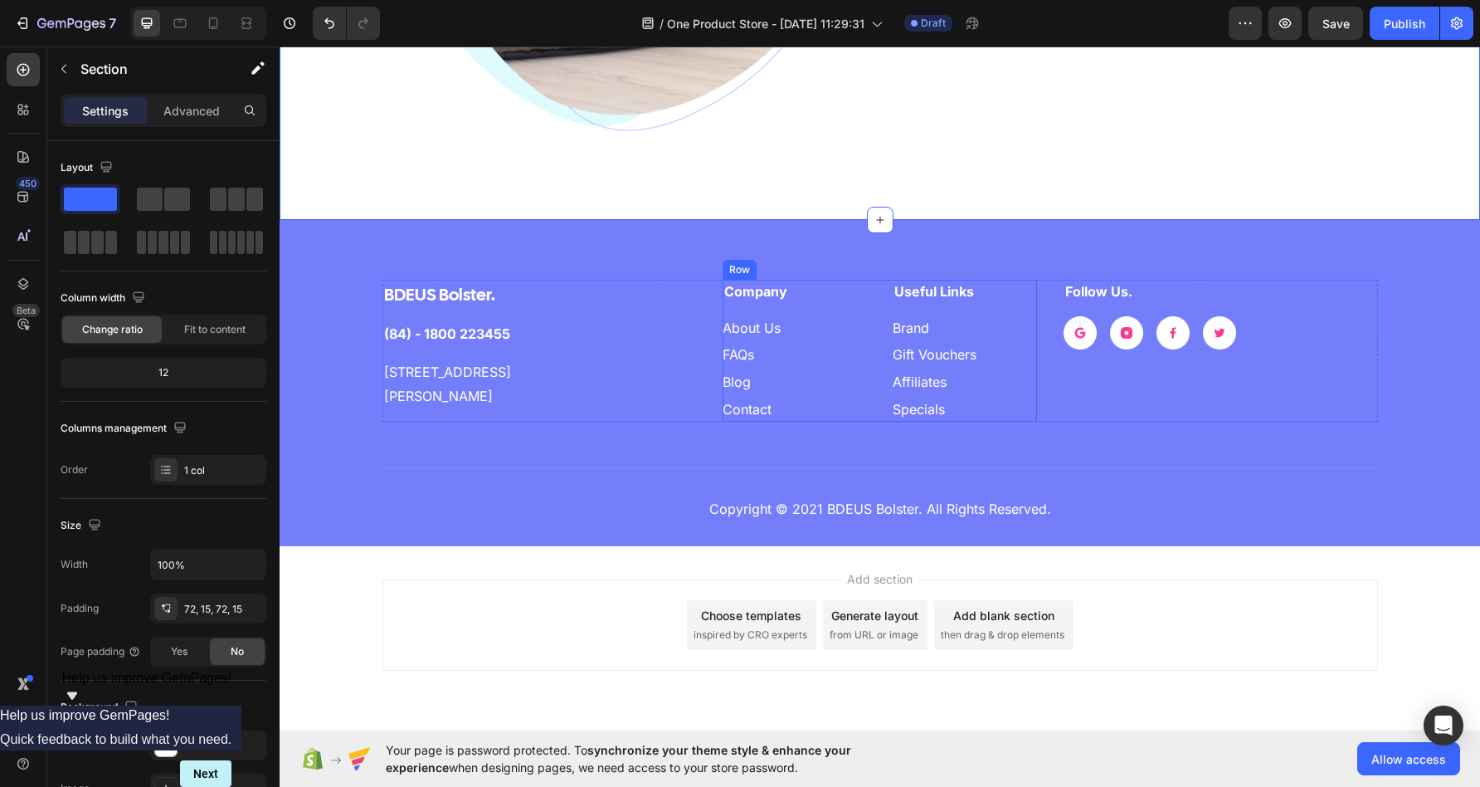
scroll to position [3684, 0]
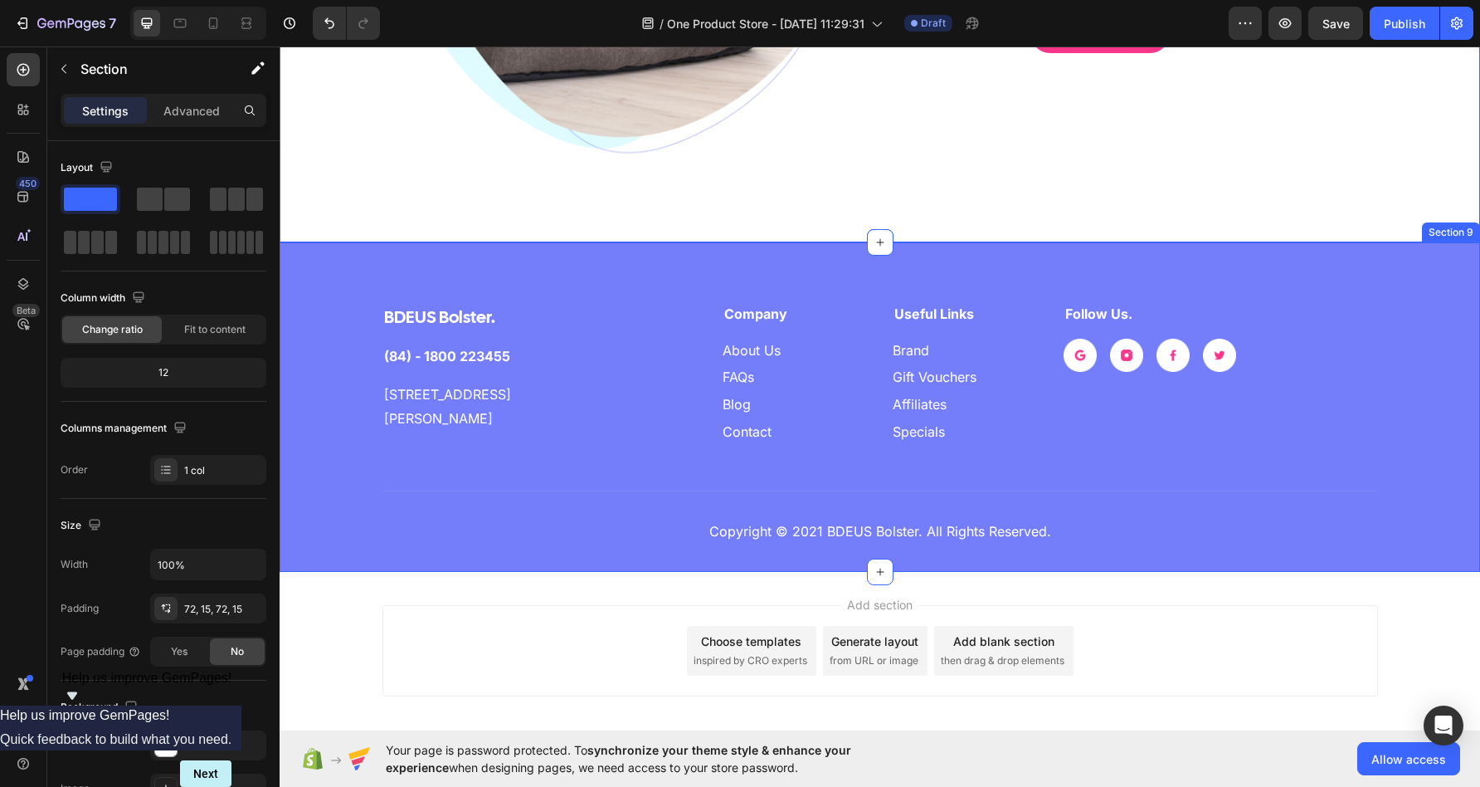
click at [875, 276] on div "BDEUS Bolster. Heading (84) - 1800 223455 Text block [STREET_ADDRESS][PERSON_NA…" at bounding box center [880, 406] width 1201 height 329
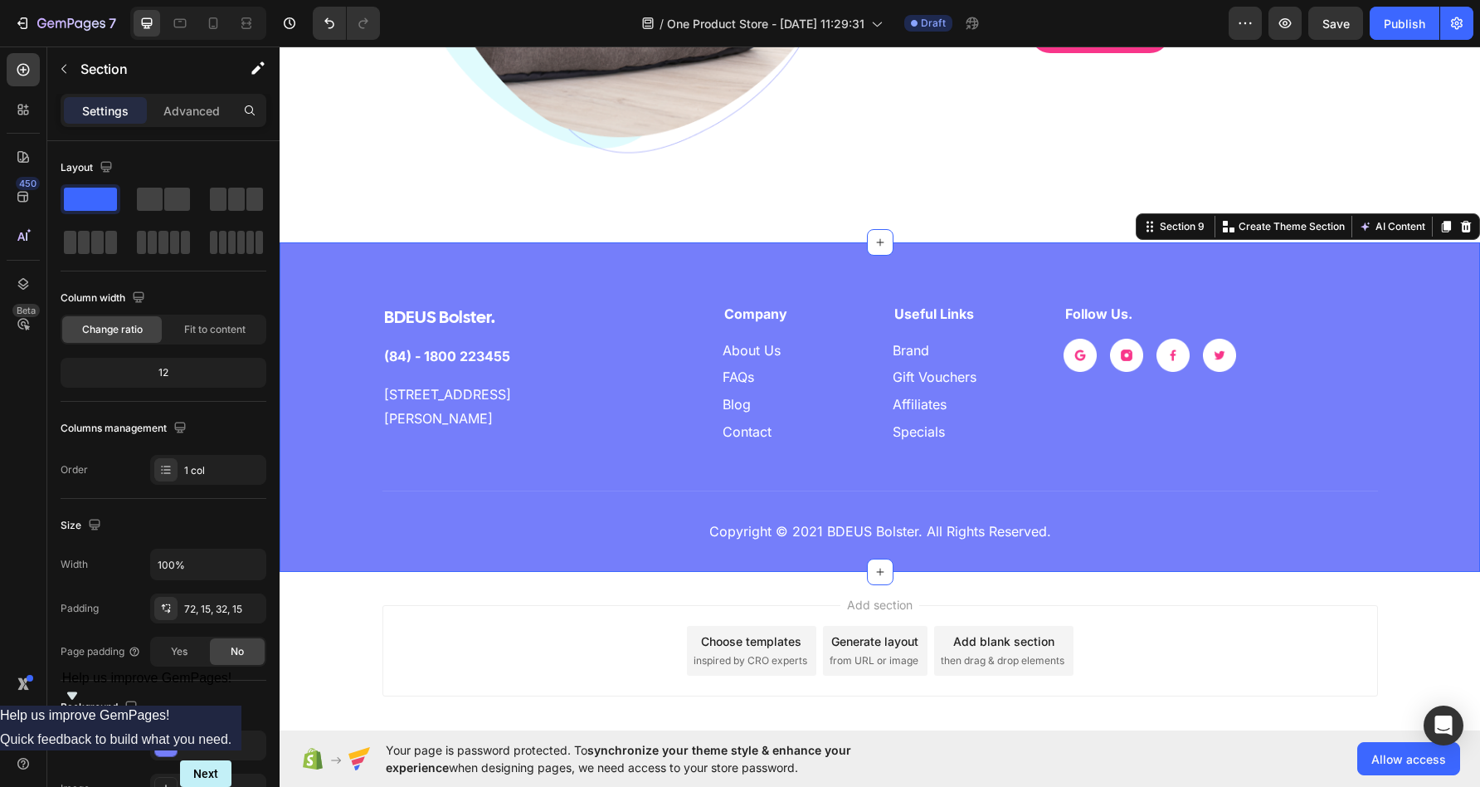
click at [875, 276] on div "BDEUS Bolster. Heading (84) - 1800 223455 Text block [STREET_ADDRESS][PERSON_NA…" at bounding box center [880, 406] width 1201 height 329
click at [870, 528] on p "Copyright © 2021 BDEUS Bolster. All Rights Reserved." at bounding box center [880, 531] width 992 height 24
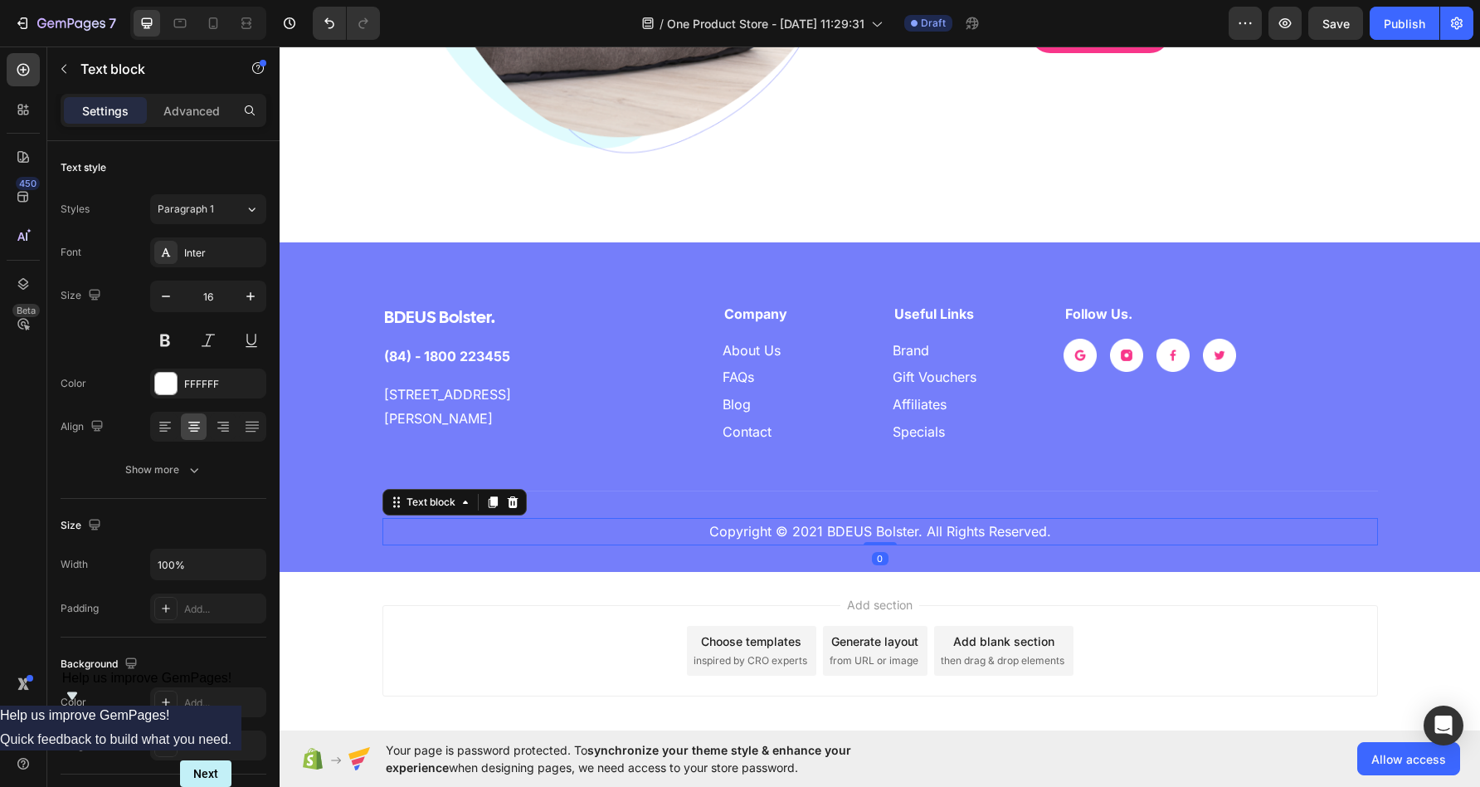
click at [870, 528] on p "Copyright © 2021 BDEUS Bolster. All Rights Reserved." at bounding box center [880, 531] width 992 height 24
